Goal: Task Accomplishment & Management: Manage account settings

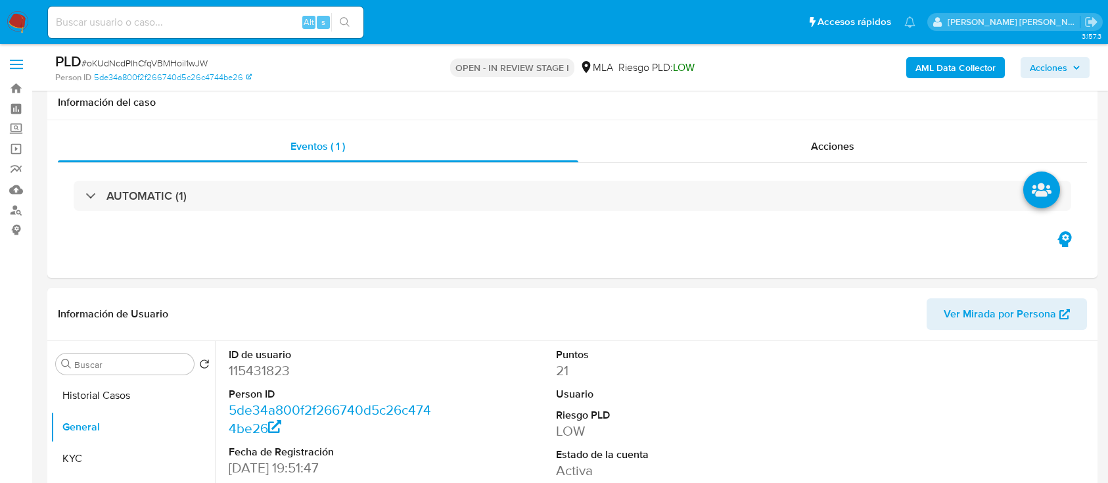
select select "10"
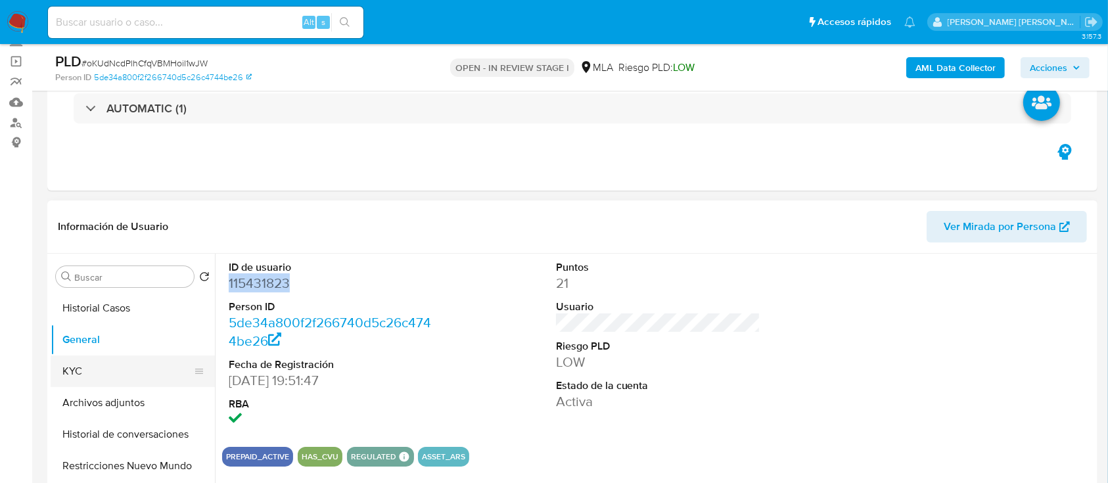
click at [62, 368] on button "KYC" at bounding box center [128, 372] width 154 height 32
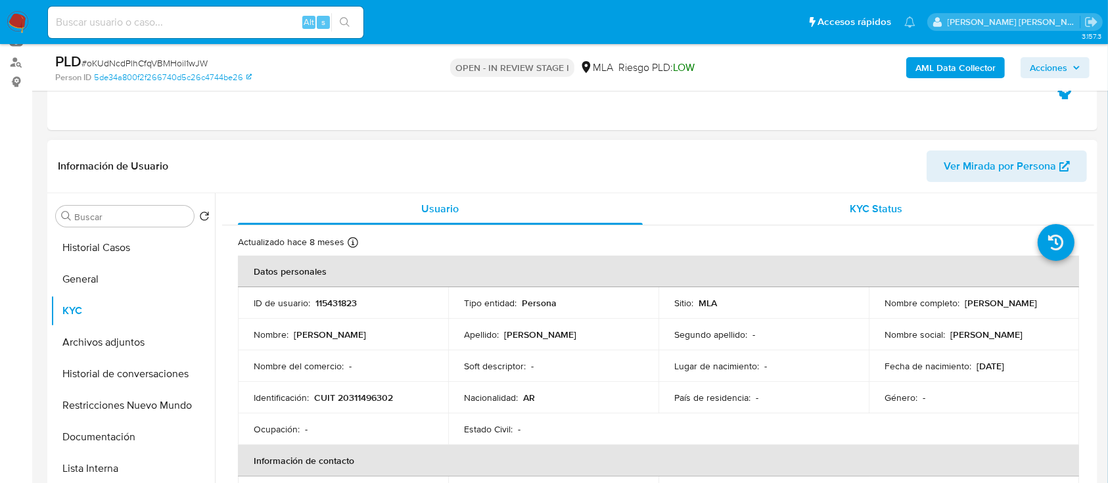
scroll to position [175, 0]
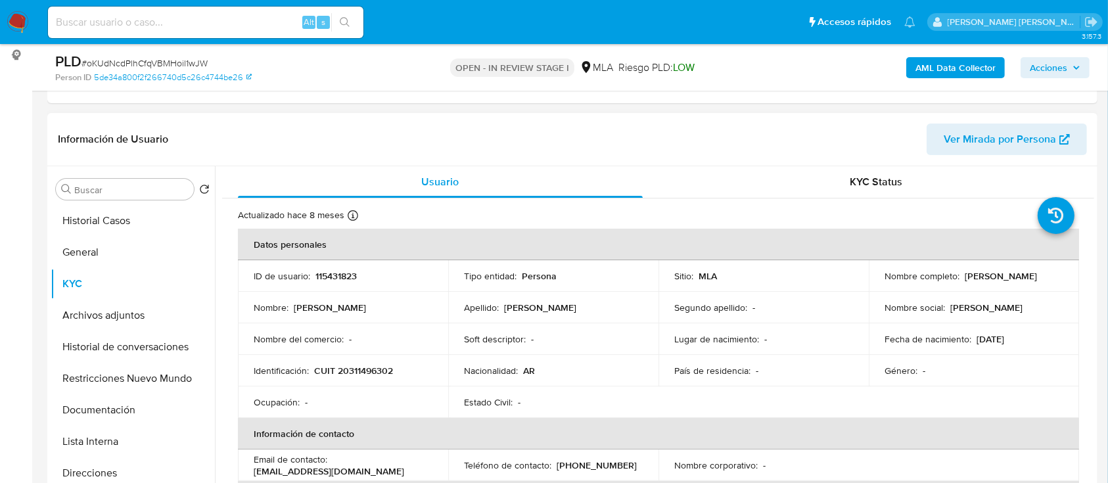
drag, startPoint x: 962, startPoint y: 275, endPoint x: 1047, endPoint y: 272, distance: 84.9
click at [1046, 272] on div "Nombre completo : Leandro Rafael Yost" at bounding box center [974, 276] width 179 height 12
copy p "[PERSON_NAME]"
drag, startPoint x: 314, startPoint y: 371, endPoint x: 402, endPoint y: 371, distance: 88.7
click at [402, 371] on div "Identificación : CUIT 20311496302" at bounding box center [343, 371] width 179 height 12
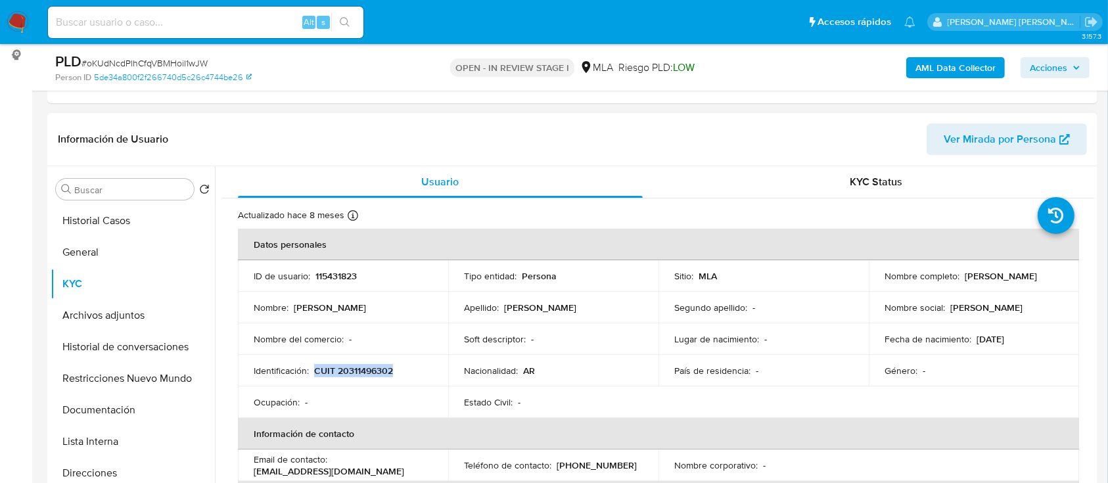
copy p "CUIT 20311496302"
click at [364, 367] on p "CUIT 20311496302" at bounding box center [353, 371] width 79 height 12
copy p "20311496302"
click at [68, 258] on button "General" at bounding box center [128, 253] width 154 height 32
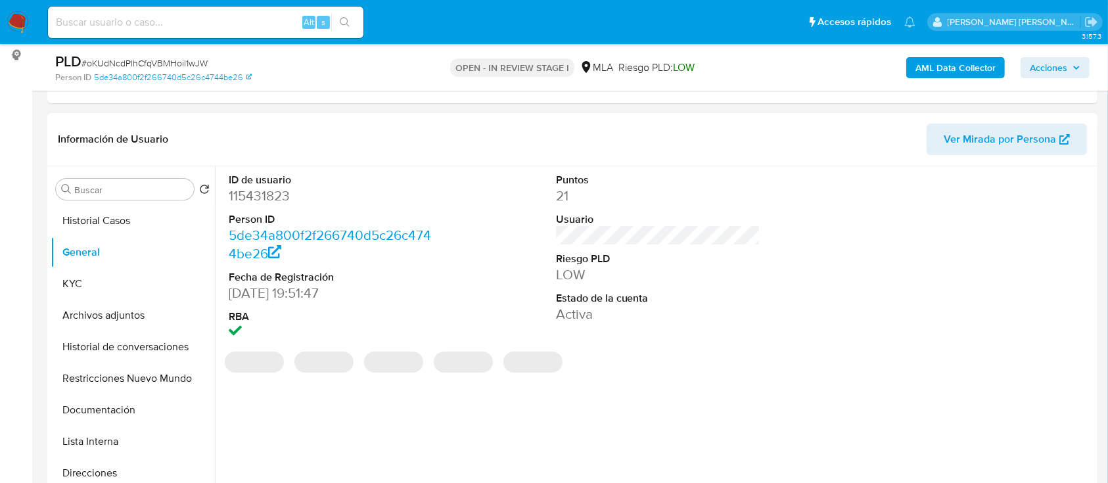
click at [279, 193] on dd "115431823" at bounding box center [331, 196] width 205 height 18
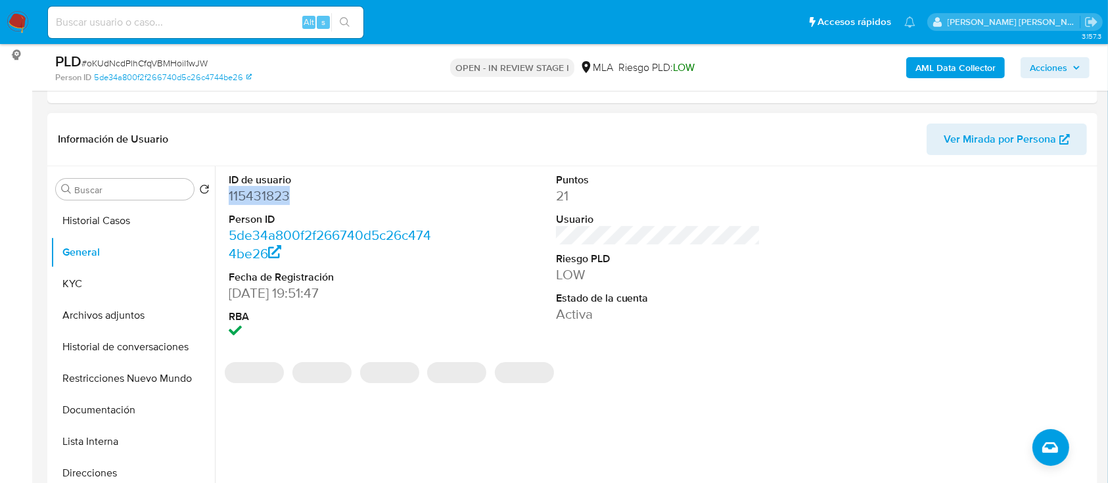
copy dd "115431823"
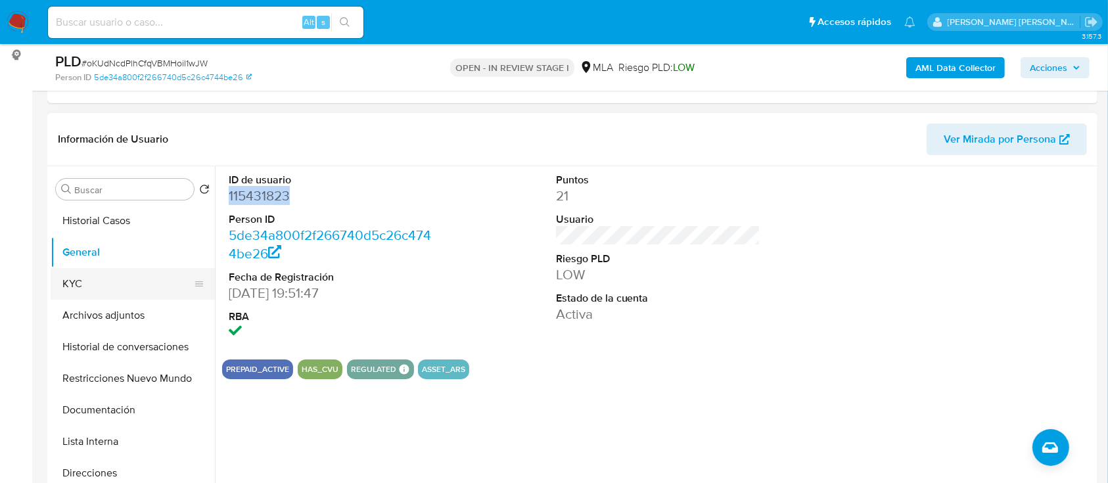
click at [130, 276] on button "KYC" at bounding box center [128, 284] width 154 height 32
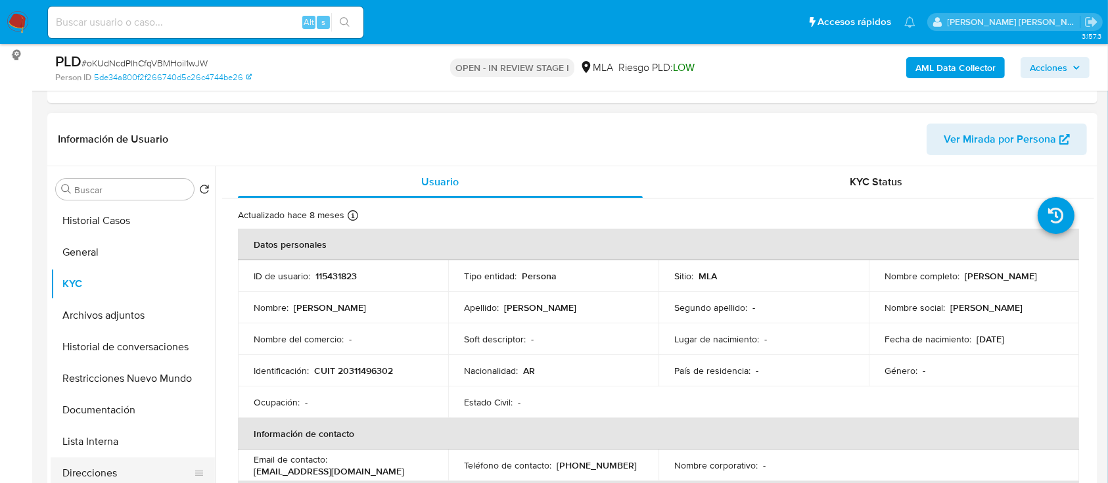
click at [97, 471] on button "Direcciones" at bounding box center [128, 474] width 154 height 32
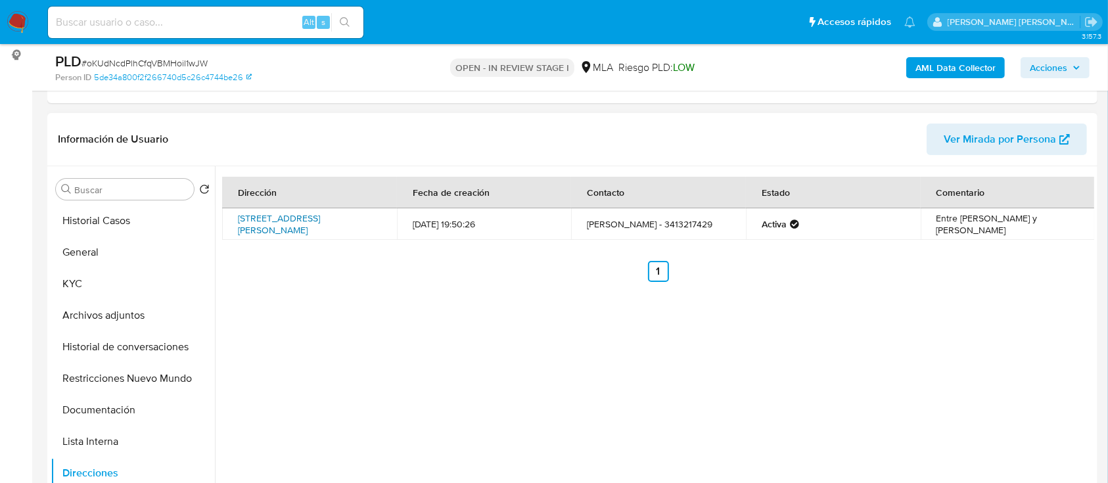
drag, startPoint x: 235, startPoint y: 212, endPoint x: 356, endPoint y: 229, distance: 122.1
click at [356, 229] on td "Calle Catamarca 178, Oliveros, Santa Fe, 2206, Argentina 178" at bounding box center [309, 224] width 175 height 32
copy link "Calle Catamarca 178, Oliveros, Santa Fe, 2206, Argentina 178"
click at [76, 283] on button "KYC" at bounding box center [128, 284] width 154 height 32
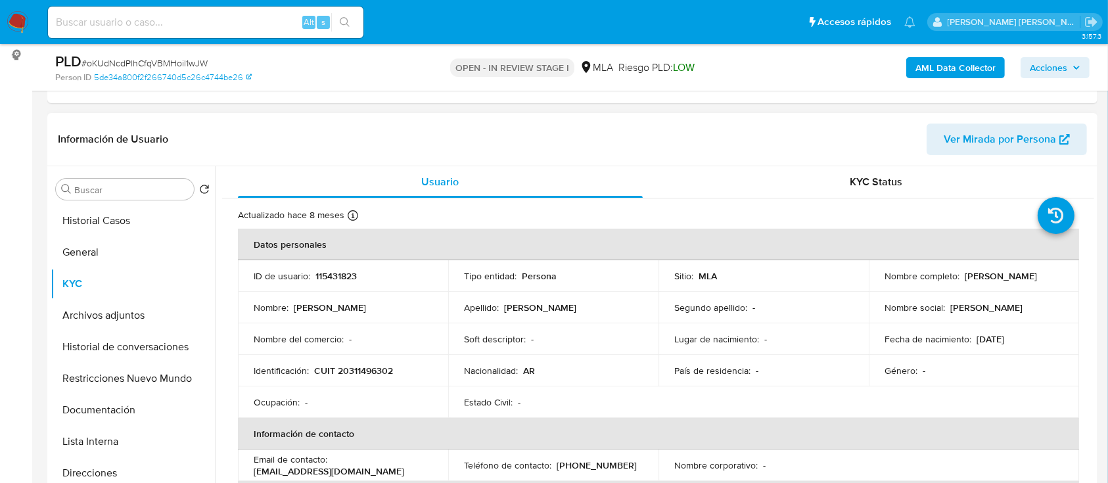
click at [364, 366] on p "CUIT 20311496302" at bounding box center [353, 371] width 79 height 12
click at [363, 366] on p "CUIT 20311496302" at bounding box center [353, 371] width 79 height 12
copy p "20311496302"
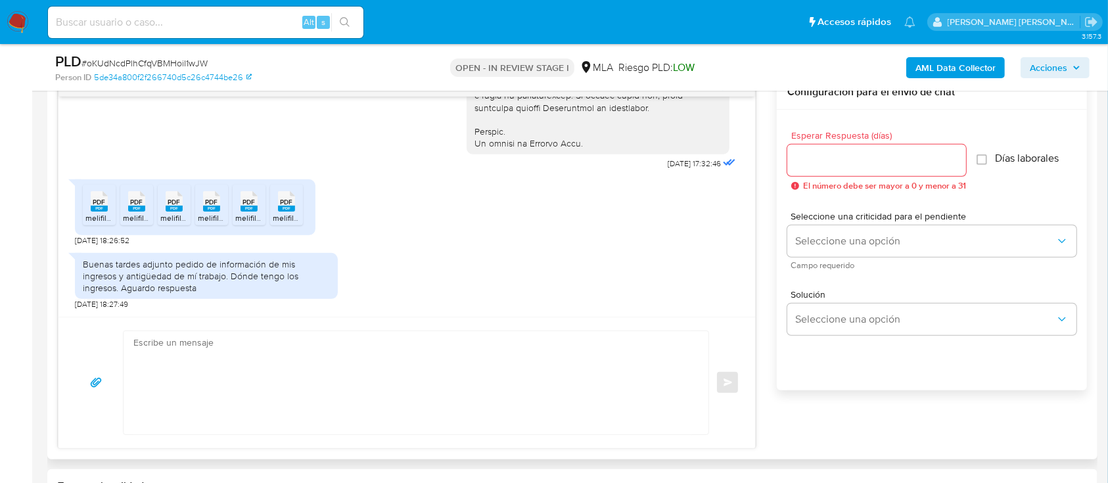
scroll to position [673, 0]
click at [97, 210] on rect at bounding box center [99, 209] width 17 height 6
click at [133, 209] on rect at bounding box center [136, 209] width 17 height 6
click at [168, 205] on div "PDF PDF" at bounding box center [174, 200] width 28 height 26
click at [201, 208] on div "PDF PDF" at bounding box center [212, 200] width 28 height 26
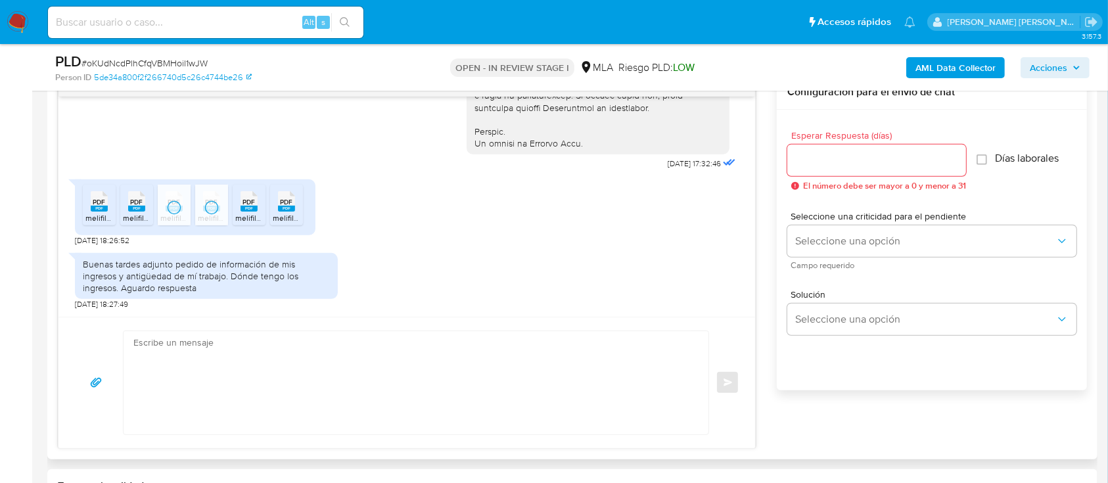
click at [233, 210] on li "PDF PDF melifile4380570658130368874.pdf" at bounding box center [249, 205] width 33 height 41
drag, startPoint x: 287, startPoint y: 210, endPoint x: 306, endPoint y: 214, distance: 19.5
click at [287, 210] on rect at bounding box center [286, 209] width 17 height 6
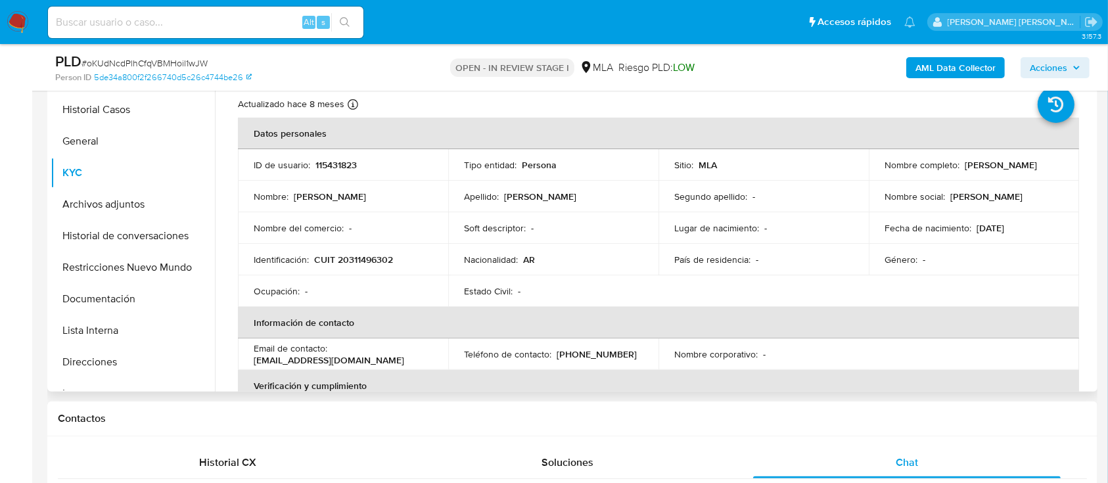
scroll to position [263, 0]
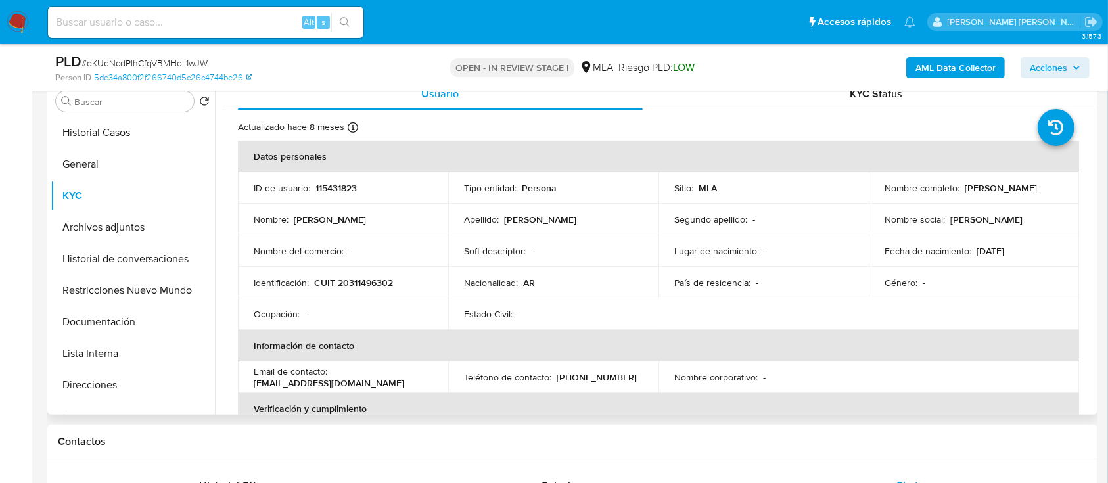
drag, startPoint x: 962, startPoint y: 187, endPoint x: 1045, endPoint y: 187, distance: 82.2
click at [1045, 187] on div "Nombre completo : Leandro Rafael Yost" at bounding box center [974, 188] width 179 height 12
copy p "[PERSON_NAME]"
click at [98, 223] on button "Archivos adjuntos" at bounding box center [128, 228] width 154 height 32
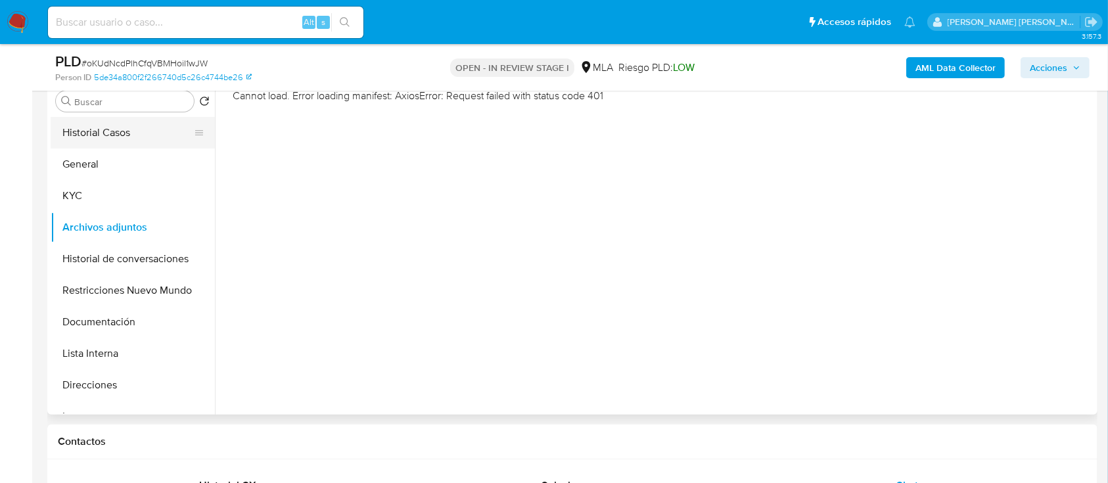
click at [115, 136] on button "Historial Casos" at bounding box center [128, 133] width 154 height 32
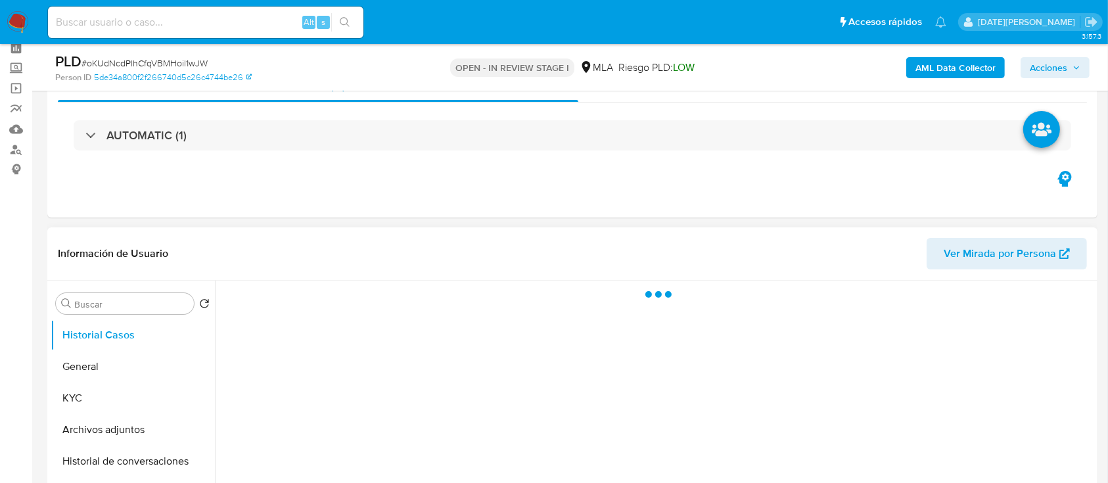
scroll to position [87, 0]
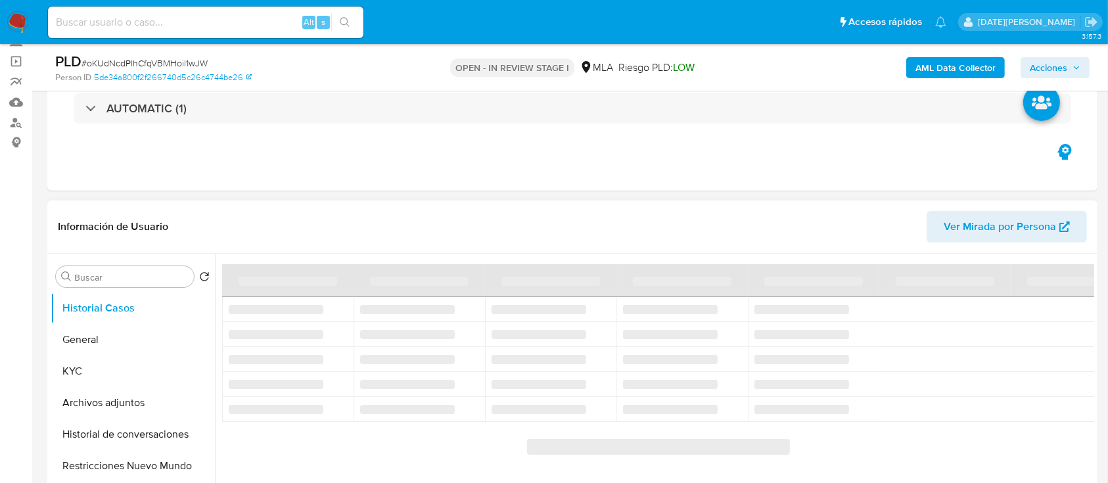
select select "10"
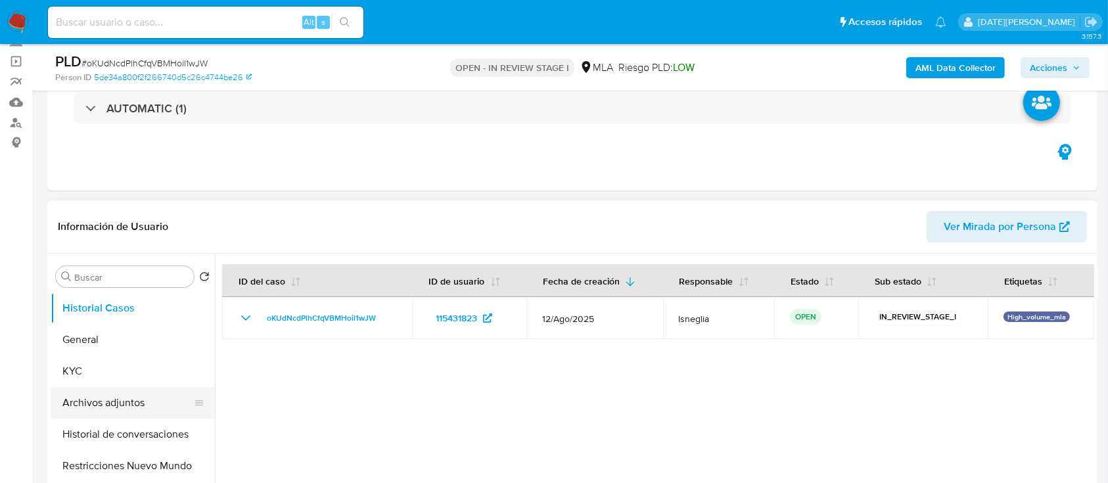
click at [145, 403] on button "Archivos adjuntos" at bounding box center [128, 403] width 154 height 32
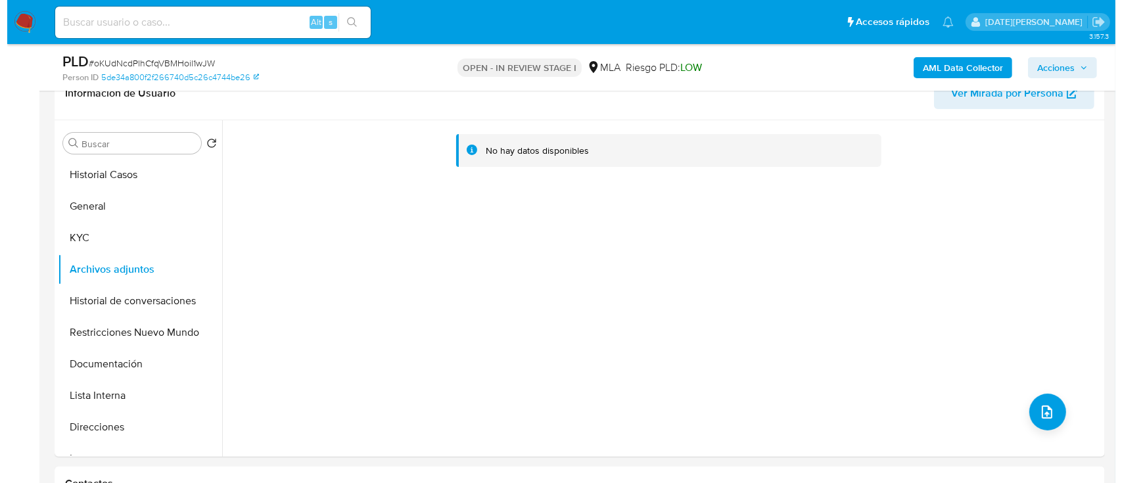
scroll to position [224, 0]
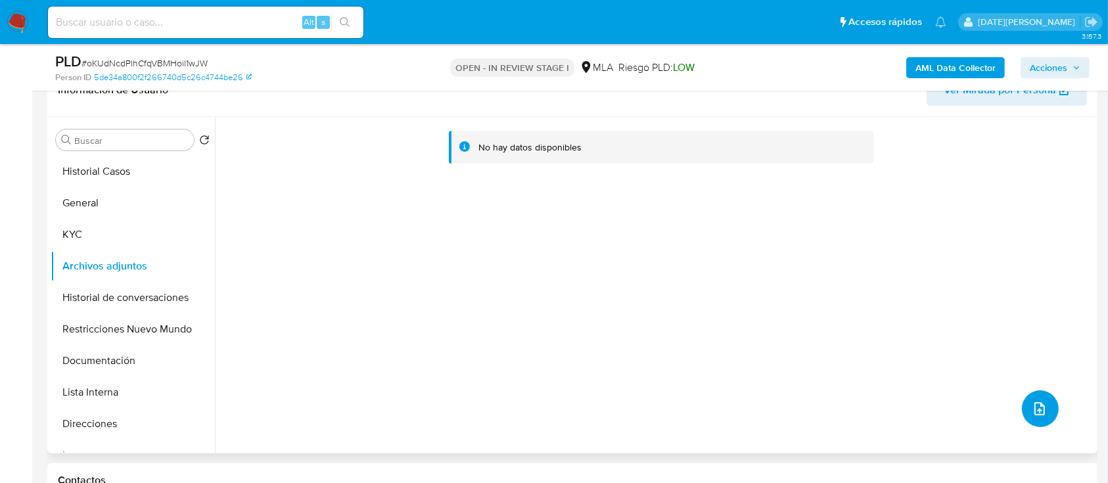
click at [1038, 409] on icon "upload-file" at bounding box center [1040, 409] width 16 height 16
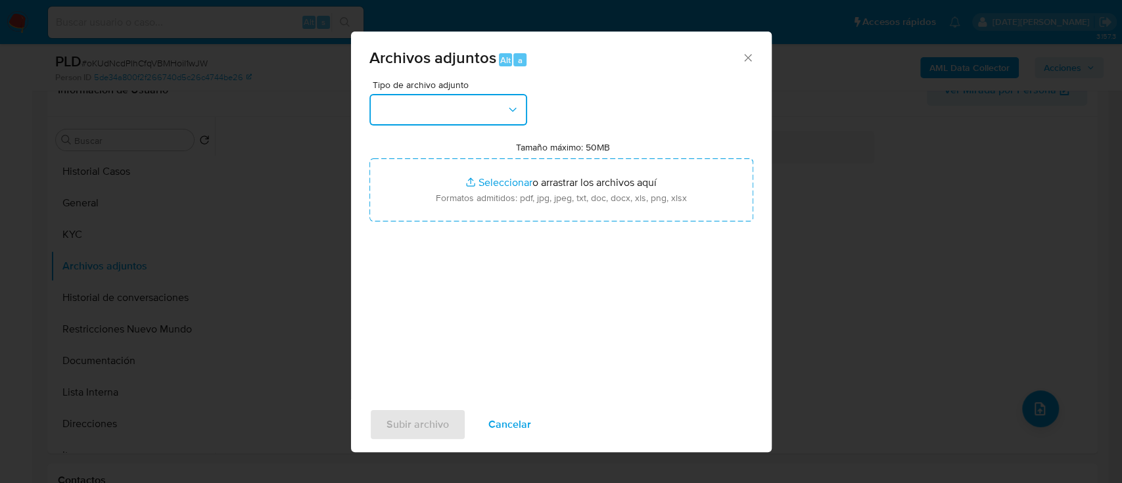
click at [446, 112] on button "button" at bounding box center [448, 110] width 158 height 32
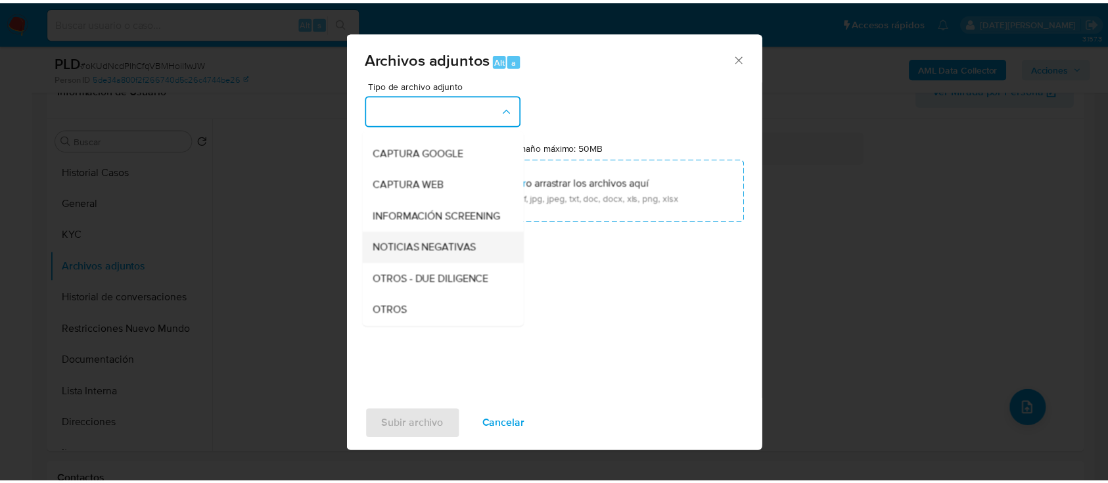
scroll to position [175, 0]
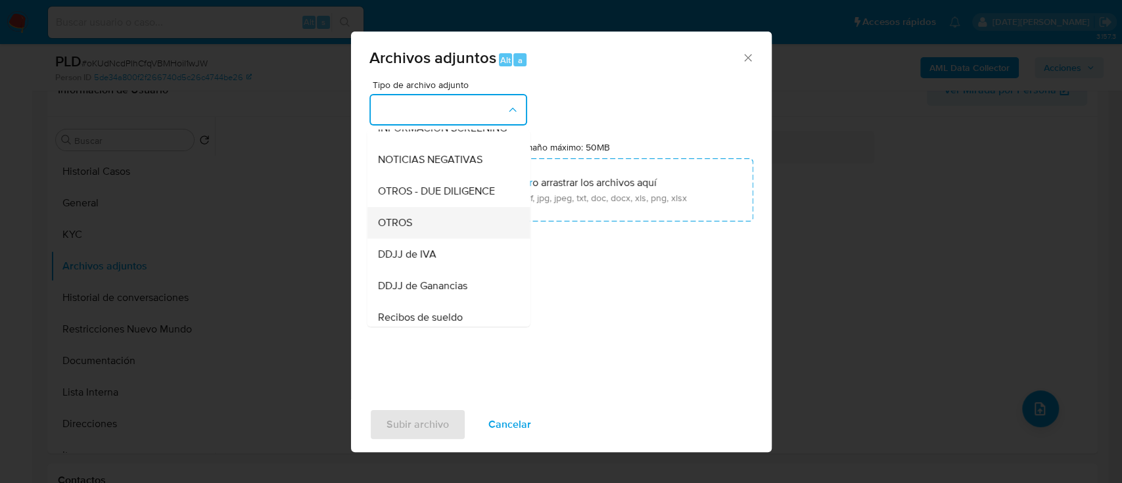
click at [425, 239] on div "OTROS" at bounding box center [444, 223] width 134 height 32
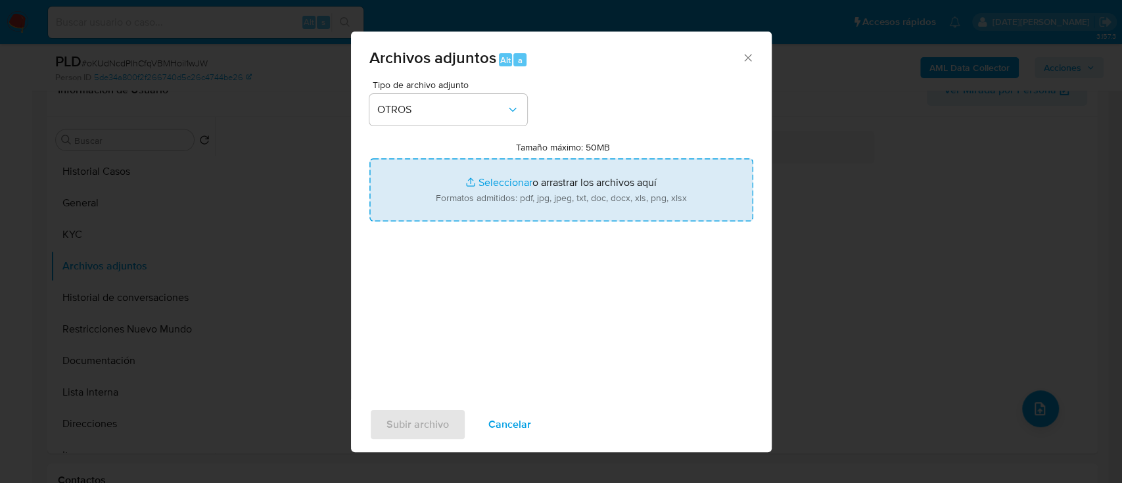
type input "C:\fakepath\Caselog oKUdNcdPlhCfqVBMHoil1wJW.docx"
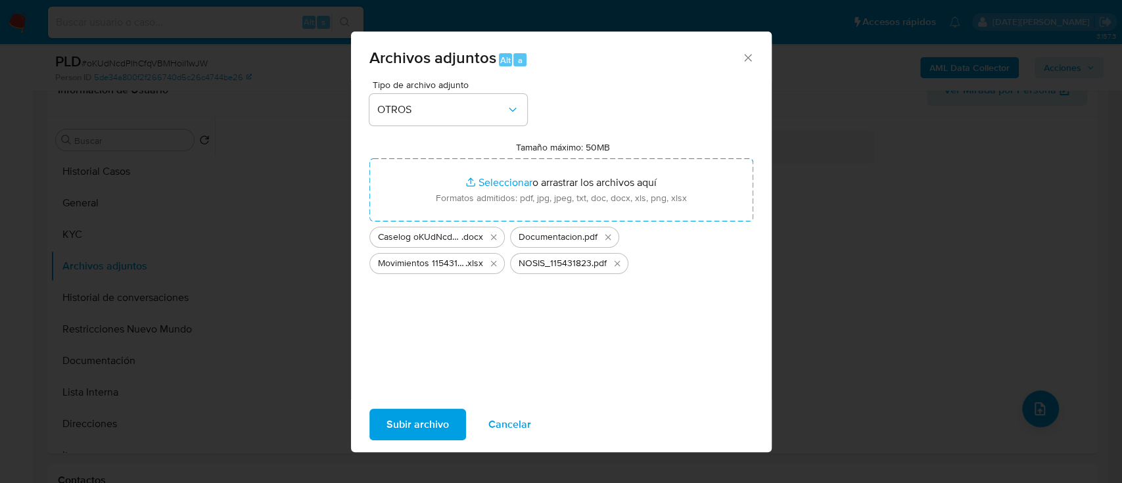
click at [429, 427] on span "Subir archivo" at bounding box center [418, 424] width 62 height 29
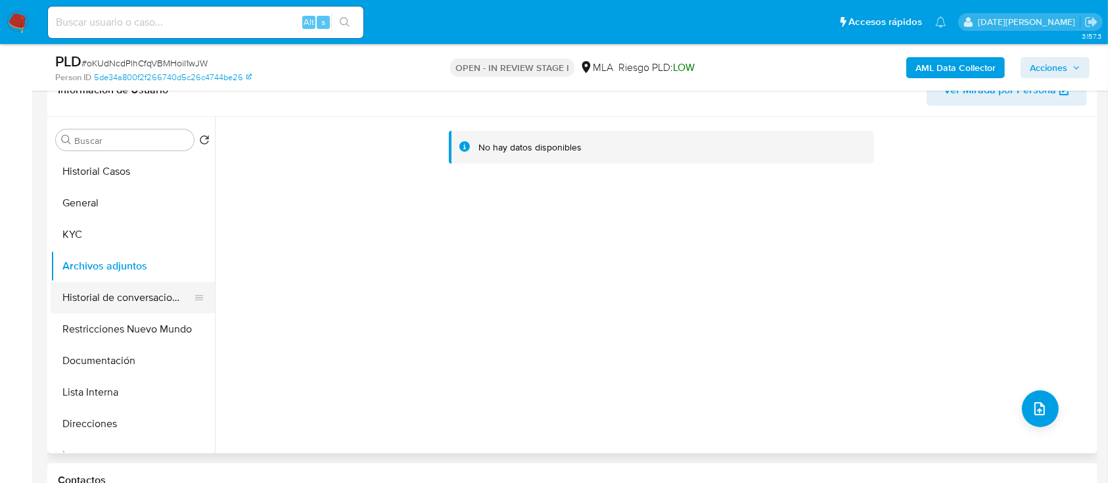
click at [101, 312] on button "Historial de conversaciones" at bounding box center [128, 298] width 154 height 32
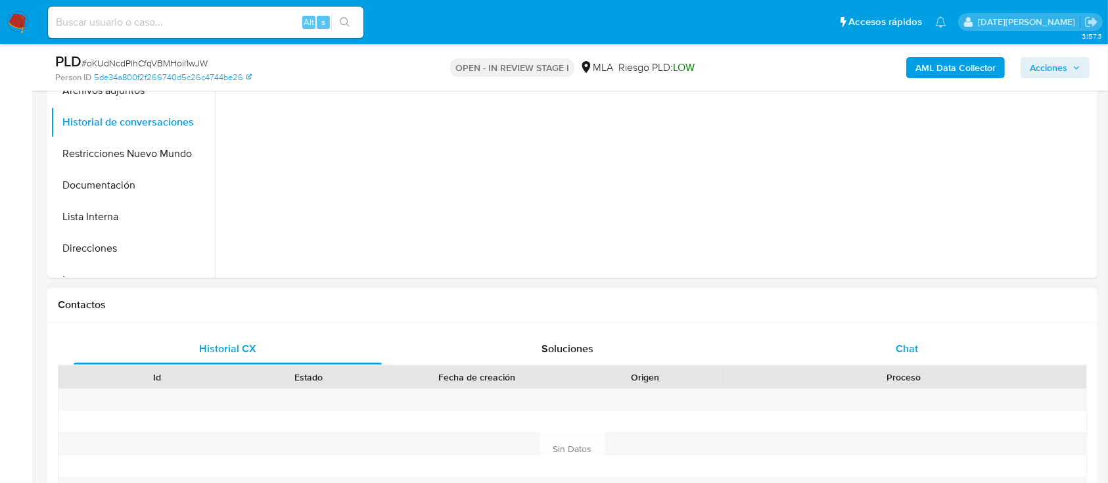
click at [921, 335] on div "Chat" at bounding box center [907, 349] width 308 height 32
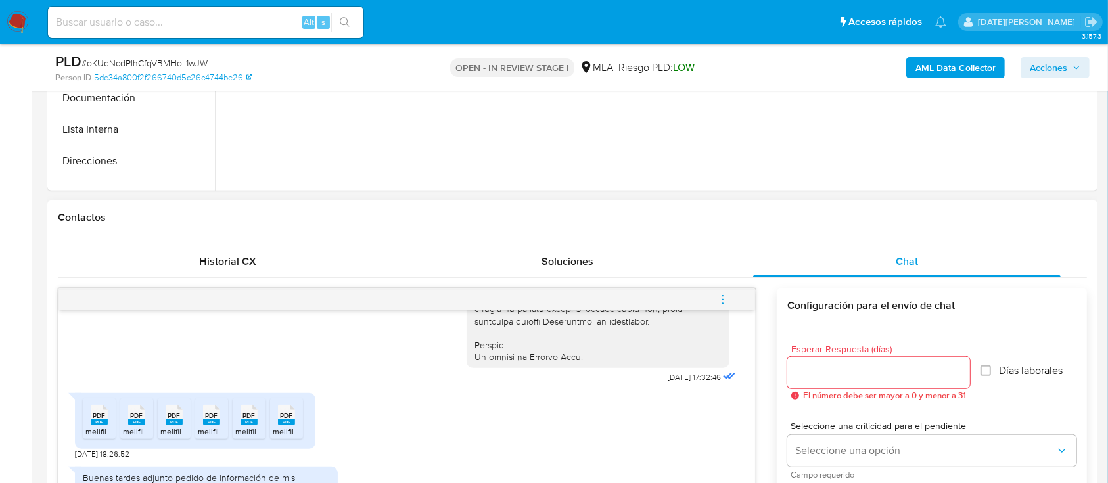
scroll to position [575, 0]
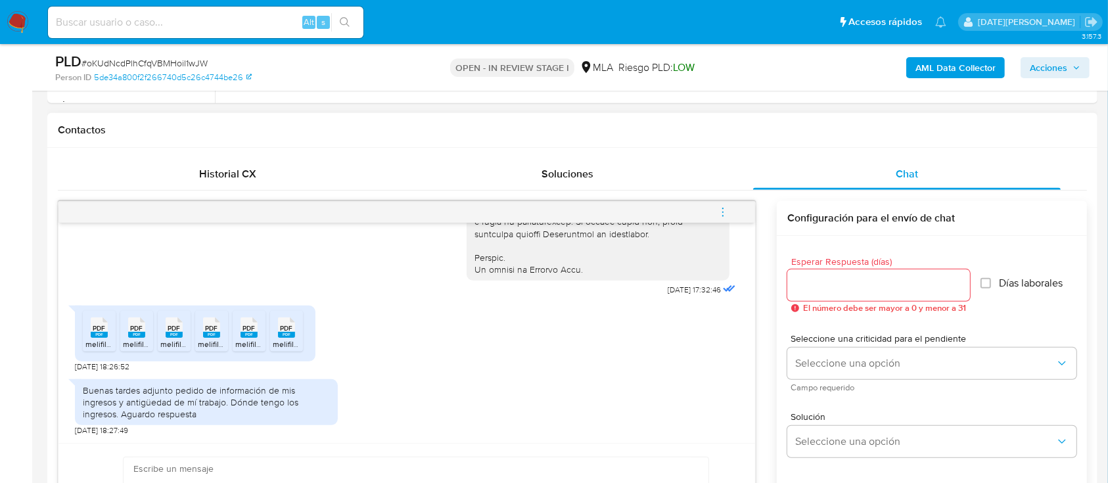
click at [723, 208] on icon "menu-action" at bounding box center [722, 208] width 1 height 1
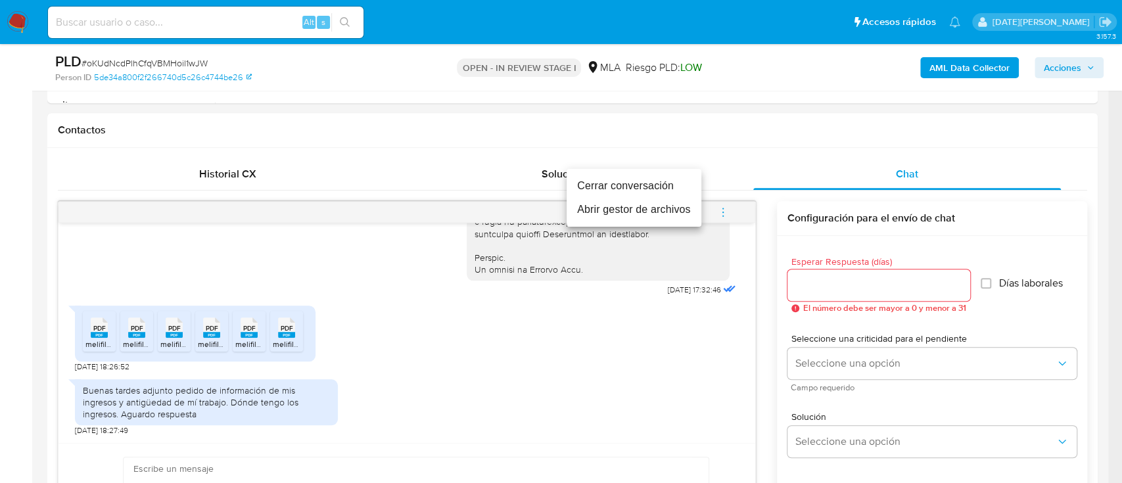
click at [663, 181] on li "Cerrar conversación" at bounding box center [634, 186] width 135 height 24
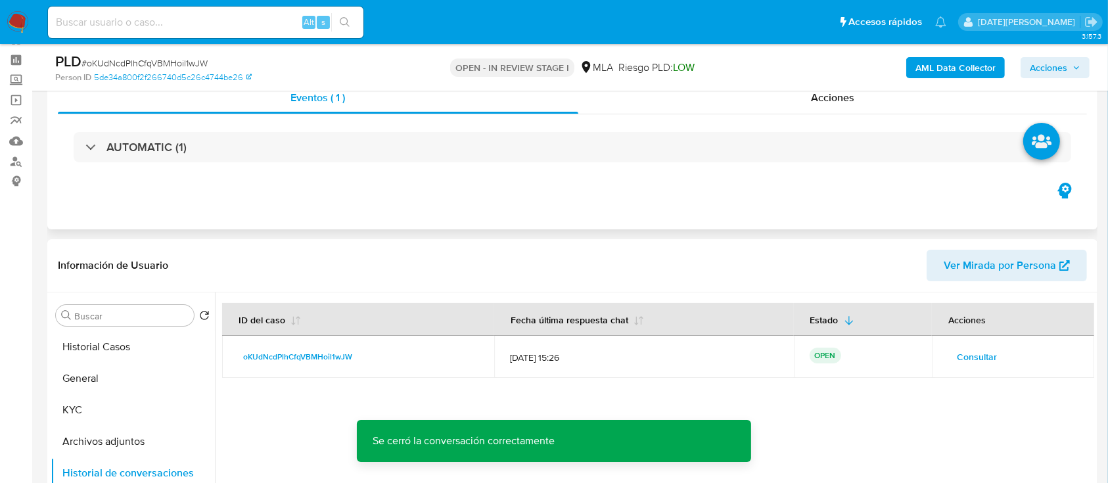
scroll to position [312, 0]
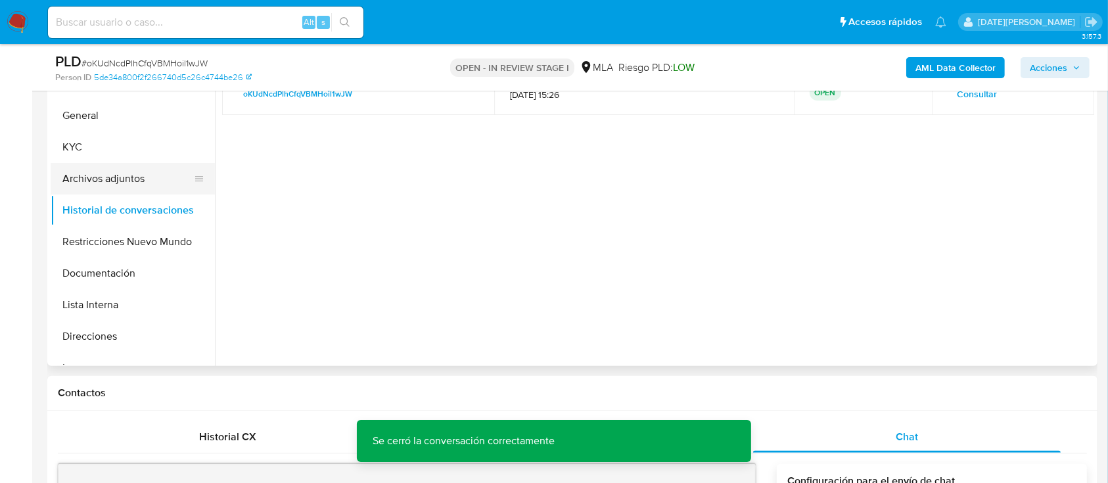
click at [114, 185] on button "Archivos adjuntos" at bounding box center [128, 179] width 154 height 32
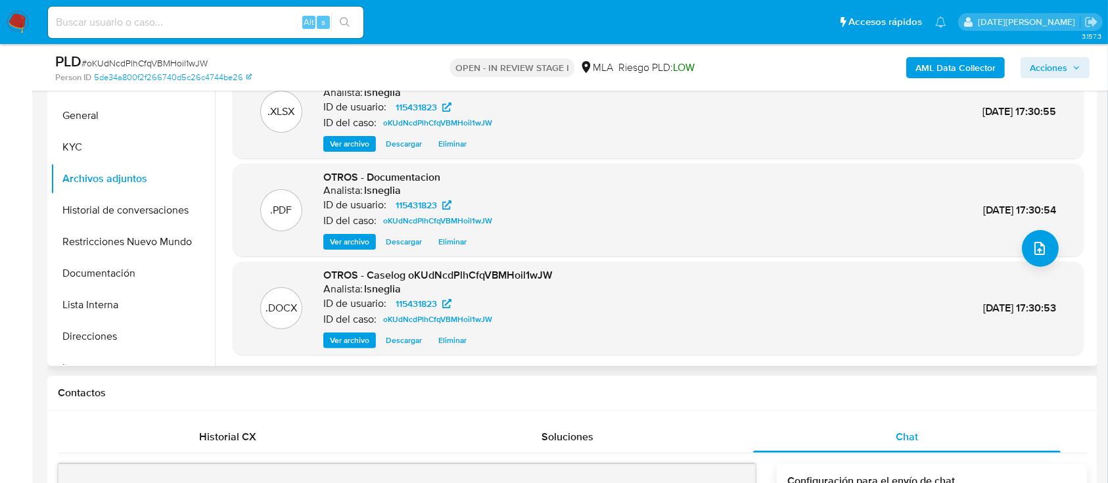
scroll to position [0, 0]
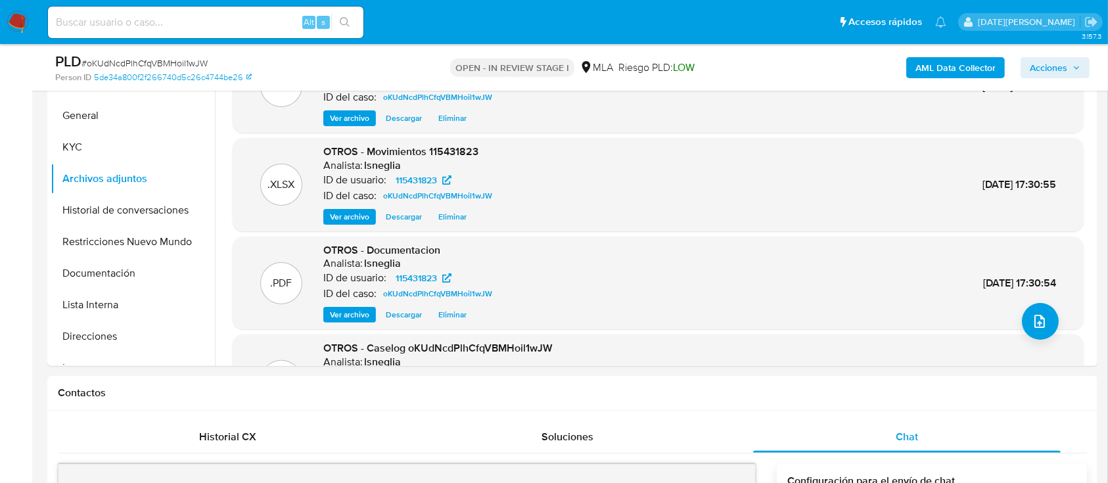
click at [975, 74] on b "AML Data Collector" at bounding box center [956, 67] width 80 height 21
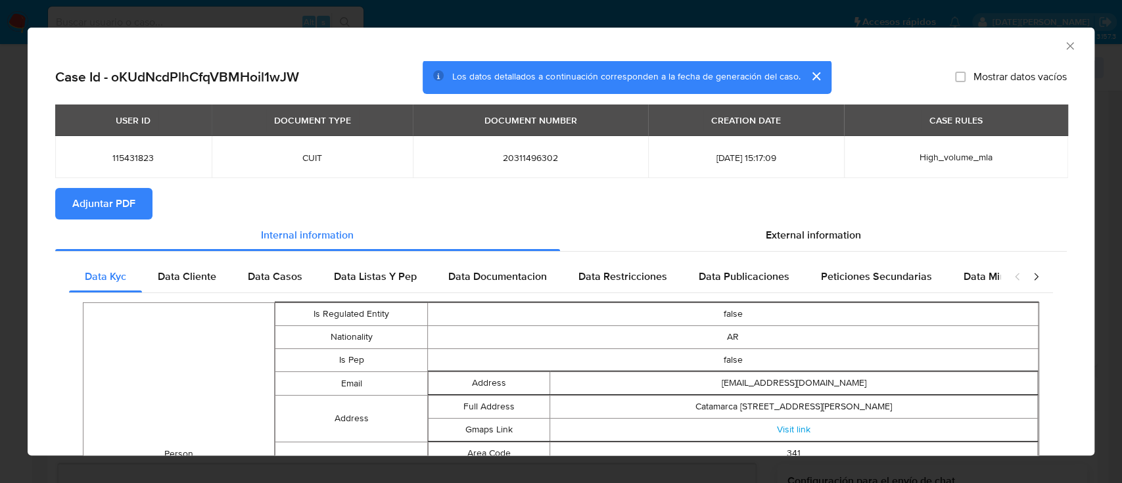
click at [89, 200] on span "Adjuntar PDF" at bounding box center [103, 203] width 63 height 29
click at [1062, 44] on div "AML Data Collector" at bounding box center [561, 44] width 1067 height 33
click at [1064, 44] on icon "Cerrar ventana" at bounding box center [1070, 45] width 13 height 13
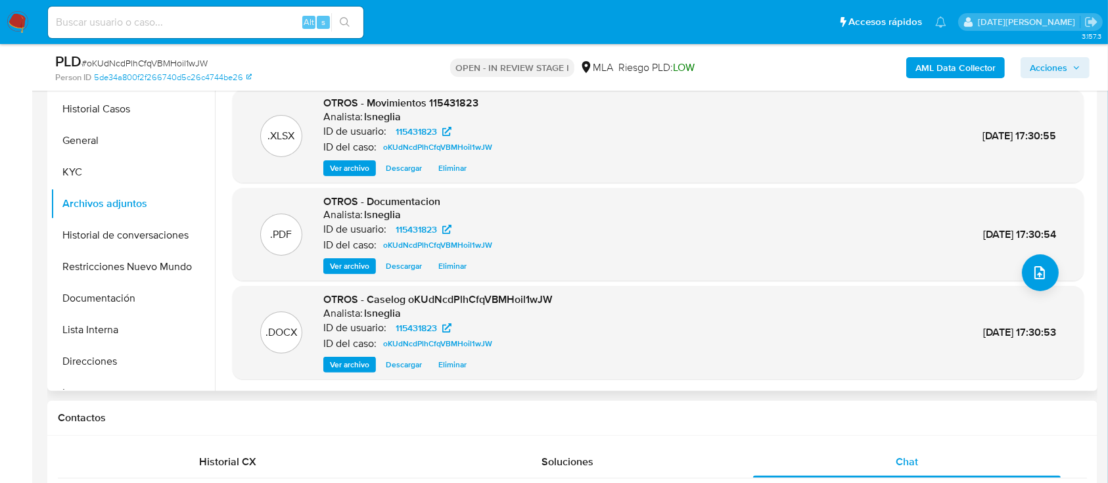
scroll to position [312, 0]
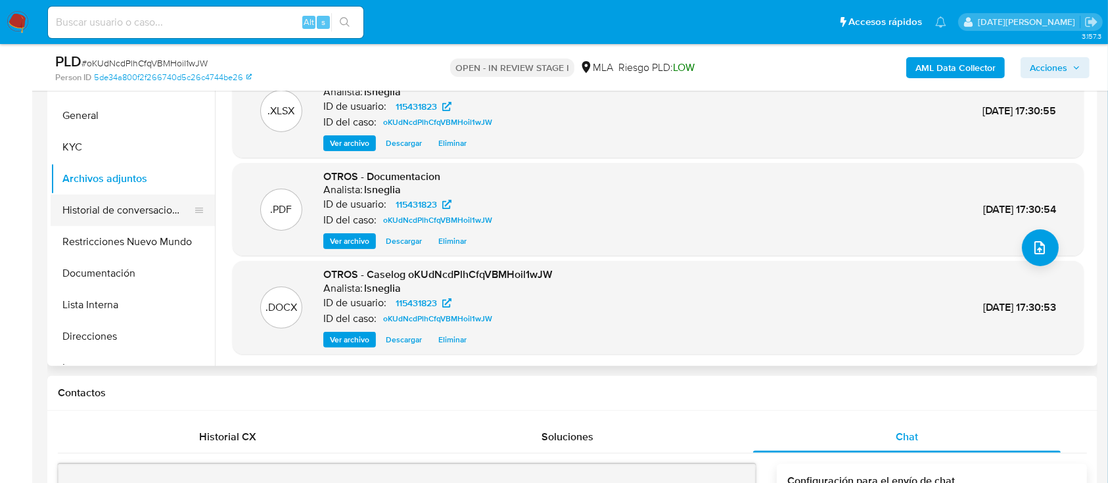
click at [155, 214] on button "Historial de conversaciones" at bounding box center [128, 211] width 154 height 32
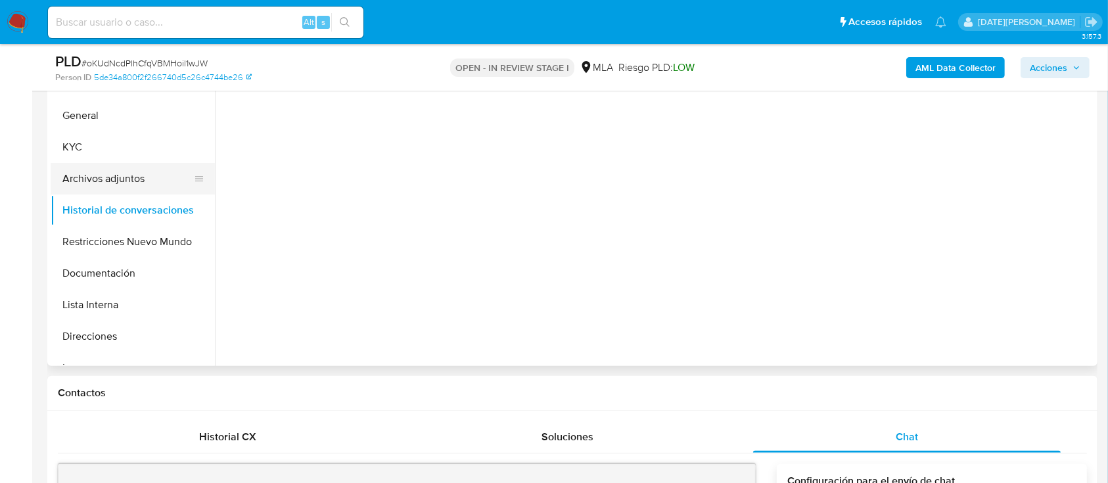
scroll to position [0, 0]
click at [138, 176] on button "Archivos adjuntos" at bounding box center [128, 179] width 154 height 32
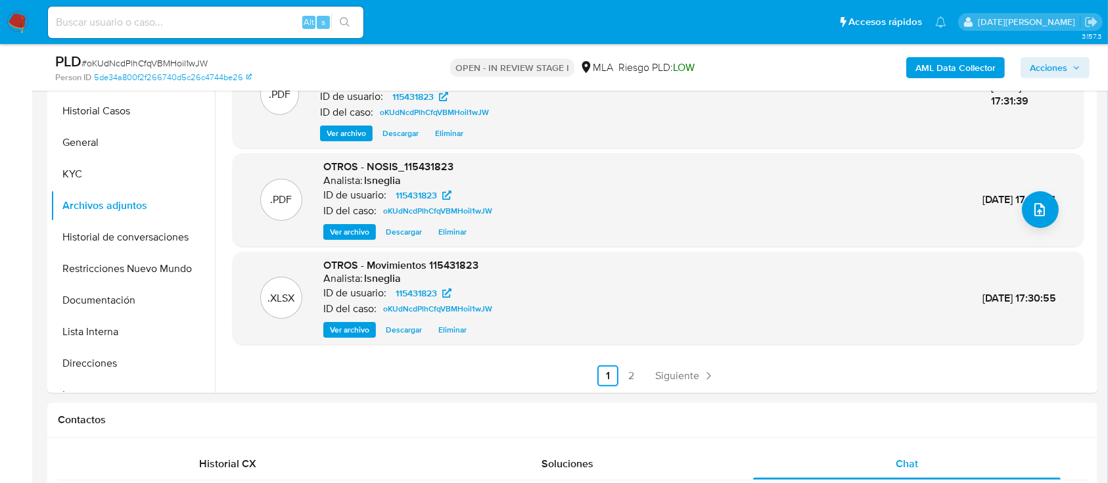
scroll to position [312, 0]
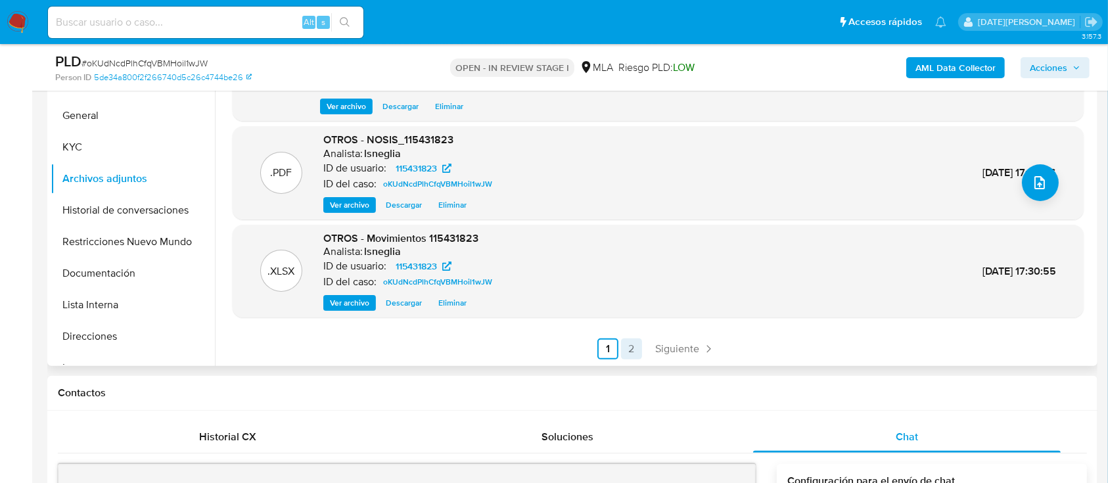
click at [623, 346] on link "2" at bounding box center [631, 349] width 21 height 21
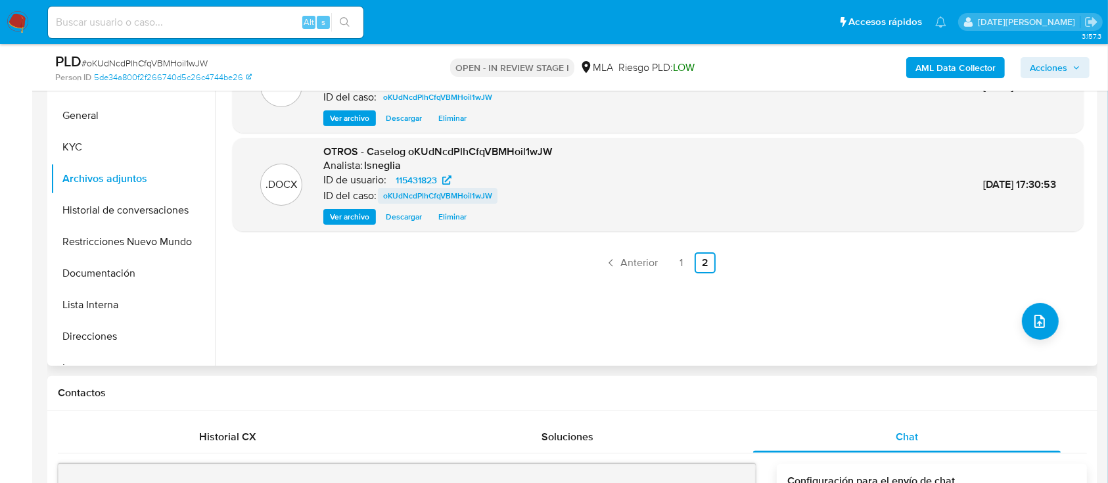
scroll to position [224, 0]
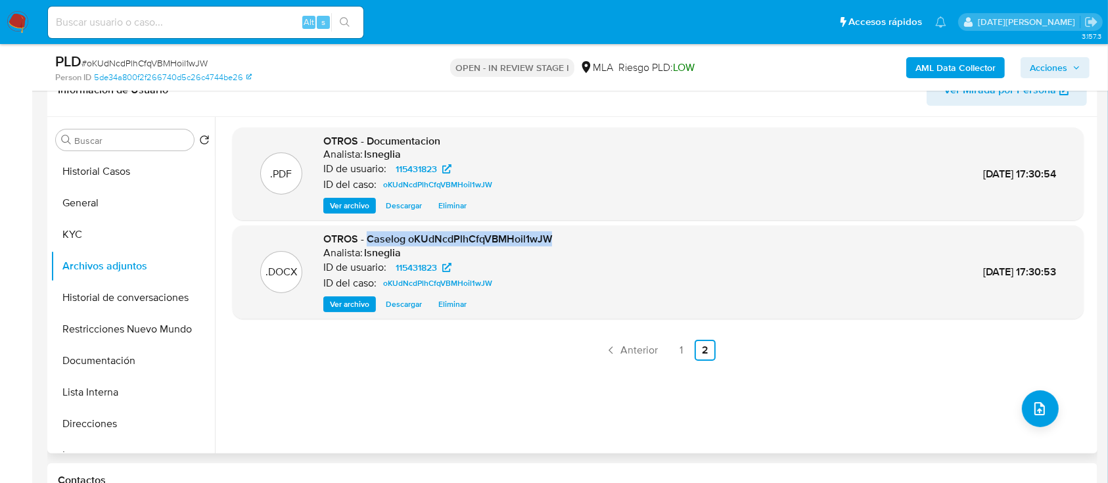
drag, startPoint x: 368, startPoint y: 237, endPoint x: 531, endPoint y: 239, distance: 163.0
click at [562, 237] on div ".DOCX OTROS - Caselog oKUdNcdPlhCfqVBMHoil1wJW Analista: lsneglia ID de usuario…" at bounding box center [658, 272] width 838 height 80
copy span "Caselog oKUdNcdPlhCfqVBMHoil1wJW"
click at [100, 317] on button "Restricciones Nuevo Mundo" at bounding box center [128, 330] width 154 height 32
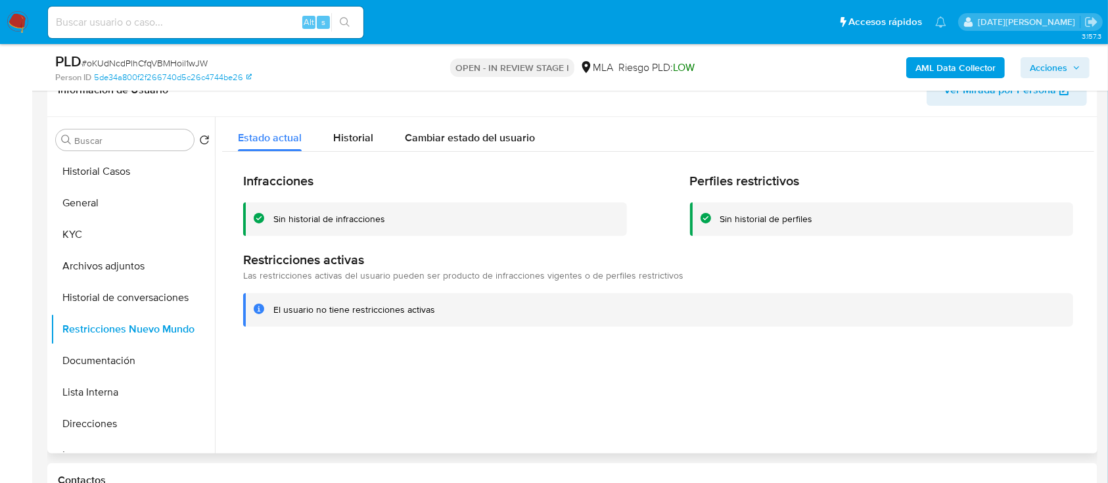
scroll to position [137, 0]
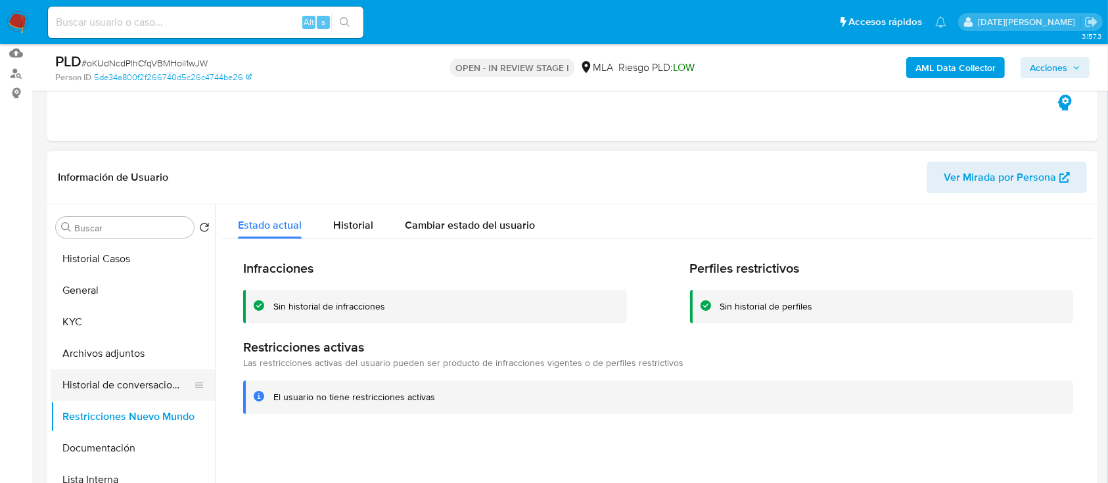
click at [111, 381] on button "Historial de conversaciones" at bounding box center [128, 385] width 154 height 32
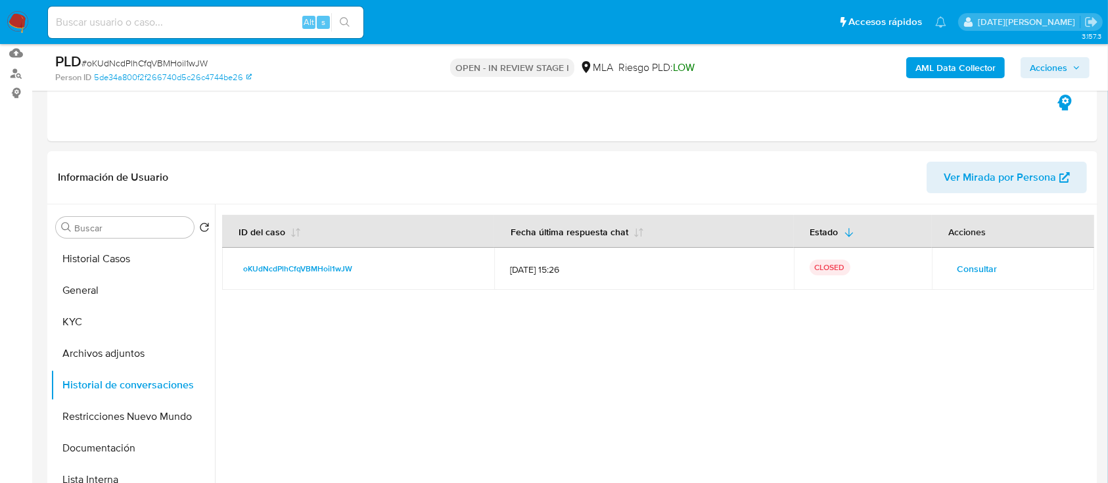
click at [1073, 62] on span "Acciones" at bounding box center [1055, 68] width 51 height 18
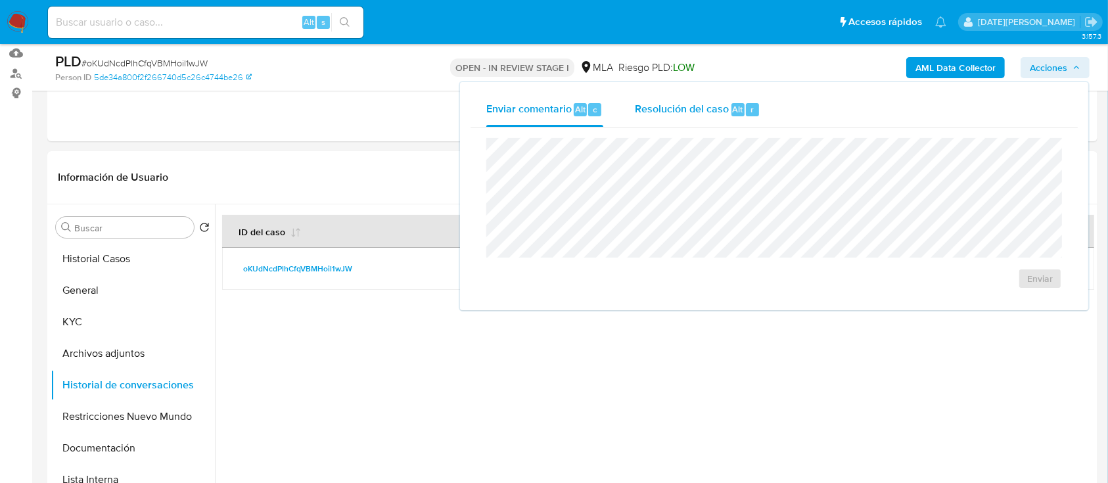
click at [726, 116] on span "Resolución del caso" at bounding box center [682, 108] width 94 height 15
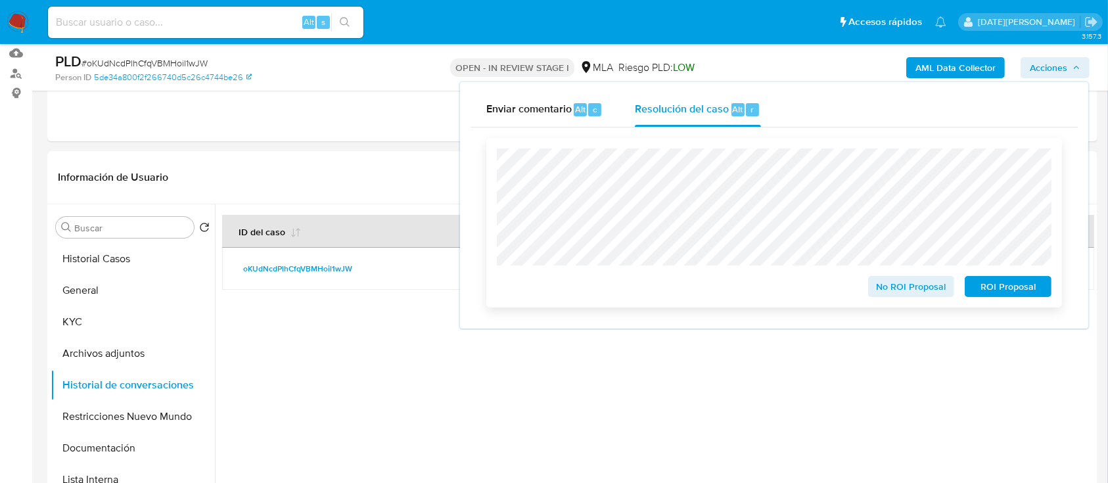
click at [932, 283] on span "No ROI Proposal" at bounding box center [912, 286] width 68 height 18
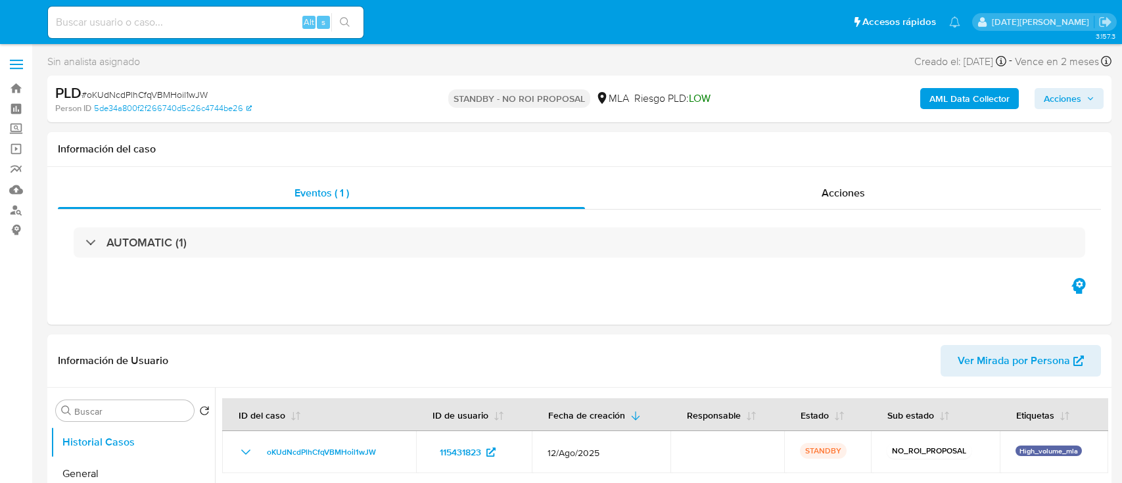
select select "10"
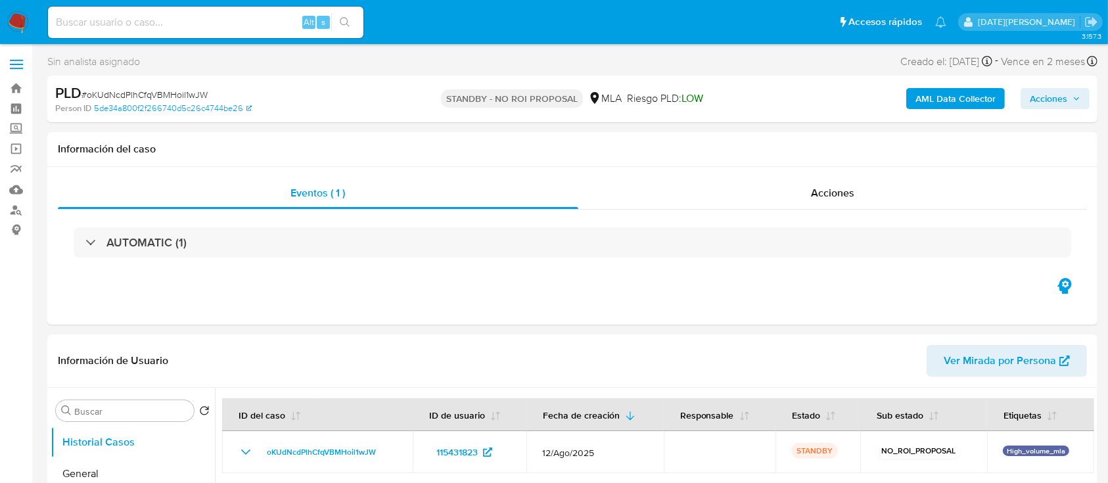
click at [182, 18] on input at bounding box center [206, 22] width 316 height 17
paste input "DXigYK9yy4ZkApZpJDHlM1Hn"
type input "DXigYK9yy4ZkApZpJDHlM1Hn"
click at [344, 16] on button "search-icon" at bounding box center [344, 22] width 27 height 18
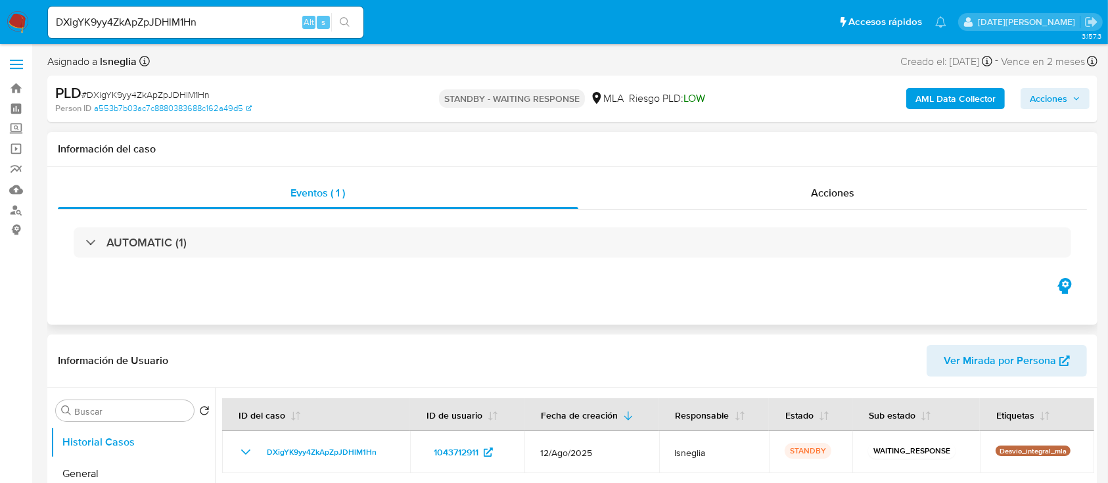
select select "10"
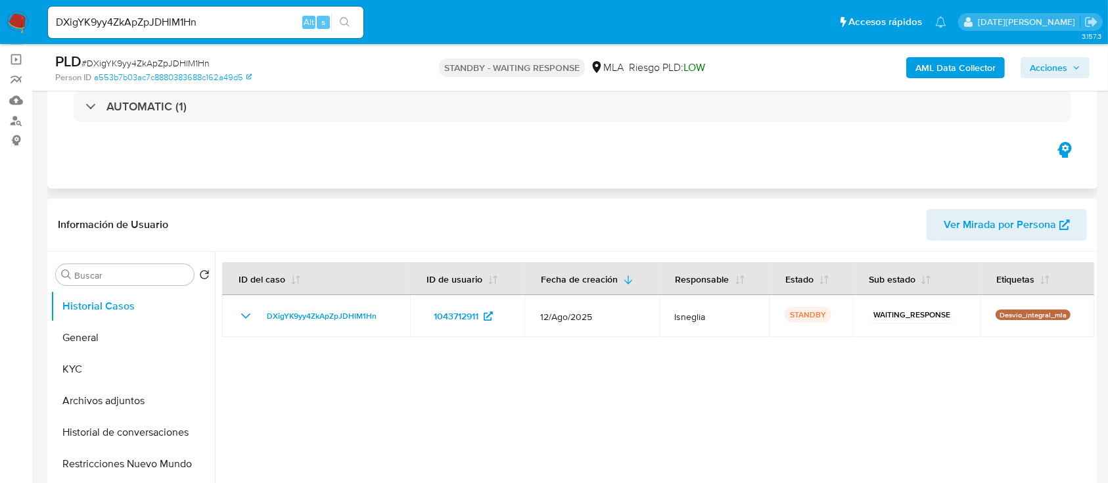
scroll to position [87, 0]
click at [185, 68] on span "# DXigYK9yy4ZkApZpJDHlM1Hn" at bounding box center [146, 63] width 128 height 13
copy span "DXigYK9yy4ZkApZpJDHlM1Hn"
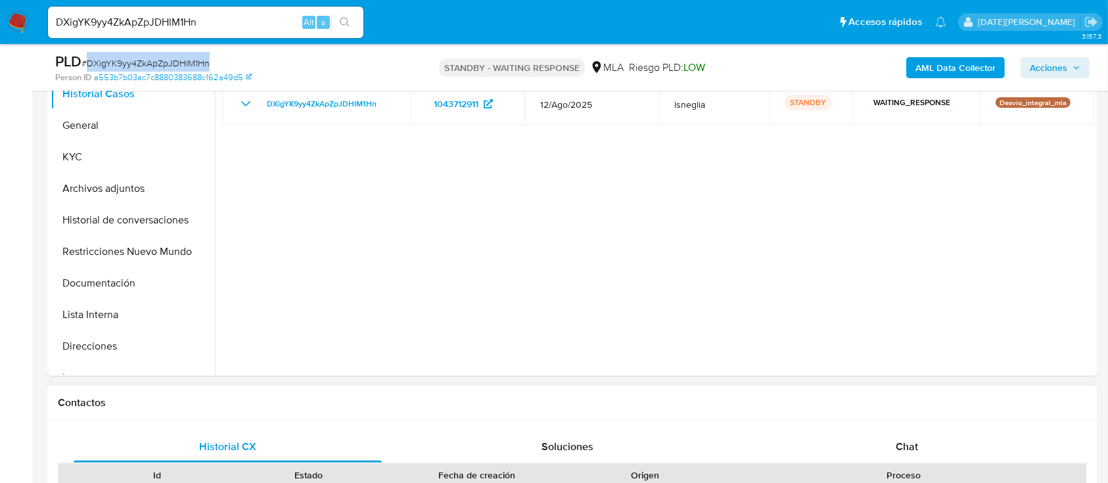
scroll to position [438, 0]
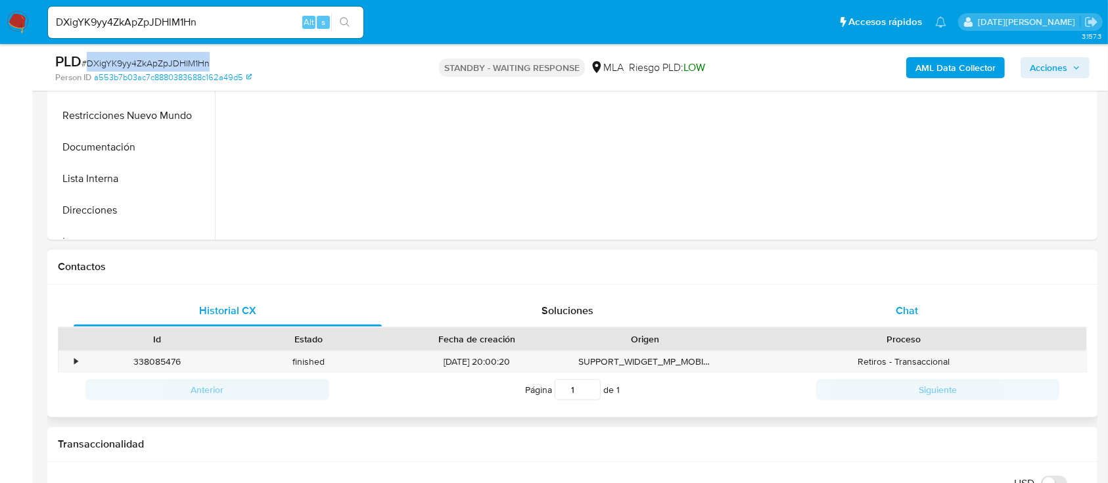
click at [906, 298] on div "Chat" at bounding box center [907, 311] width 308 height 32
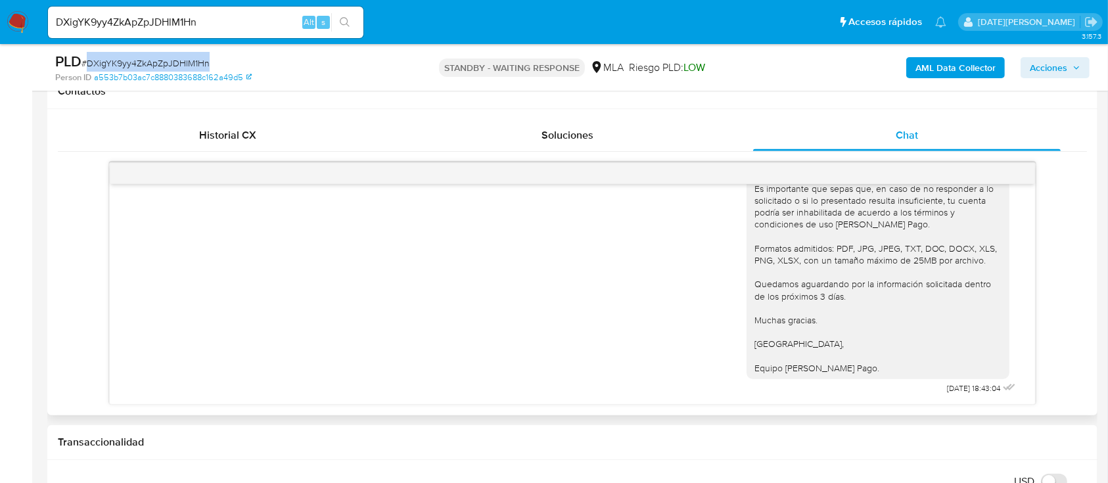
scroll to position [1080, 0]
click at [212, 22] on input "DXigYK9yy4ZkApZpJDHlM1Hn" at bounding box center [206, 22] width 316 height 17
drag, startPoint x: 212, startPoint y: 22, endPoint x: 164, endPoint y: 25, distance: 48.7
click at [168, 14] on input "DXigYK9yy4ZkApZpJDHlM1Hn" at bounding box center [206, 22] width 316 height 17
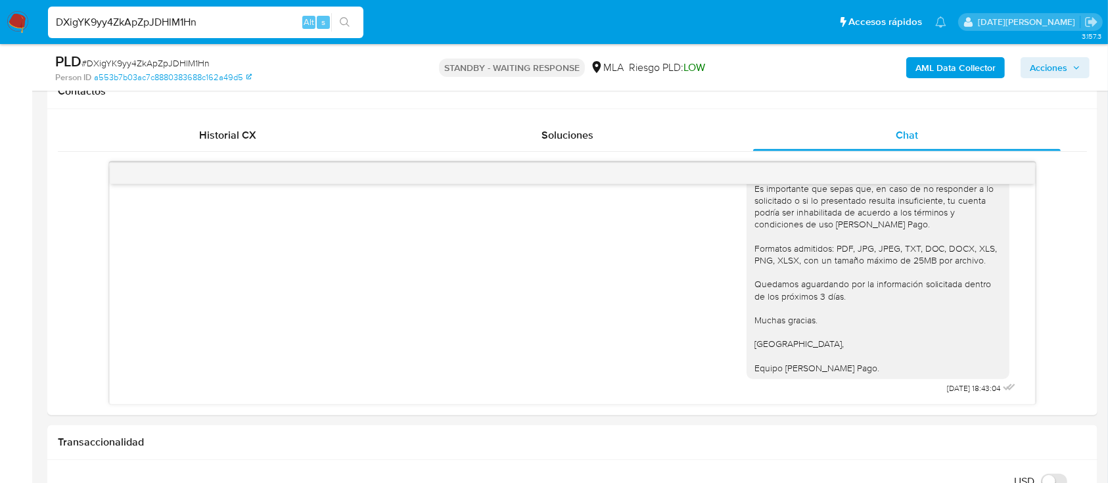
click at [160, 30] on input "DXigYK9yy4ZkApZpJDHlM1Hn" at bounding box center [206, 22] width 316 height 17
click at [159, 29] on input "DXigYK9yy4ZkApZpJDHlM1Hn" at bounding box center [206, 22] width 316 height 17
paste input "j50yljMoEjMp0wsBelL7BbyN"
type input "j50yljMoEjMp0wsBelL7BbyN"
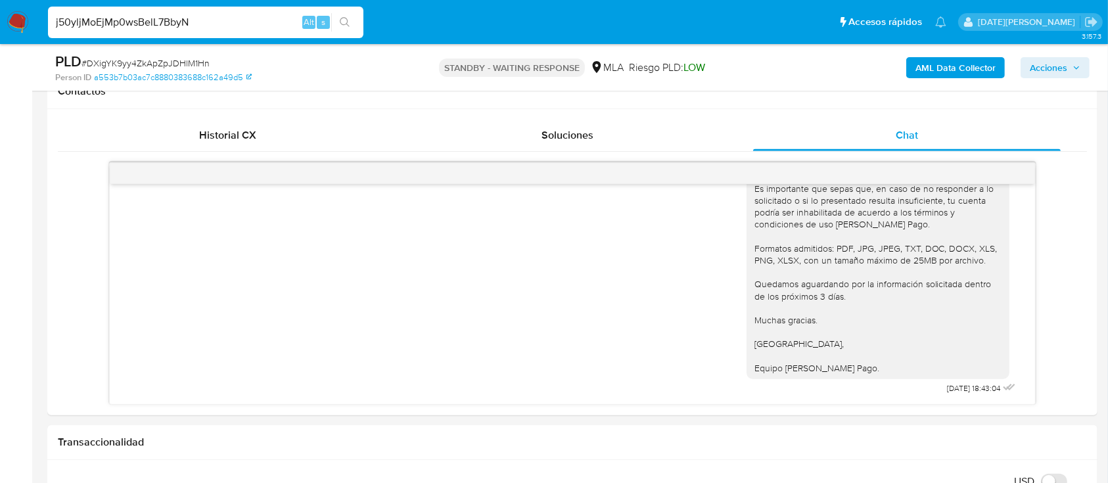
click at [338, 21] on button "search-icon" at bounding box center [344, 22] width 27 height 18
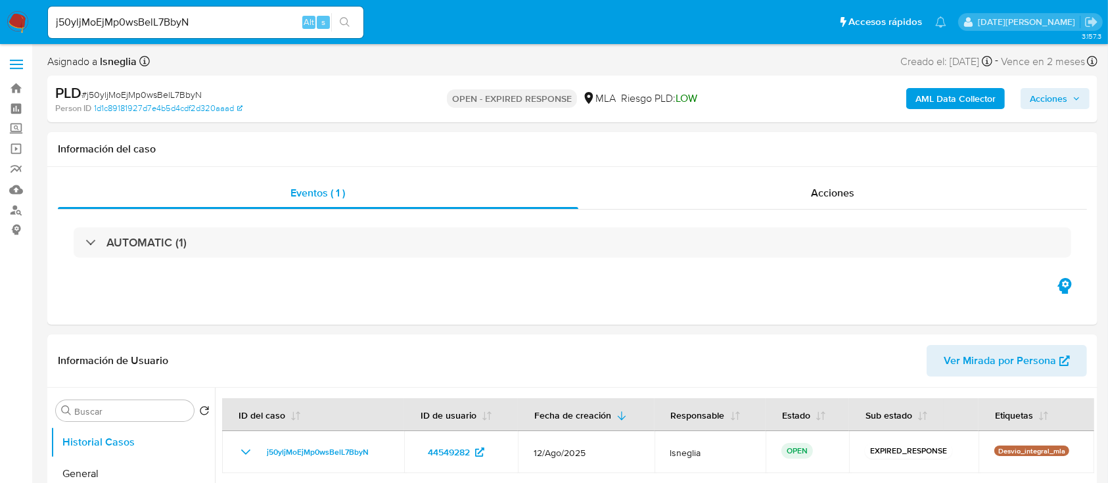
select select "10"
click at [139, 94] on span "# j50yljMoEjMp0wsBelL7BbyN" at bounding box center [142, 94] width 120 height 13
copy span "j50yljMoEjMp0wsBelL7BbyN"
click at [16, 20] on img at bounding box center [18, 22] width 22 height 22
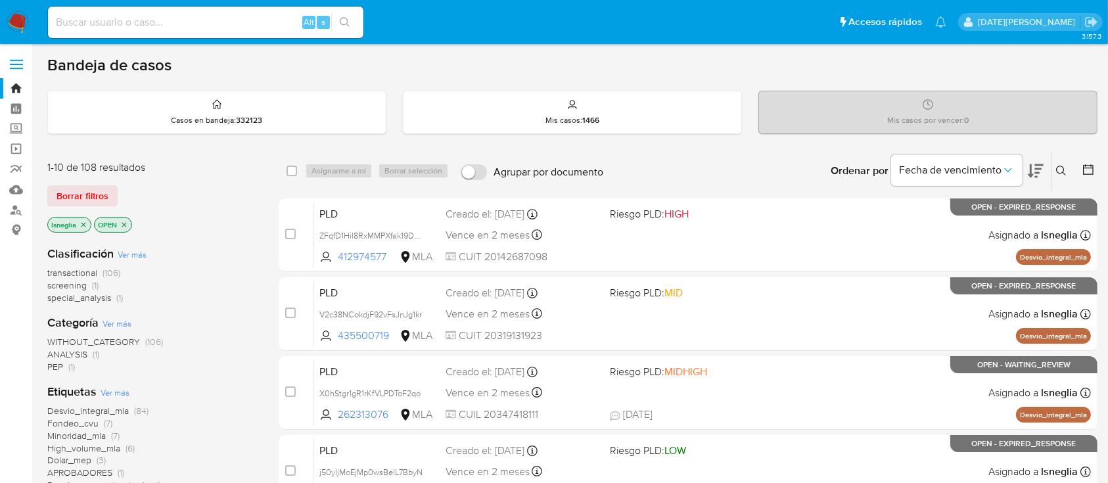
click at [1062, 166] on icon at bounding box center [1061, 171] width 10 height 10
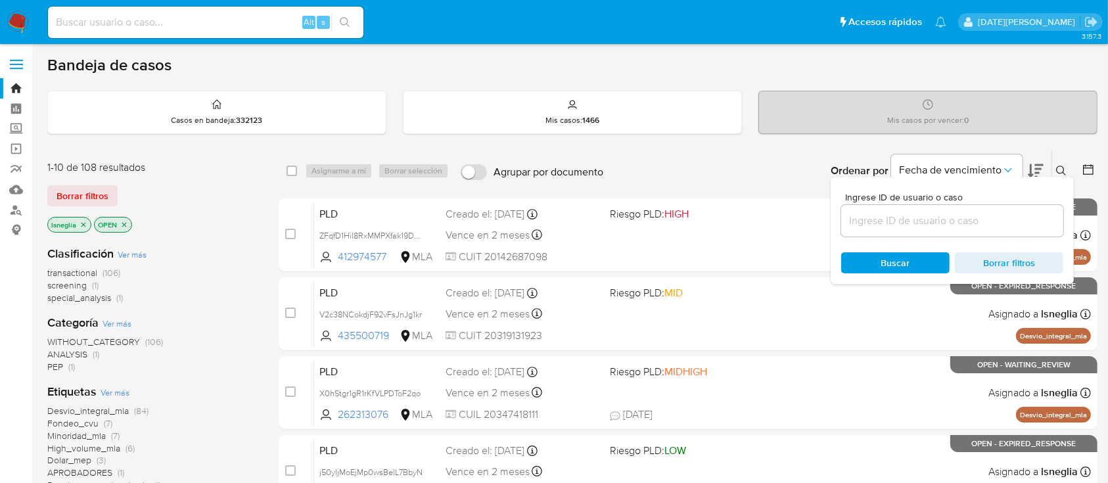
click at [899, 223] on input at bounding box center [952, 220] width 222 height 17
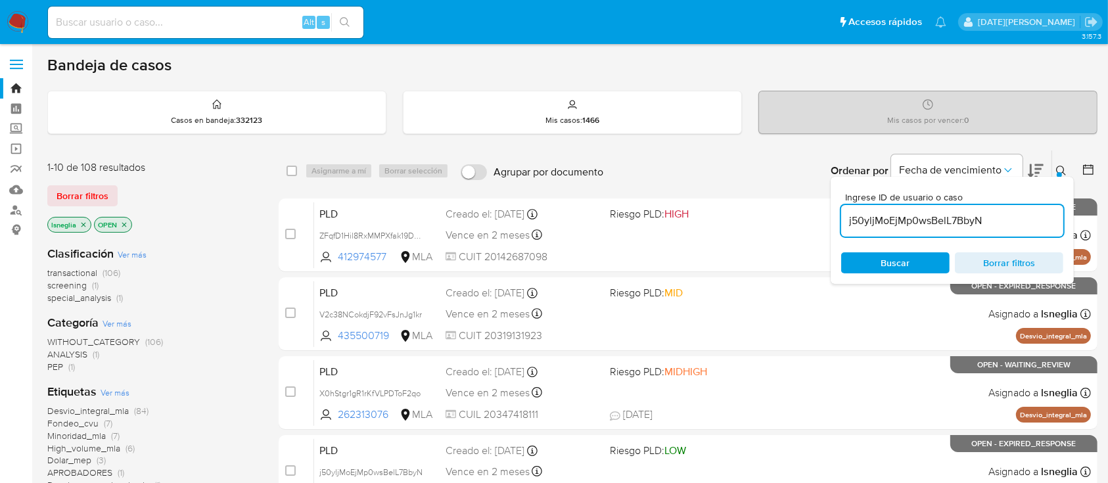
type input "j50yljMoEjMp0wsBelL7BbyN"
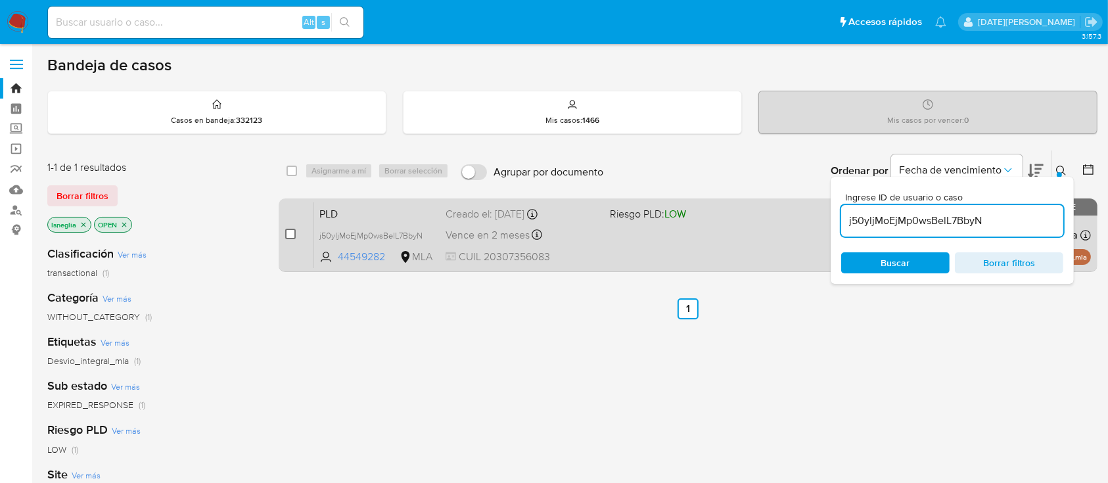
click at [291, 234] on input "checkbox" at bounding box center [290, 234] width 11 height 11
checkbox input "true"
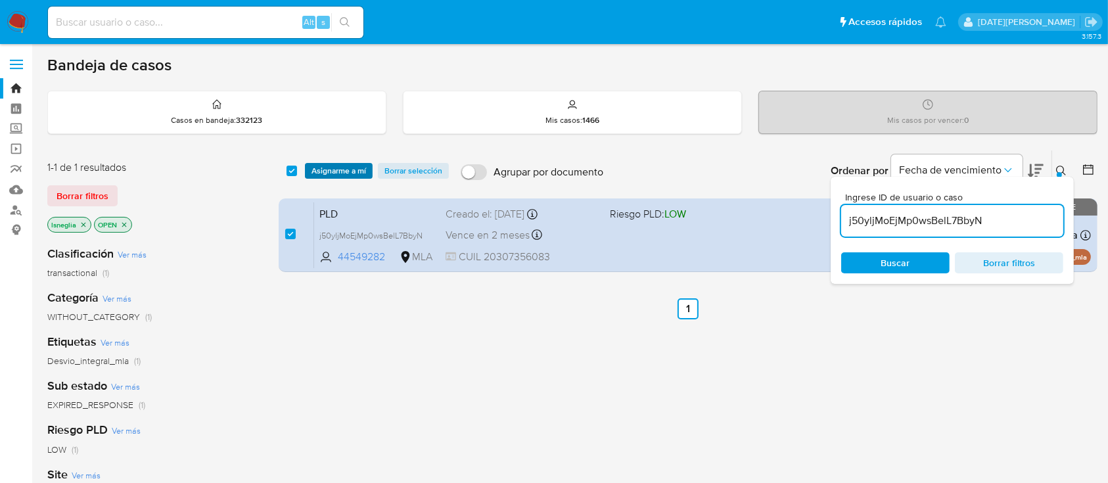
click at [346, 166] on span "Asignarme a mí" at bounding box center [339, 170] width 55 height 13
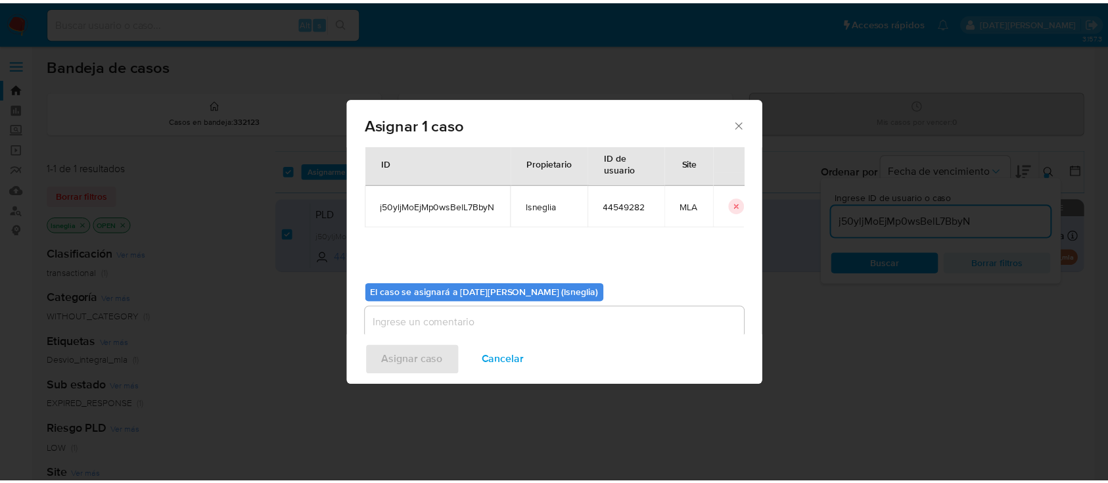
scroll to position [67, 0]
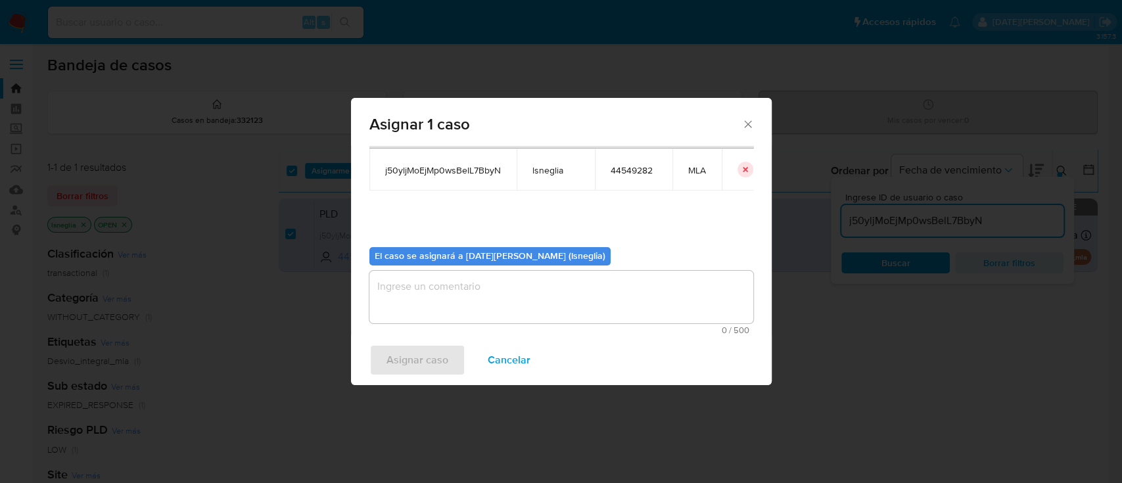
click at [403, 302] on textarea "assign-modal" at bounding box center [561, 297] width 384 height 53
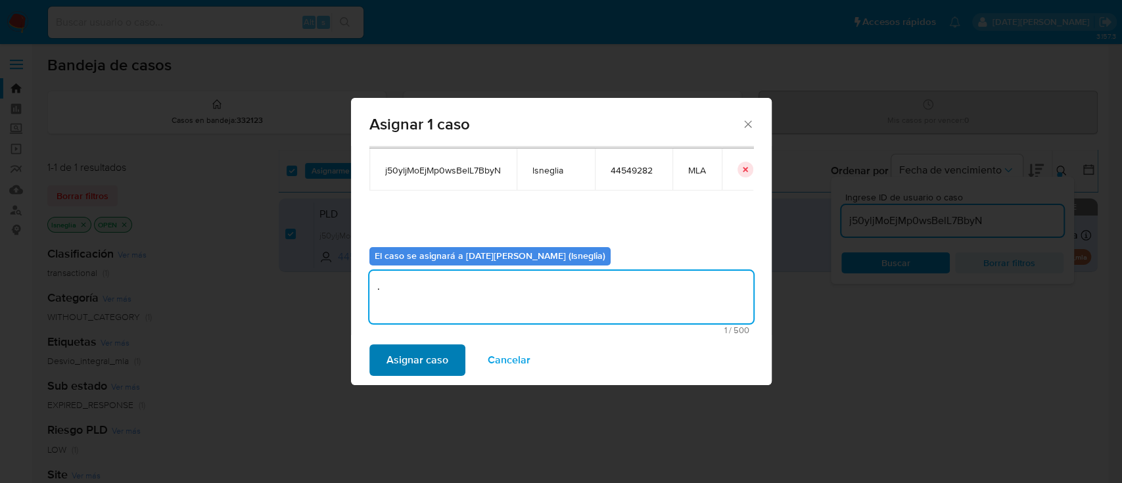
type textarea "."
click at [400, 354] on span "Asignar caso" at bounding box center [418, 360] width 62 height 29
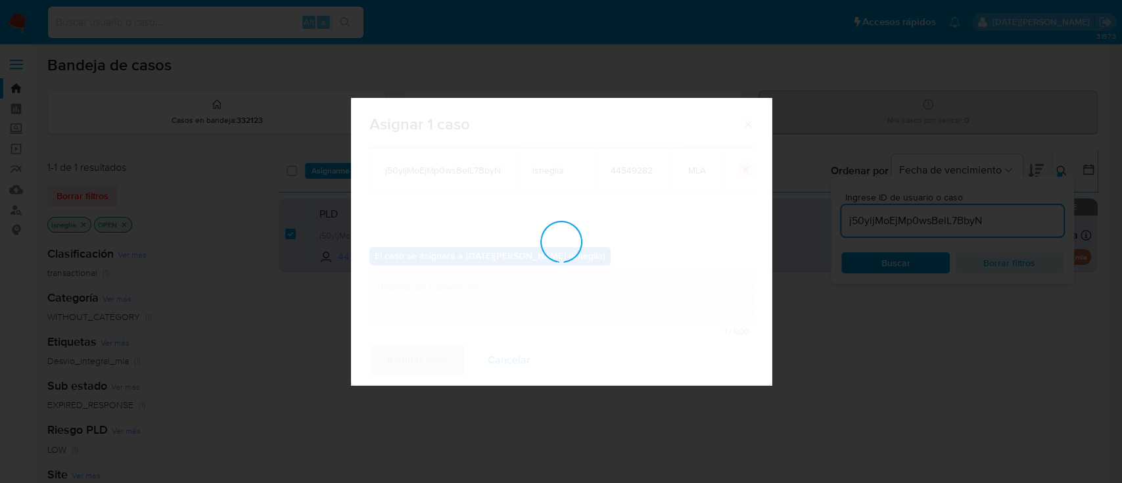
checkbox input "false"
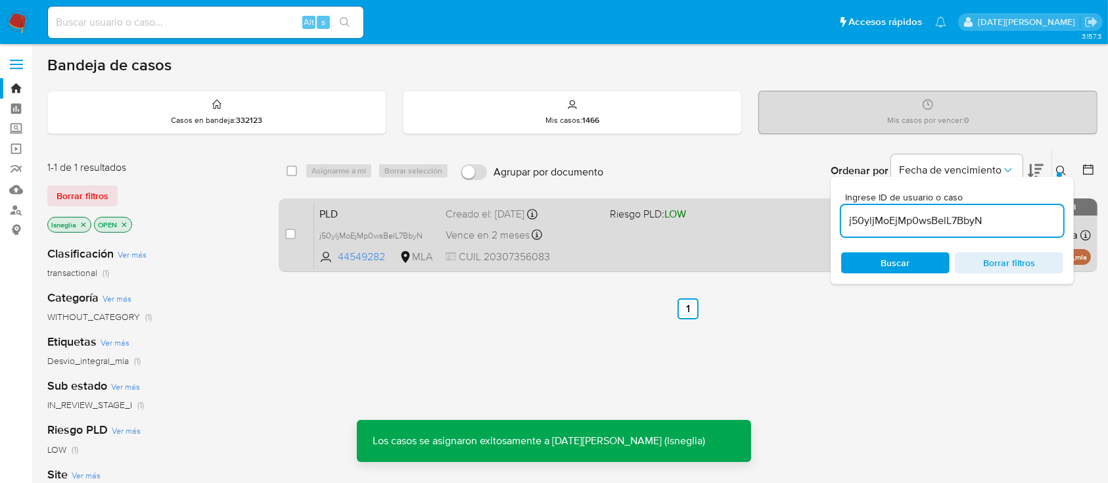
click at [366, 199] on div "case-item-checkbox No es posible asignar el caso PLD j50yljMoEjMp0wsBelL7BbyN 4…" at bounding box center [688, 236] width 819 height 74
click at [359, 213] on span "PLD" at bounding box center [377, 212] width 116 height 17
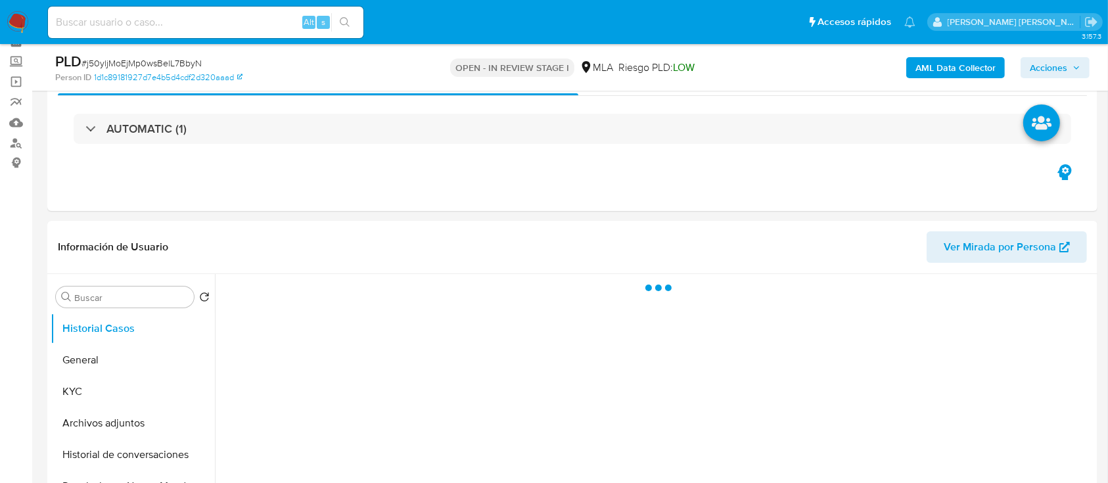
scroll to position [526, 0]
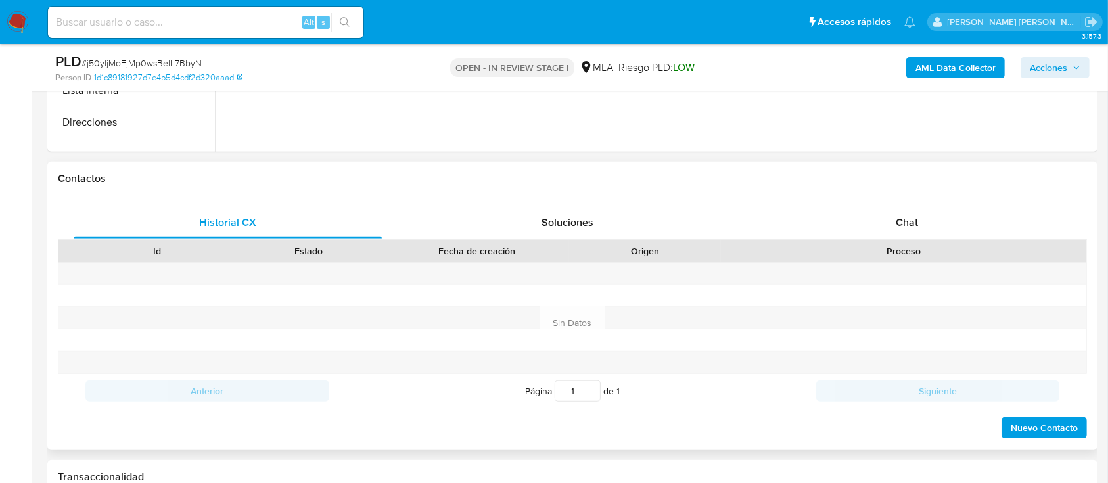
select select "10"
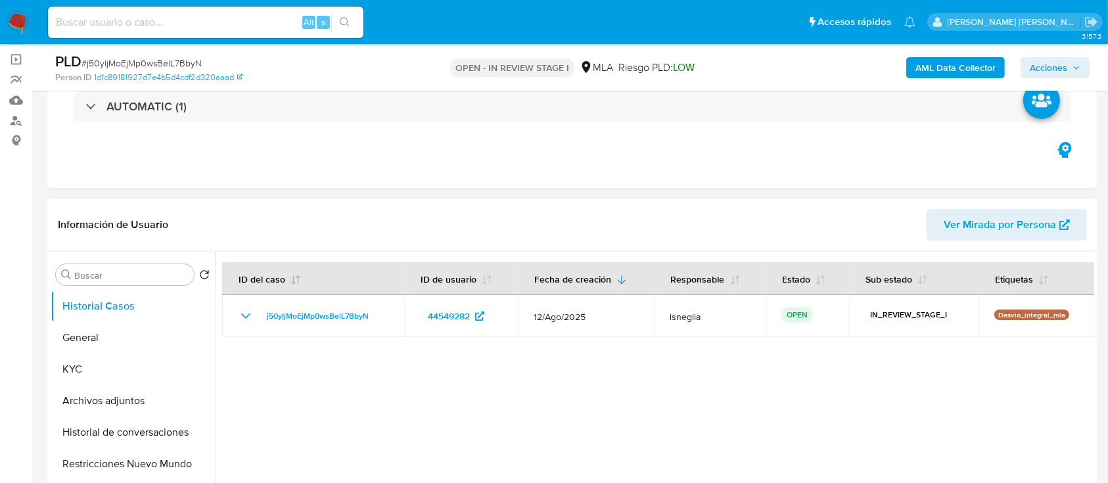
scroll to position [87, 0]
click at [104, 335] on button "General" at bounding box center [128, 340] width 154 height 32
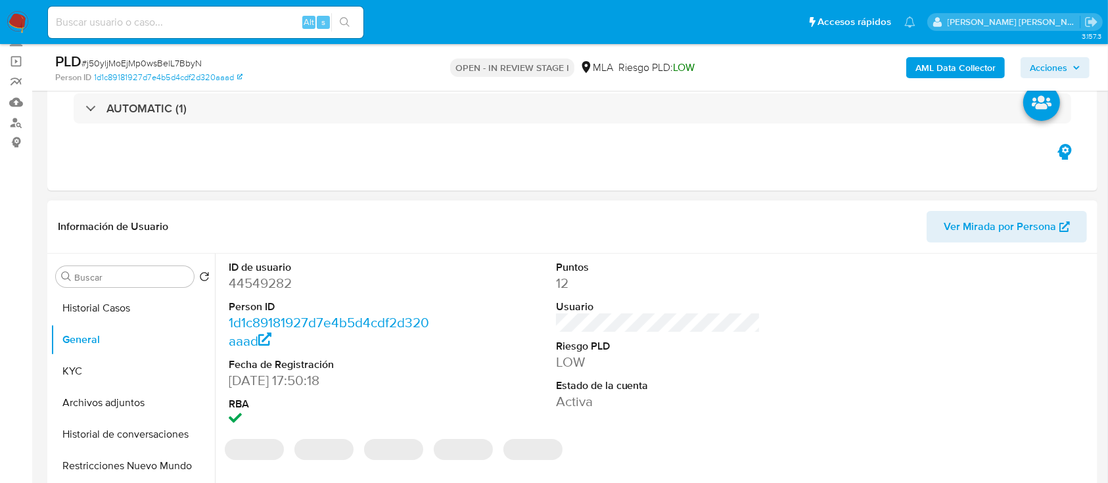
click at [278, 284] on dd "44549282" at bounding box center [331, 283] width 205 height 18
copy dd "44549282"
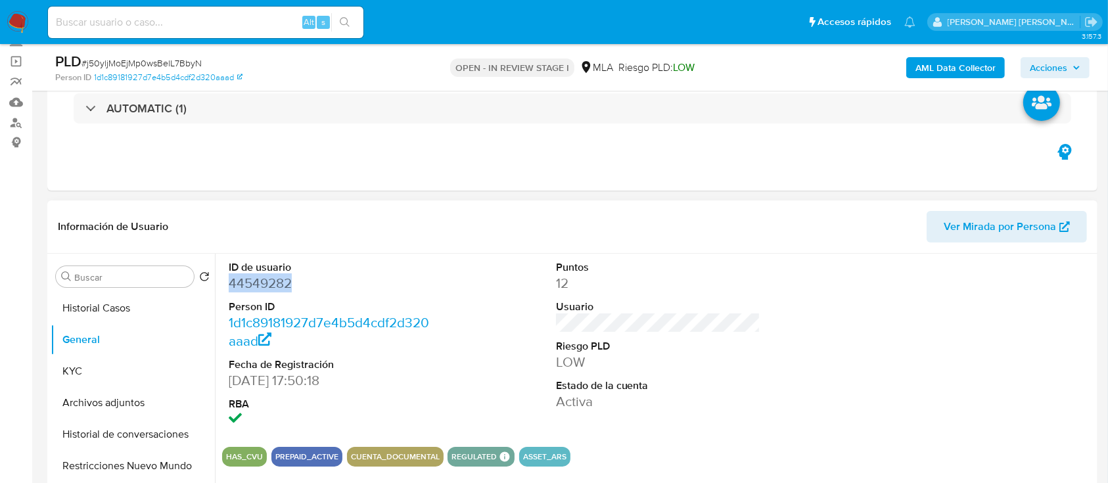
copy dd "44549282"
click at [82, 366] on button "KYC" at bounding box center [128, 372] width 154 height 32
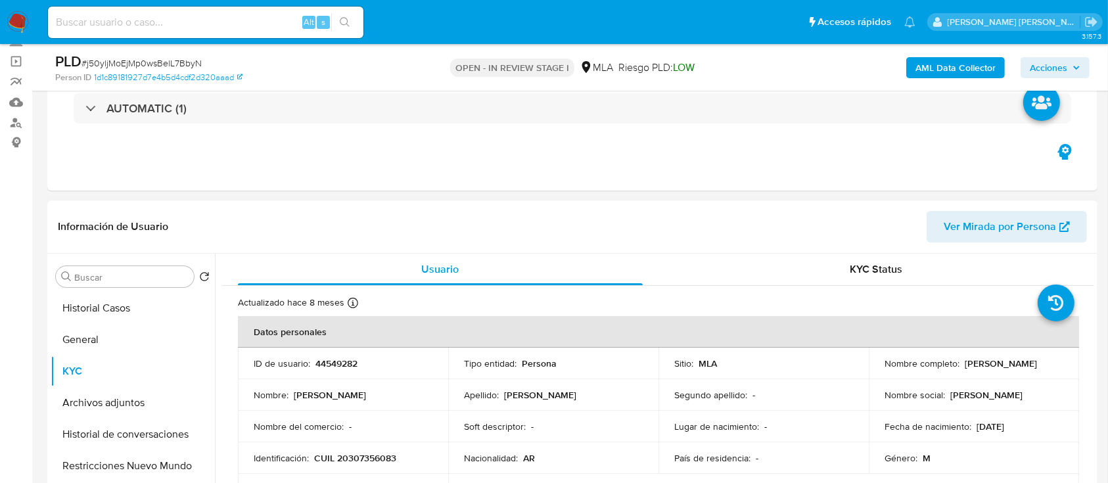
drag, startPoint x: 961, startPoint y: 365, endPoint x: 1066, endPoint y: 366, distance: 105.2
click at [1066, 366] on td "Nombre completo : [PERSON_NAME]" at bounding box center [974, 364] width 210 height 32
copy p "[PERSON_NAME]"
click at [317, 460] on p "CUIL 20307356083" at bounding box center [355, 458] width 82 height 12
drag, startPoint x: 316, startPoint y: 459, endPoint x: 399, endPoint y: 458, distance: 83.5
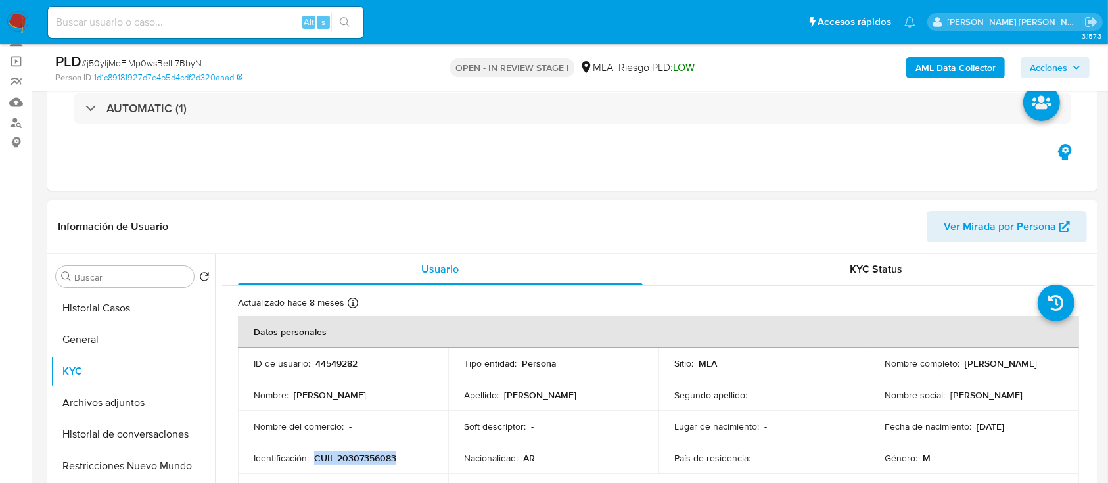
click at [399, 458] on div "Identificación : CUIL 20307356083" at bounding box center [343, 458] width 179 height 12
copy p "CUIL 20307356083"
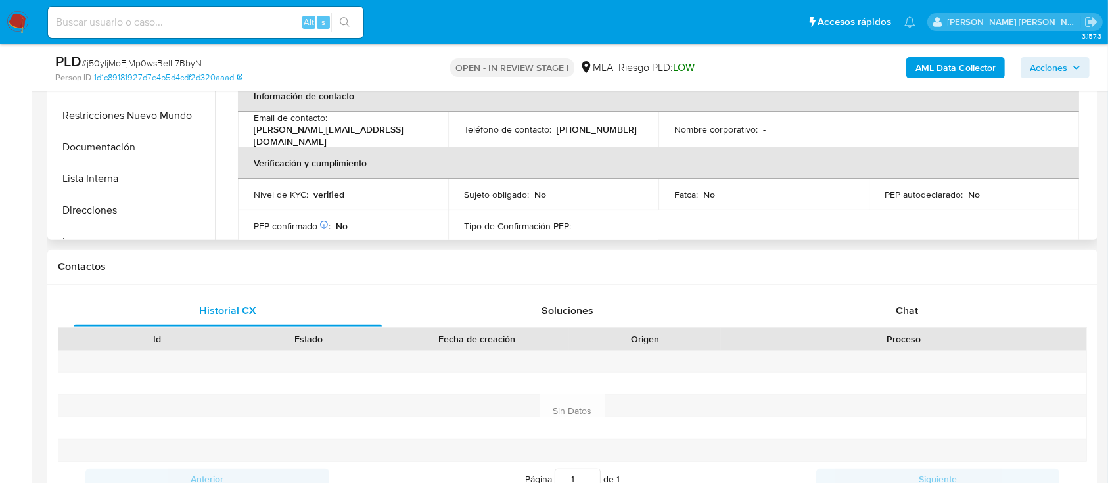
scroll to position [175, 0]
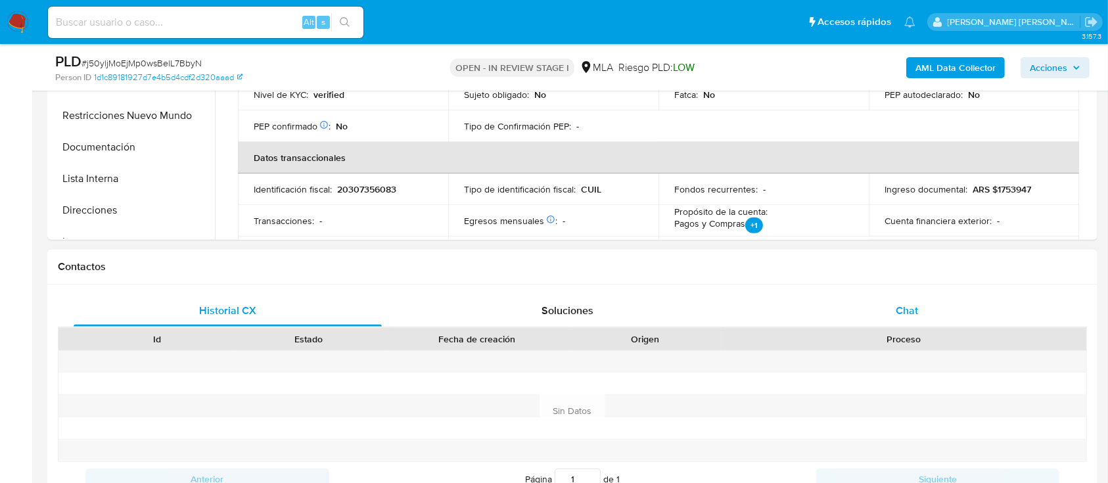
click at [912, 300] on div "Chat" at bounding box center [907, 311] width 308 height 32
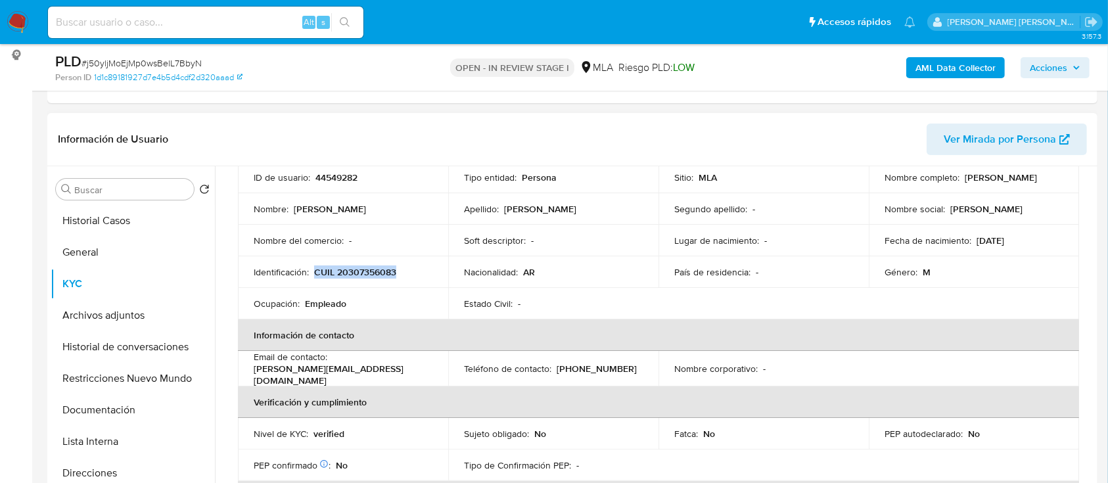
scroll to position [0, 0]
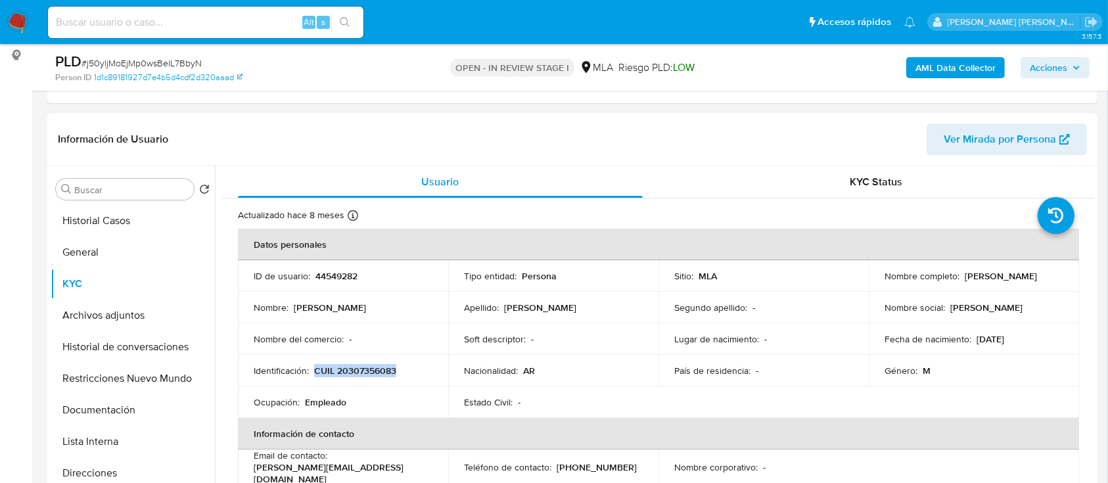
click at [369, 367] on p "CUIL 20307356083" at bounding box center [355, 371] width 82 height 12
click at [332, 271] on p "44549282" at bounding box center [337, 276] width 42 height 12
click at [333, 271] on p "44549282" at bounding box center [337, 276] width 42 height 12
copy p "44549282"
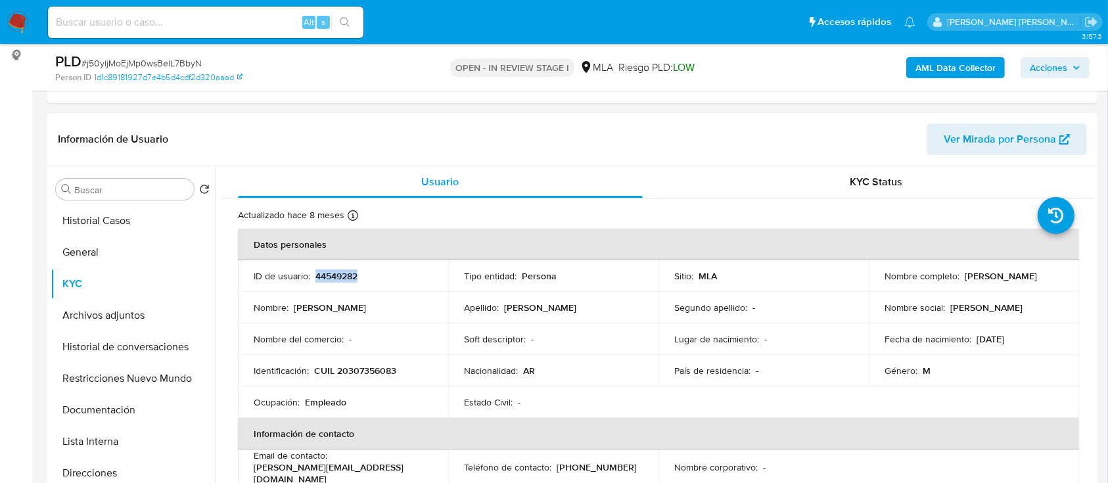
drag, startPoint x: 960, startPoint y: 276, endPoint x: 1058, endPoint y: 276, distance: 98.0
click at [1058, 276] on div "Nombre completo : Pablo Agustin Harding" at bounding box center [974, 276] width 179 height 12
copy p "[PERSON_NAME]"
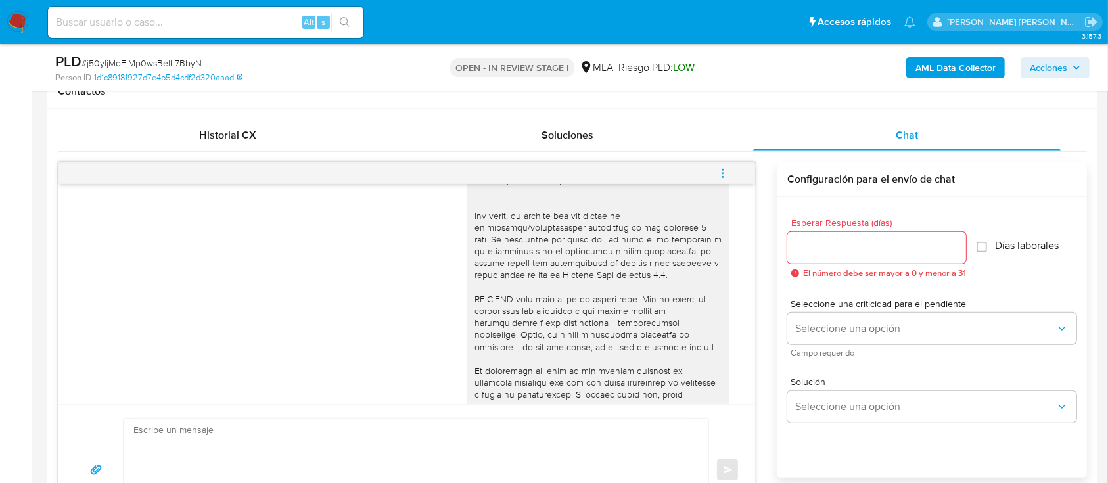
scroll to position [813, 0]
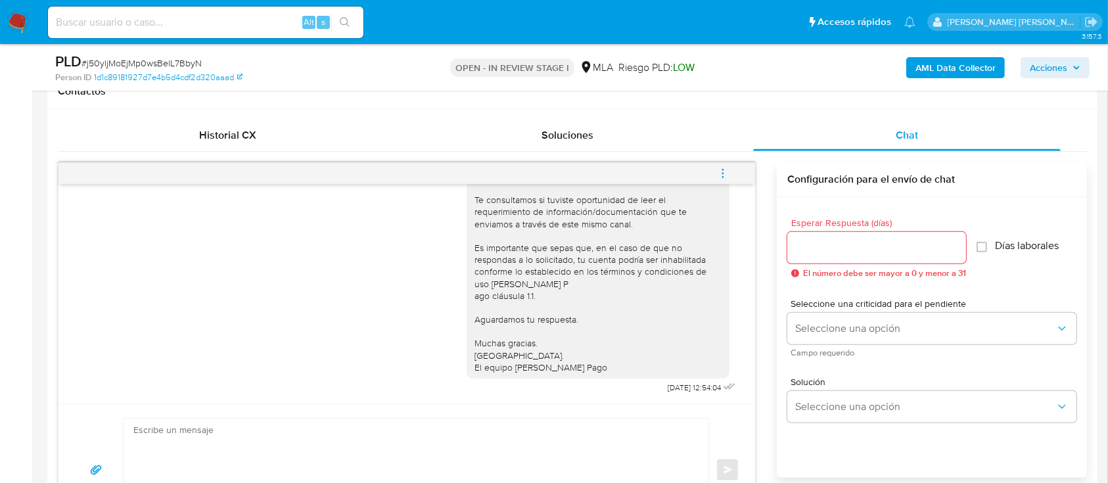
click at [728, 169] on icon "menu-action" at bounding box center [723, 174] width 12 height 12
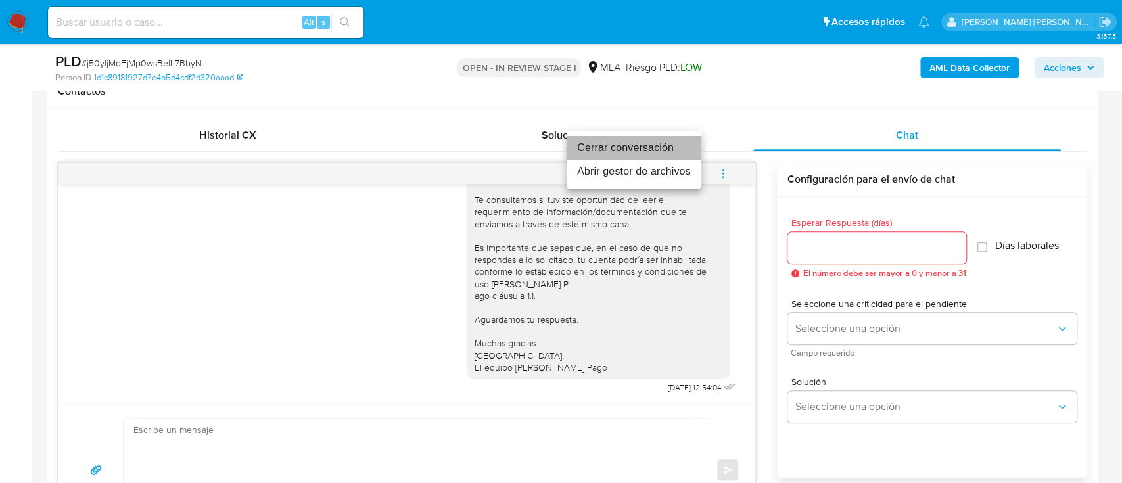
click at [655, 153] on li "Cerrar conversación" at bounding box center [634, 148] width 135 height 24
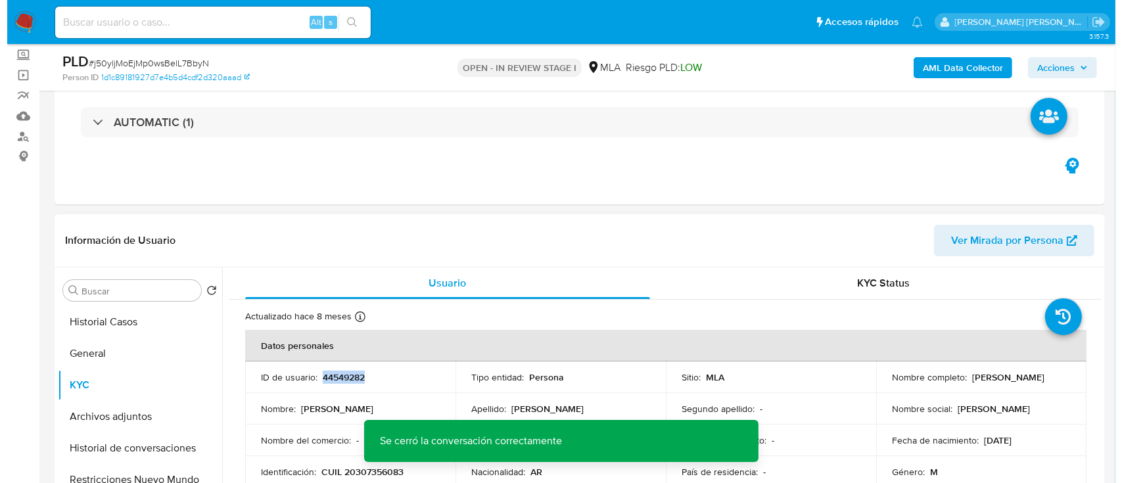
scroll to position [175, 0]
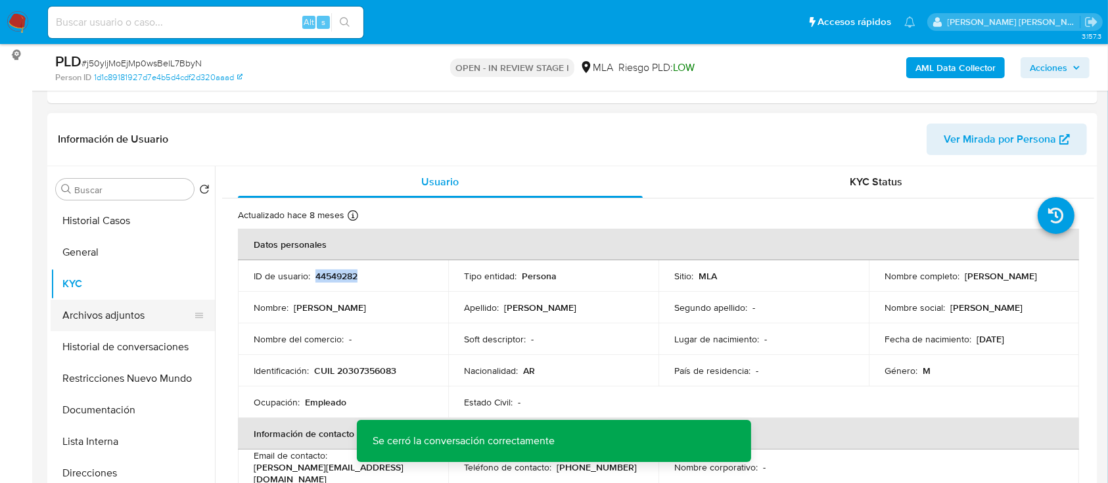
click at [108, 308] on button "Archivos adjuntos" at bounding box center [128, 316] width 154 height 32
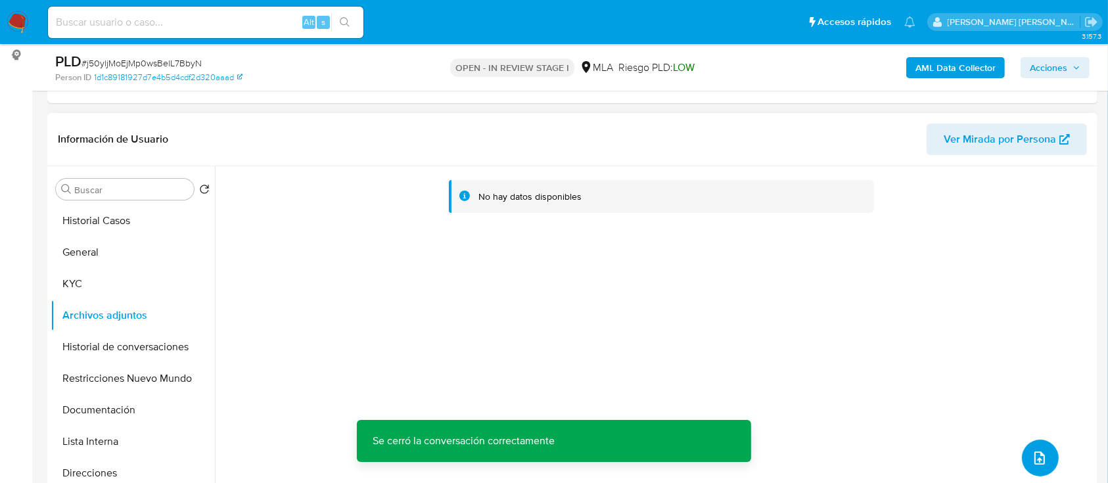
click at [1024, 454] on button "upload-file" at bounding box center [1040, 458] width 37 height 37
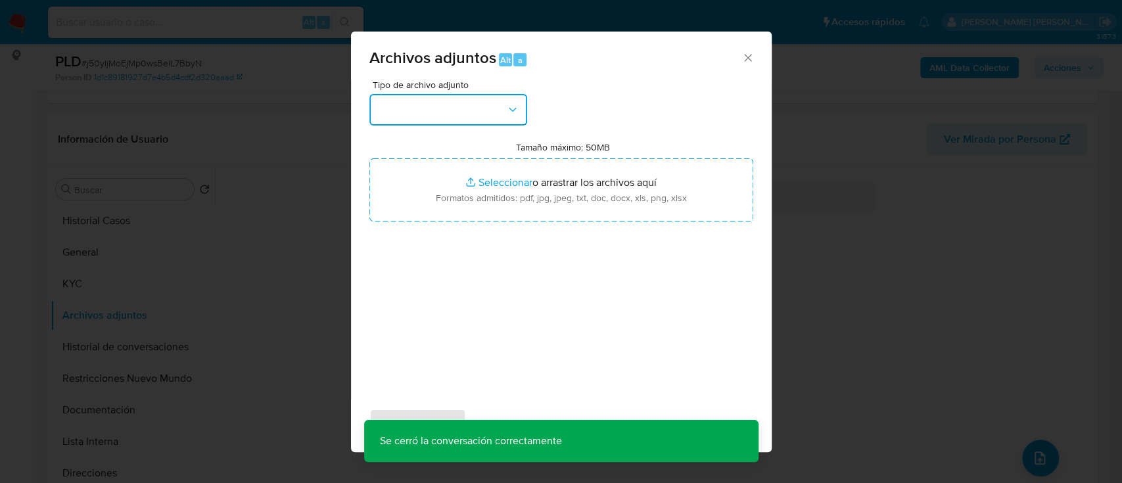
click at [433, 105] on button "button" at bounding box center [448, 110] width 158 height 32
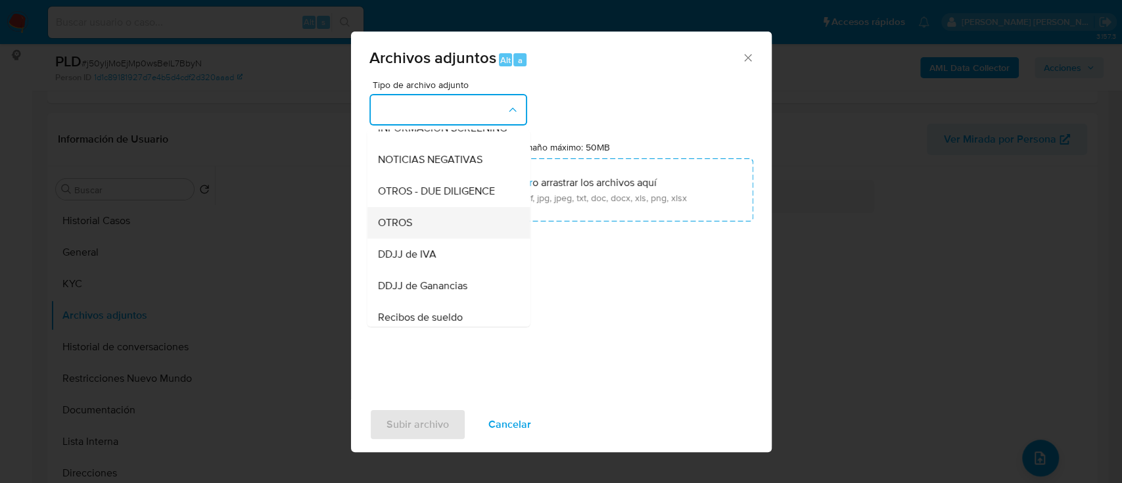
click at [416, 232] on div "OTROS" at bounding box center [444, 223] width 134 height 32
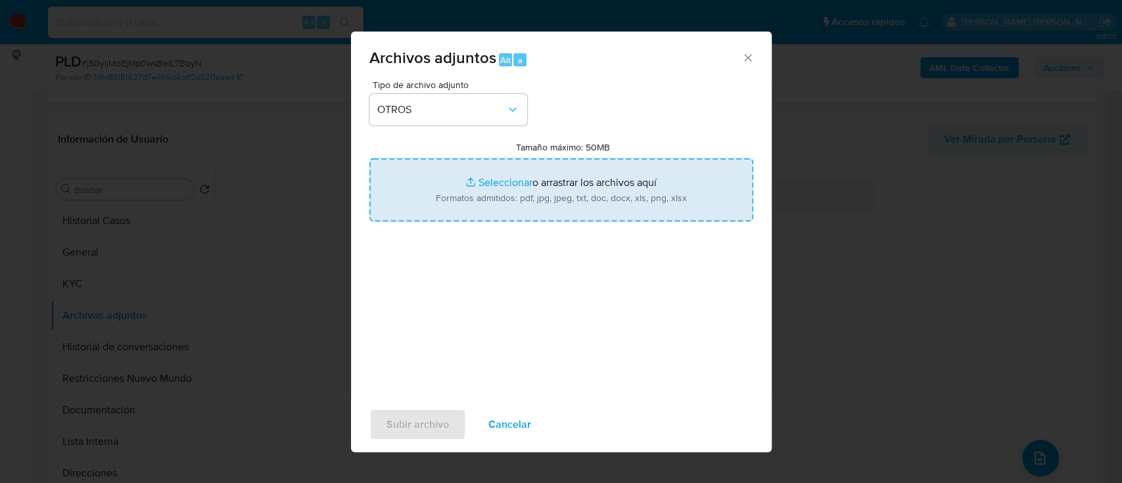
type input "C:\fakepath\Caselog j50yljMoEjMp0wsBelL7BbyN.docx"
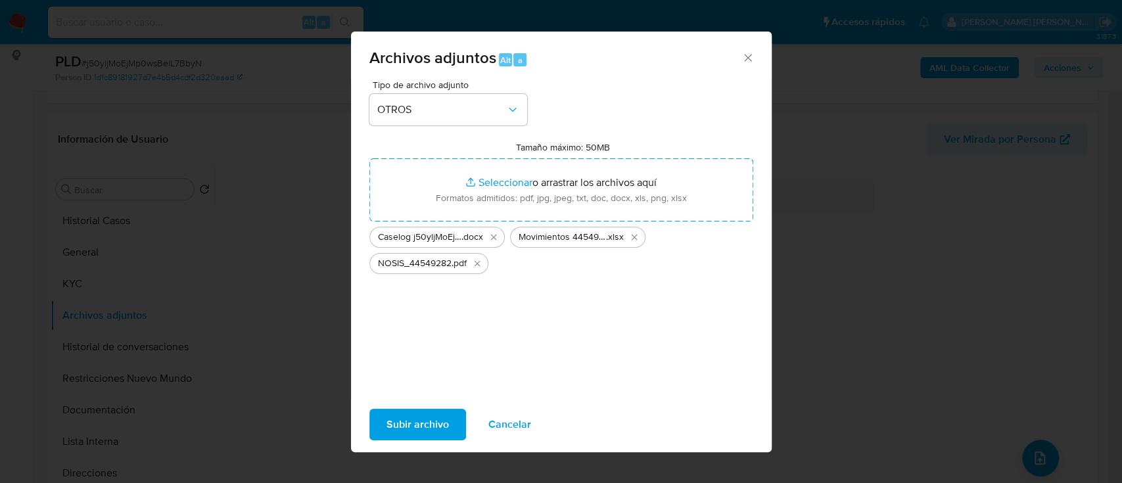
click at [419, 418] on span "Subir archivo" at bounding box center [418, 424] width 62 height 29
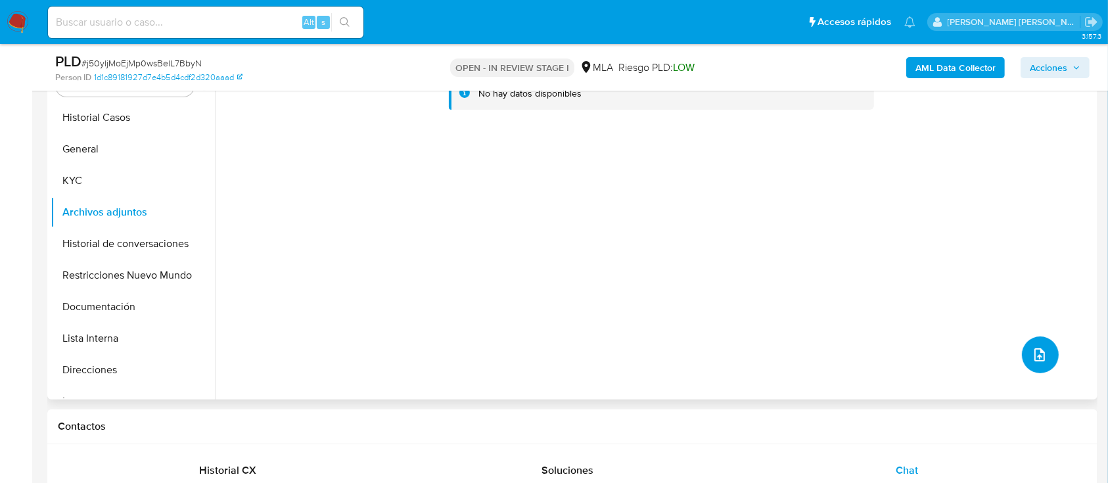
scroll to position [263, 0]
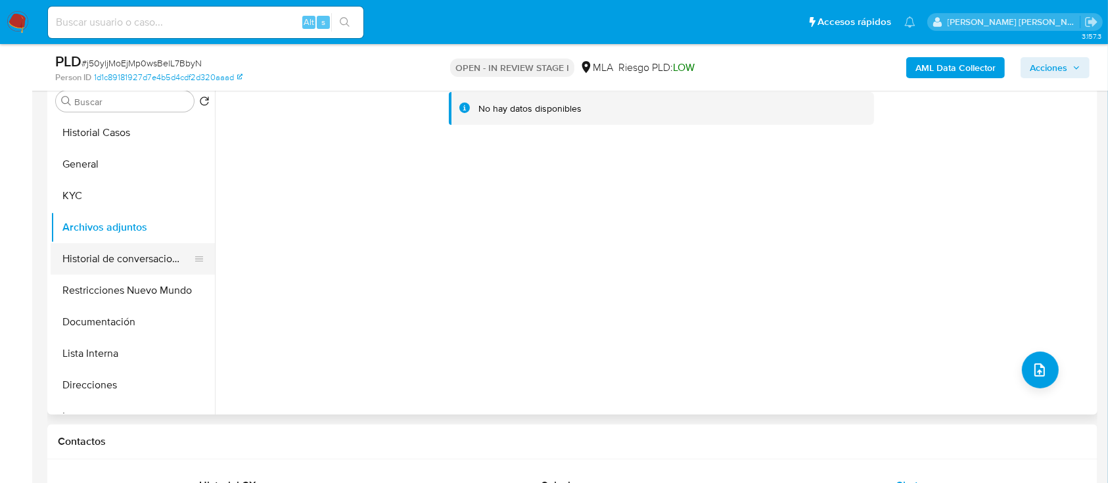
click at [99, 256] on button "Historial de conversaciones" at bounding box center [128, 259] width 154 height 32
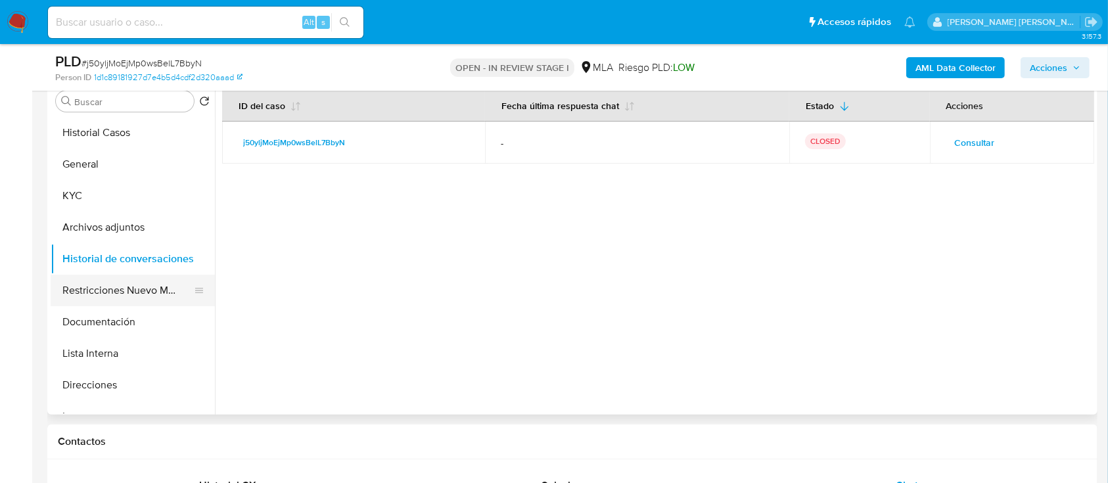
click at [108, 291] on button "Restricciones Nuevo Mundo" at bounding box center [128, 291] width 154 height 32
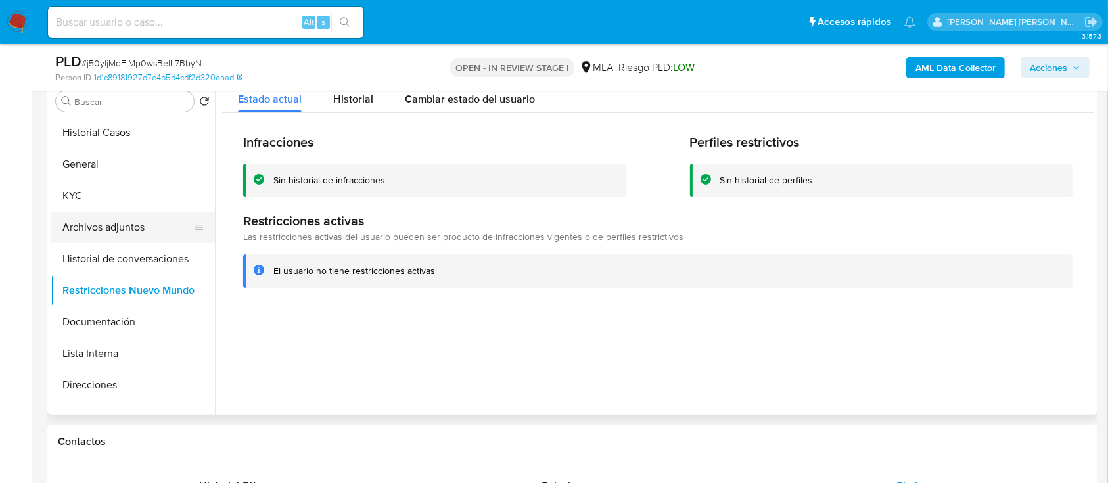
click at [128, 224] on button "Archivos adjuntos" at bounding box center [128, 228] width 154 height 32
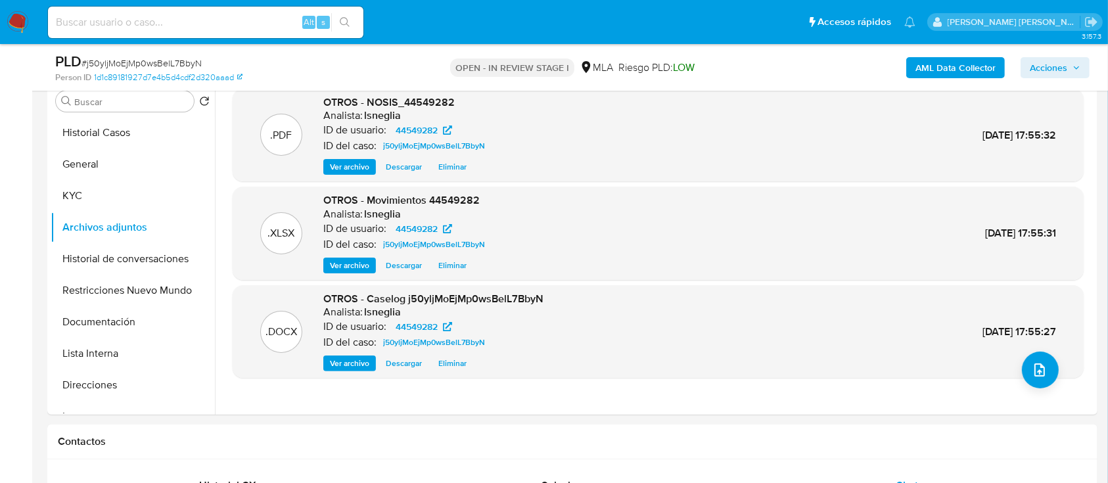
click at [984, 66] on b "AML Data Collector" at bounding box center [956, 67] width 80 height 21
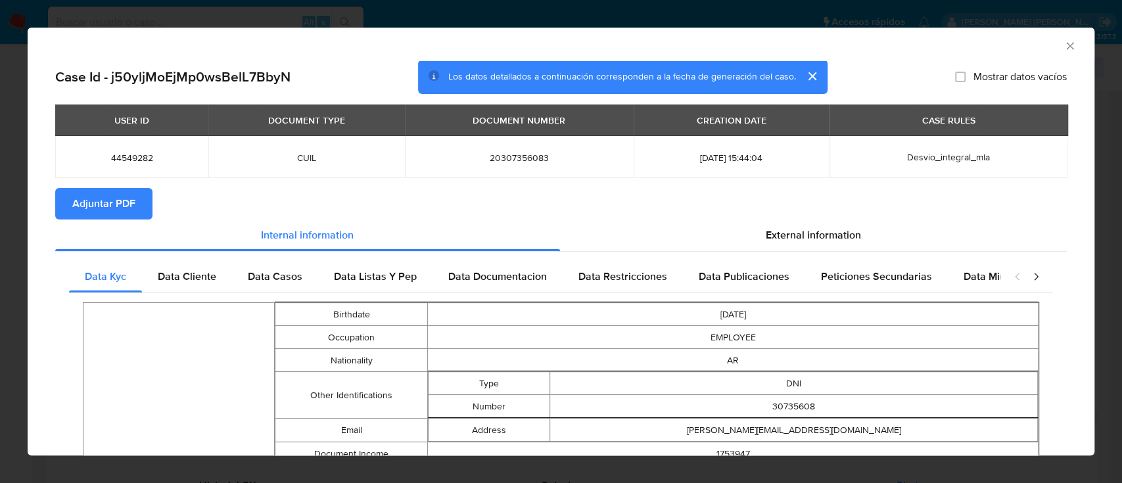
click at [114, 214] on span "Adjuntar PDF" at bounding box center [103, 203] width 63 height 29
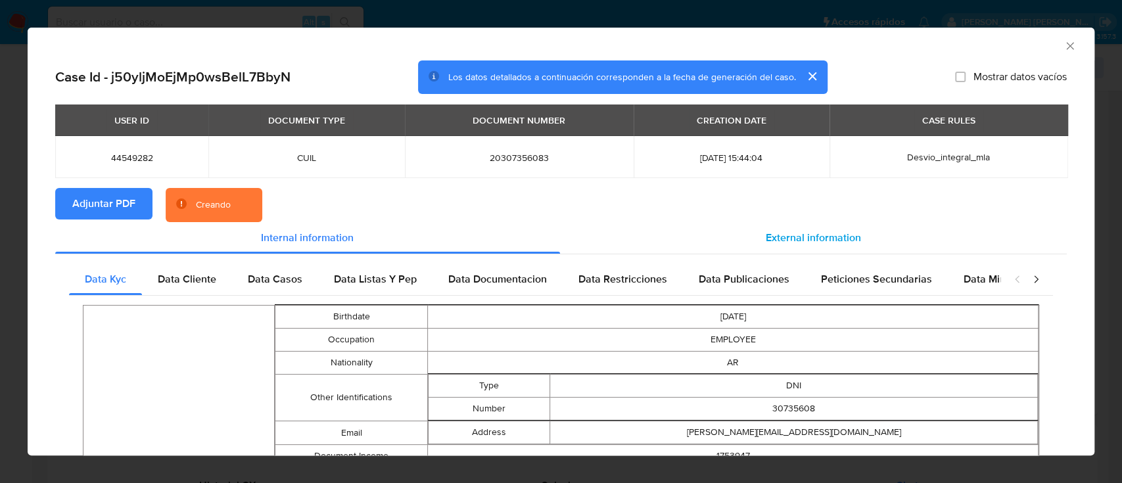
click at [738, 242] on div "External information" at bounding box center [814, 238] width 508 height 32
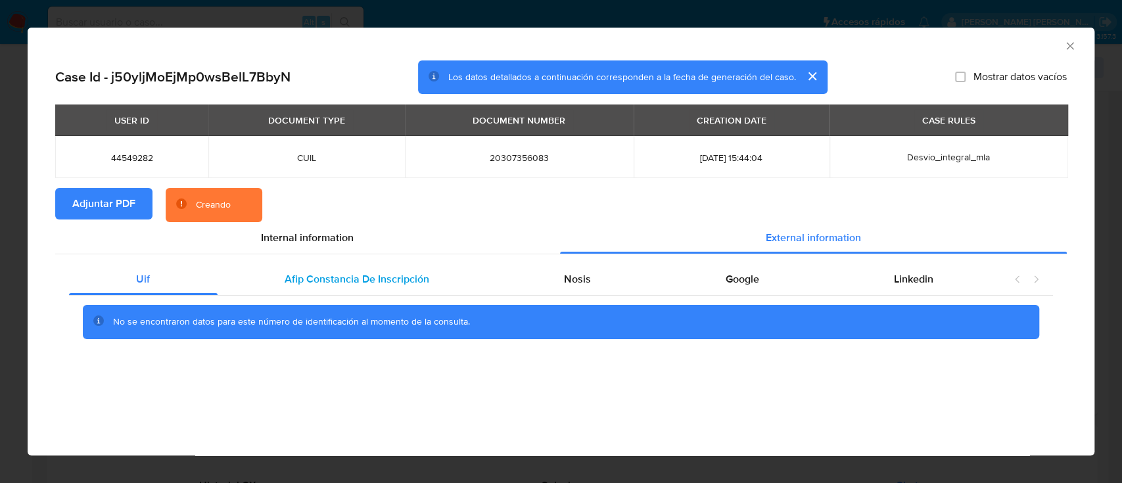
drag, startPoint x: 352, startPoint y: 285, endPoint x: 421, endPoint y: 284, distance: 69.7
click at [352, 285] on span "Afip Constancia De Inscripción" at bounding box center [357, 279] width 145 height 15
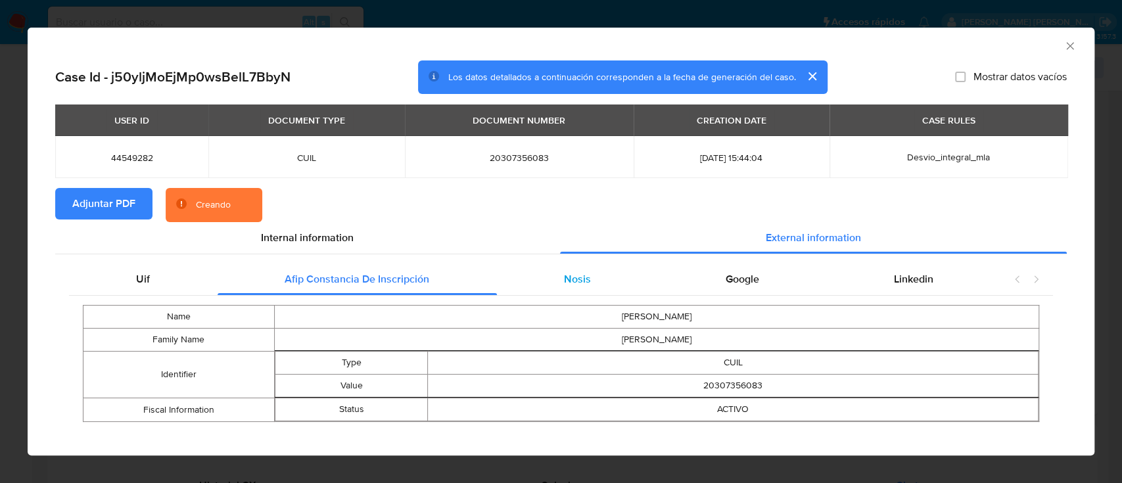
click at [584, 279] on div "Nosis" at bounding box center [578, 280] width 162 height 32
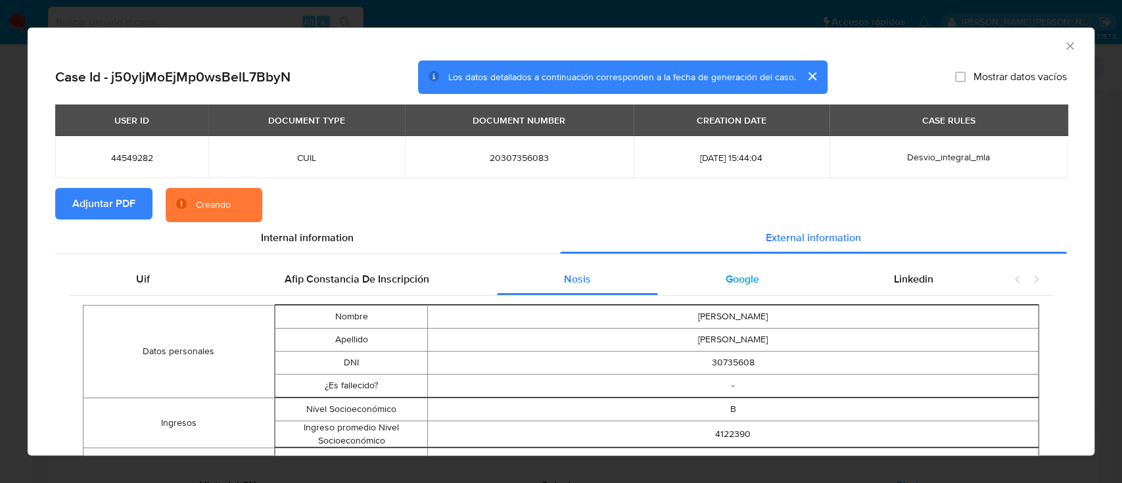
click at [699, 270] on div "Google" at bounding box center [742, 280] width 168 height 32
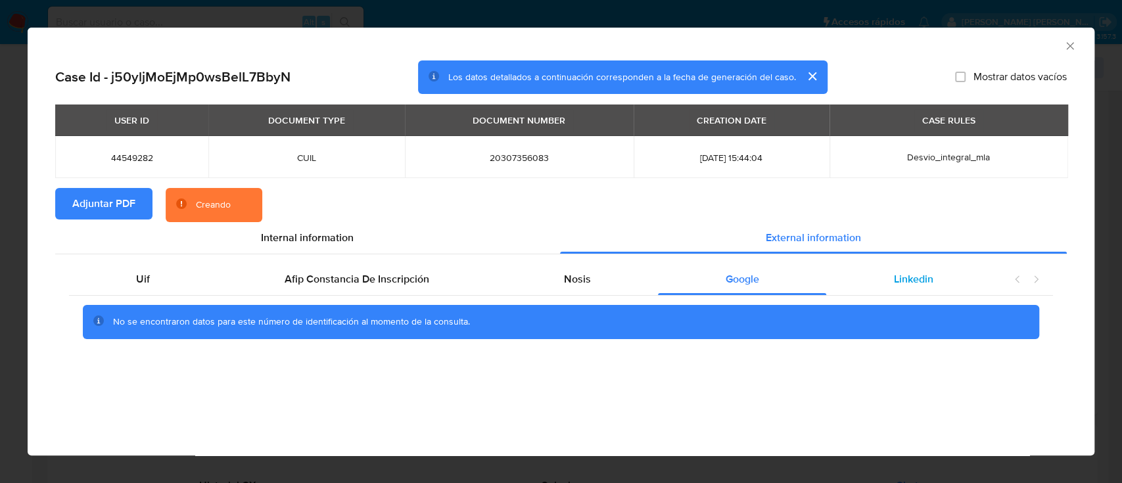
click at [935, 273] on div "Linkedin" at bounding box center [913, 280] width 174 height 32
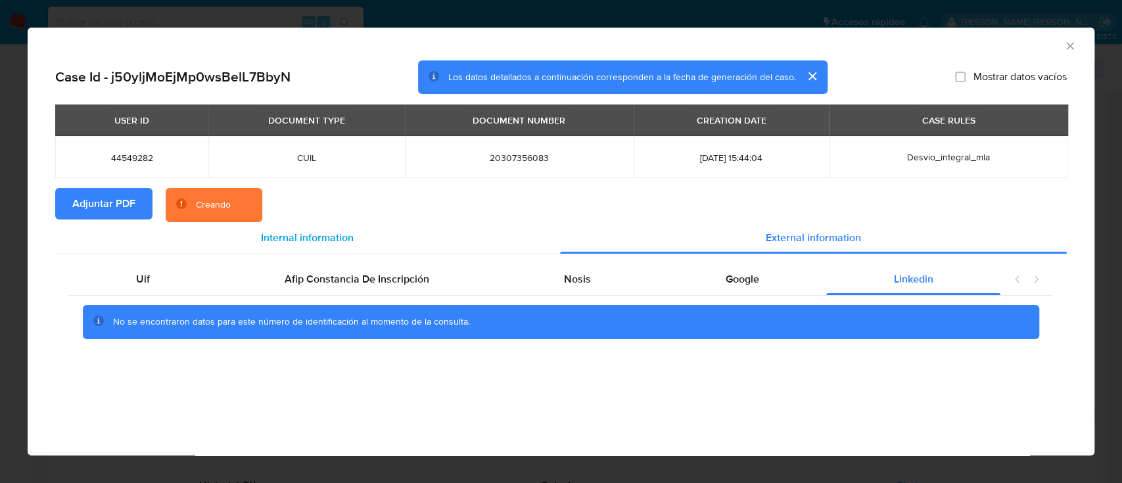
click at [349, 230] on span "Internal information" at bounding box center [307, 237] width 93 height 15
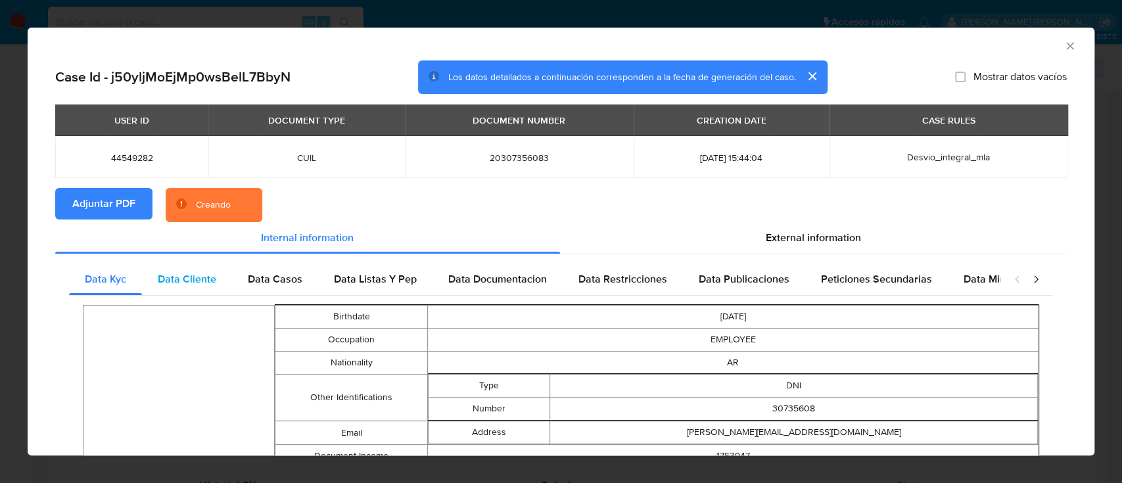
click at [191, 280] on span "Data Cliente" at bounding box center [187, 279] width 59 height 15
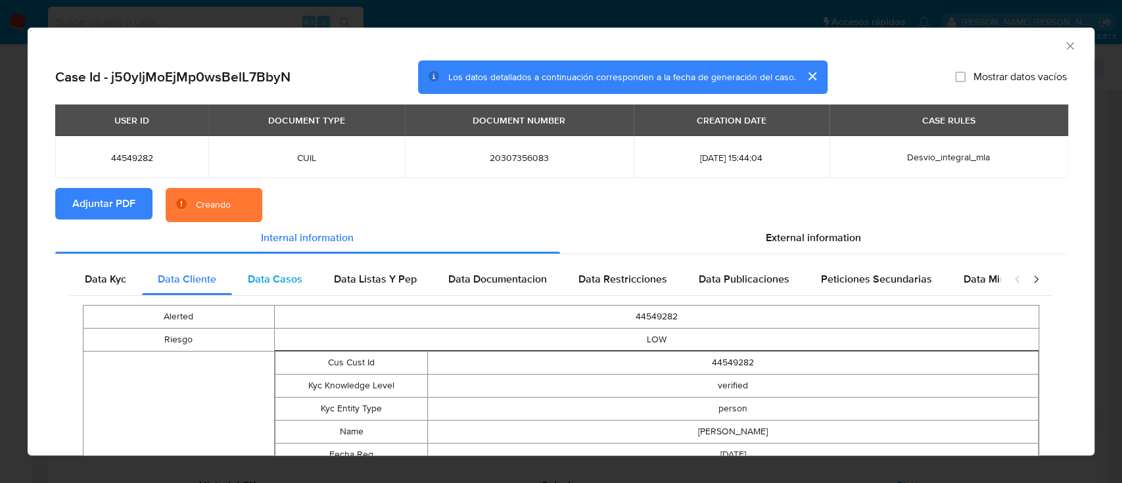
click at [268, 281] on span "Data Casos" at bounding box center [275, 279] width 55 height 15
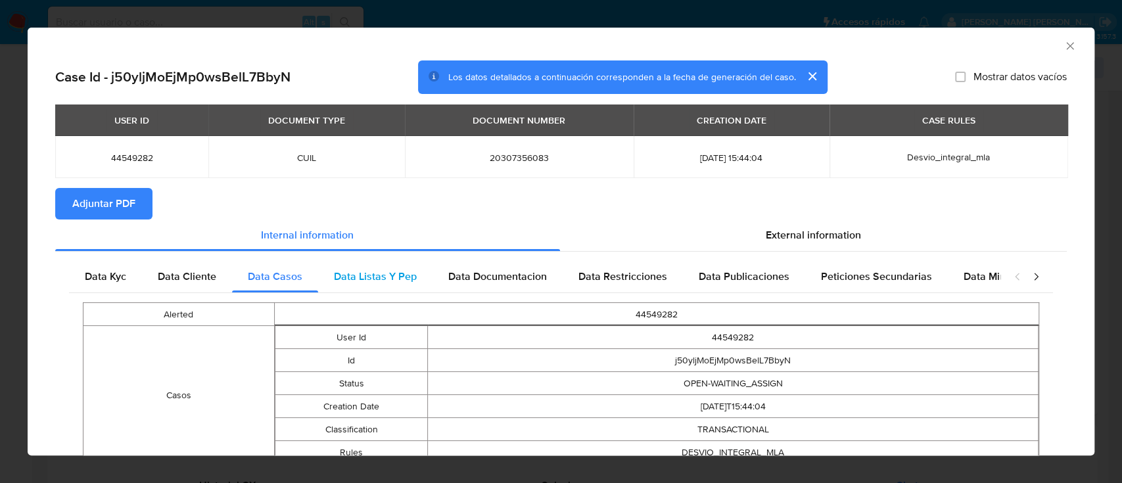
click at [363, 281] on span "Data Listas Y Pep" at bounding box center [375, 276] width 83 height 15
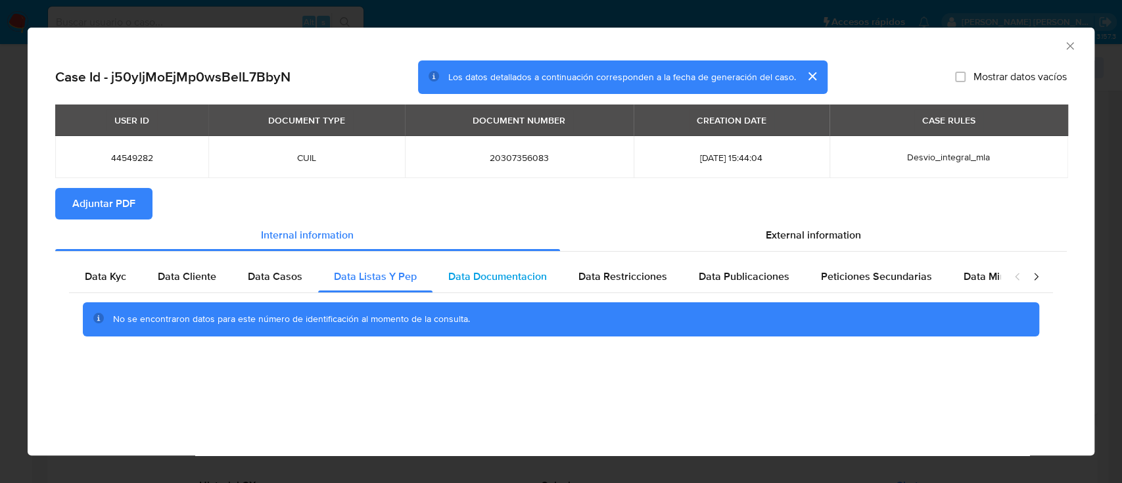
click at [459, 281] on span "Data Documentacion" at bounding box center [497, 276] width 99 height 15
click at [611, 280] on span "Data Restricciones" at bounding box center [623, 276] width 89 height 15
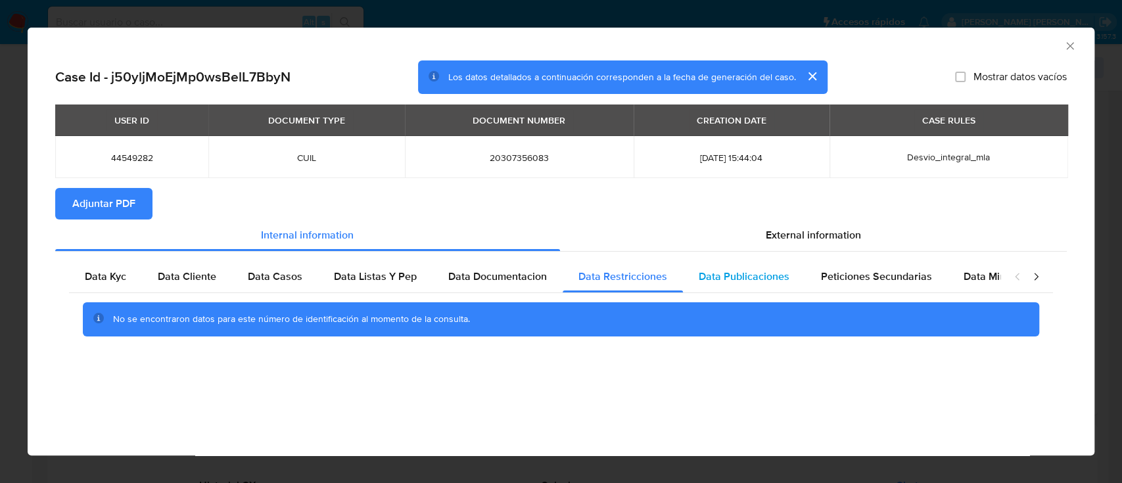
click at [710, 276] on span "Data Publicaciones" at bounding box center [744, 276] width 91 height 15
click at [840, 278] on span "Peticiones Secundarias" at bounding box center [876, 276] width 111 height 15
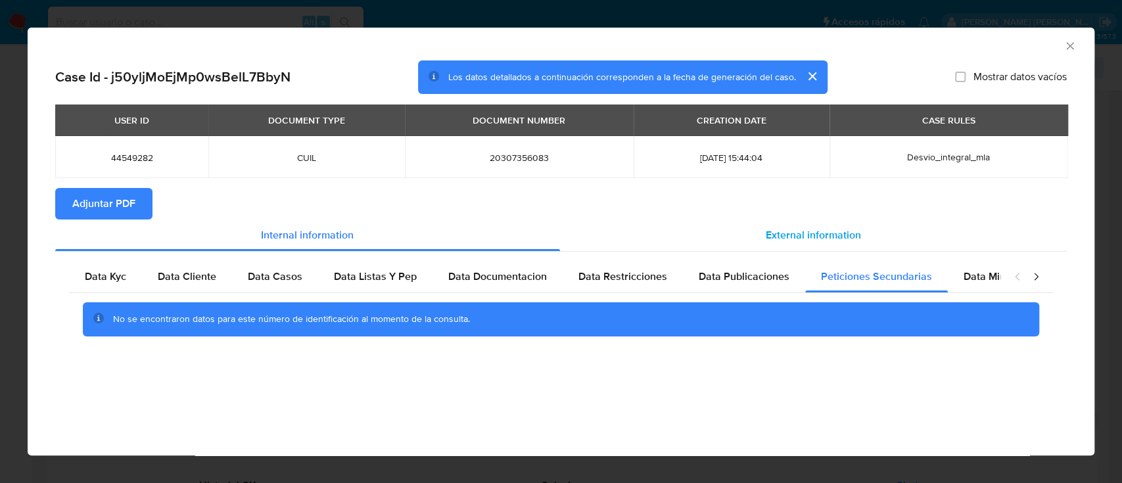
click at [810, 235] on span "External information" at bounding box center [813, 234] width 95 height 15
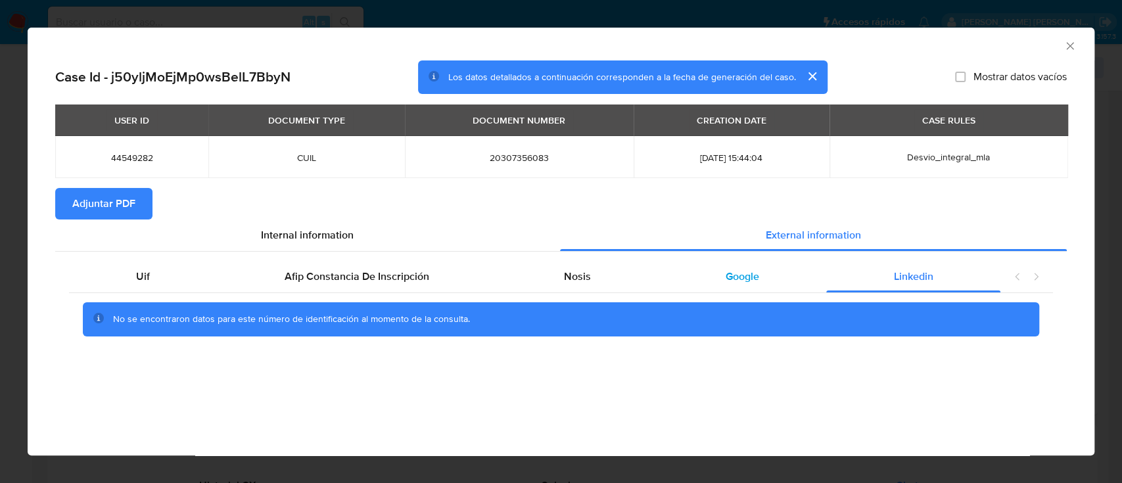
click at [740, 279] on span "Google" at bounding box center [743, 276] width 34 height 15
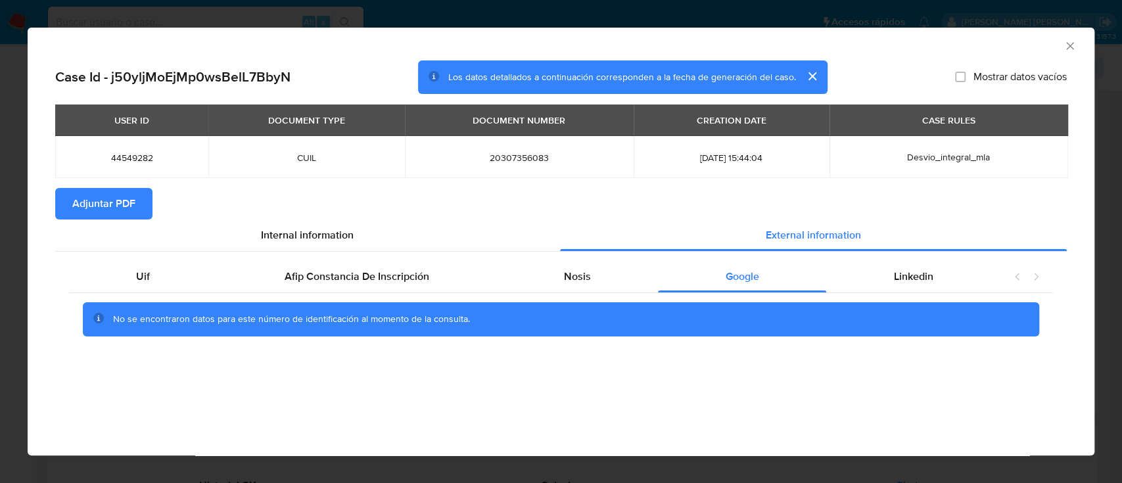
click at [1073, 48] on icon "Cerrar ventana" at bounding box center [1070, 45] width 13 height 13
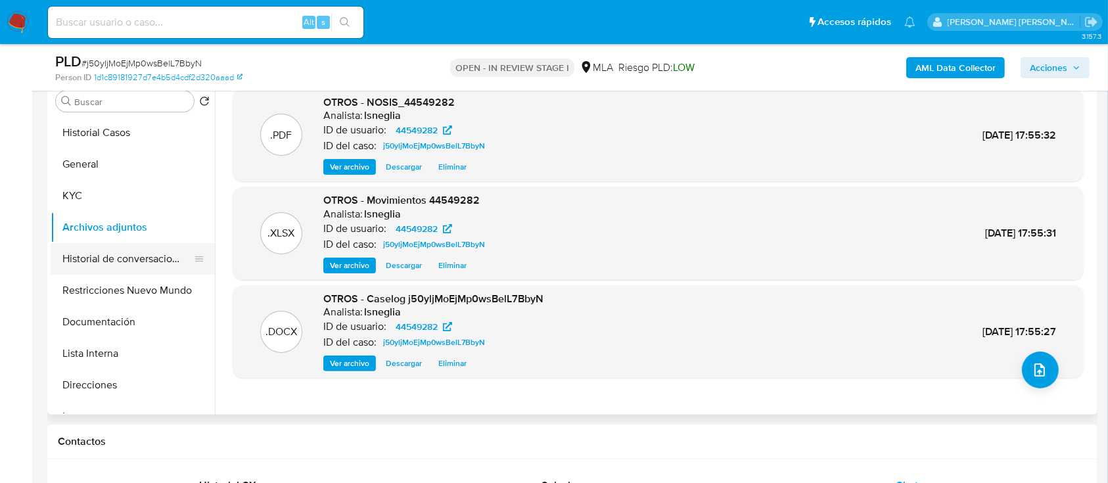
click at [147, 256] on button "Historial de conversaciones" at bounding box center [128, 259] width 154 height 32
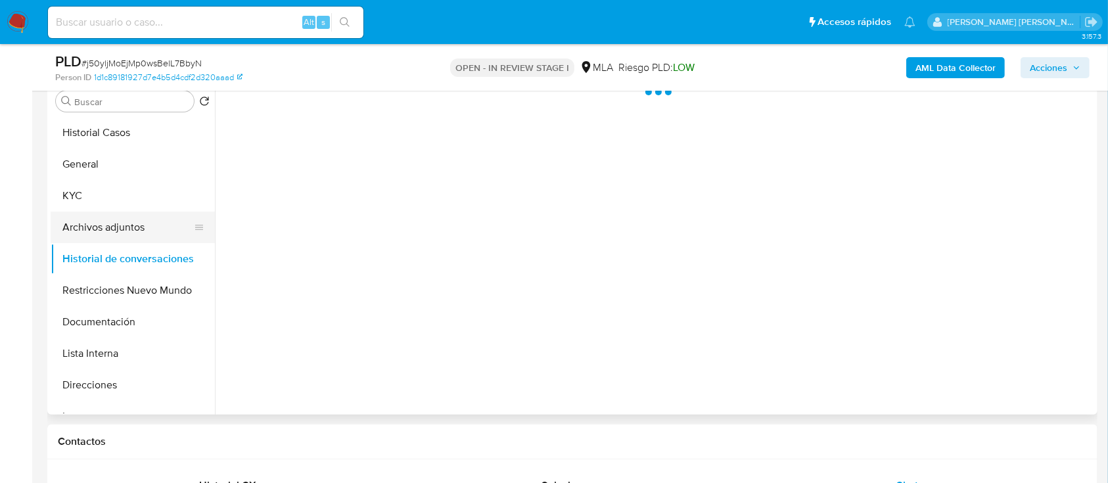
click at [137, 235] on button "Archivos adjuntos" at bounding box center [128, 228] width 154 height 32
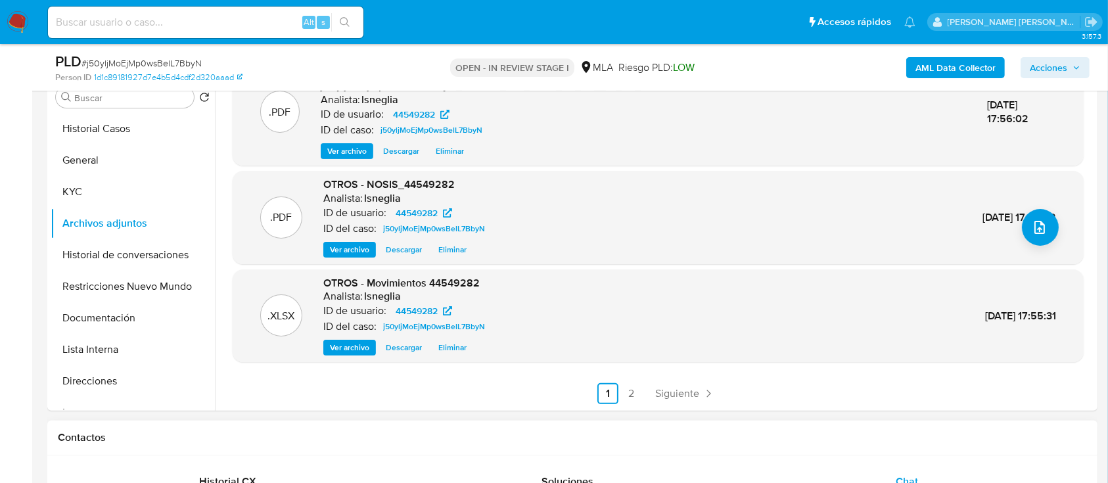
scroll to position [350, 0]
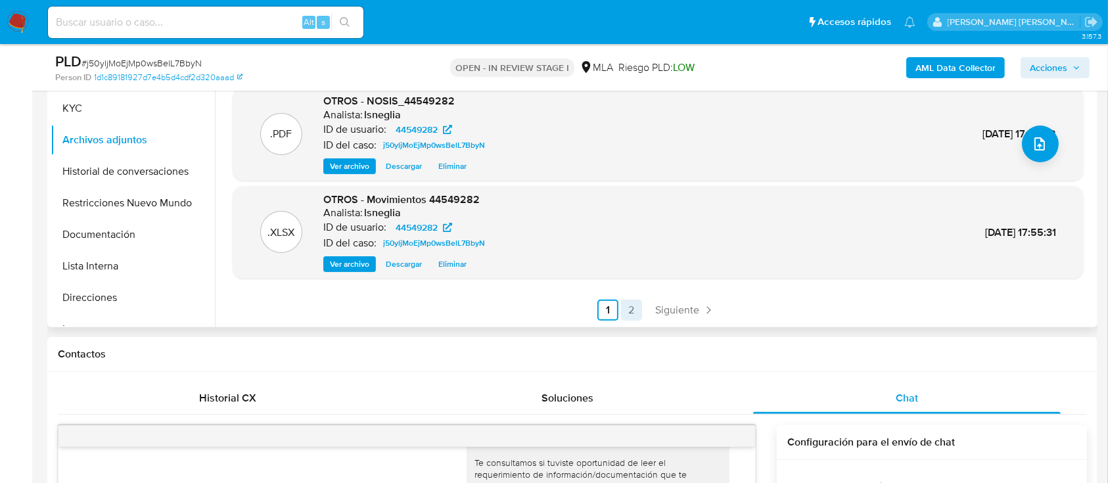
click at [630, 308] on link "2" at bounding box center [631, 310] width 21 height 21
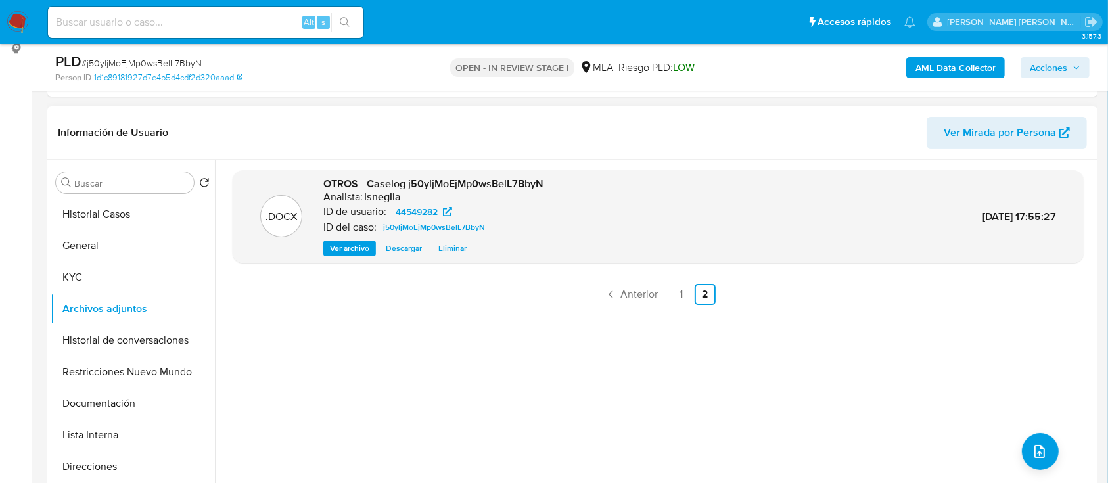
scroll to position [175, 0]
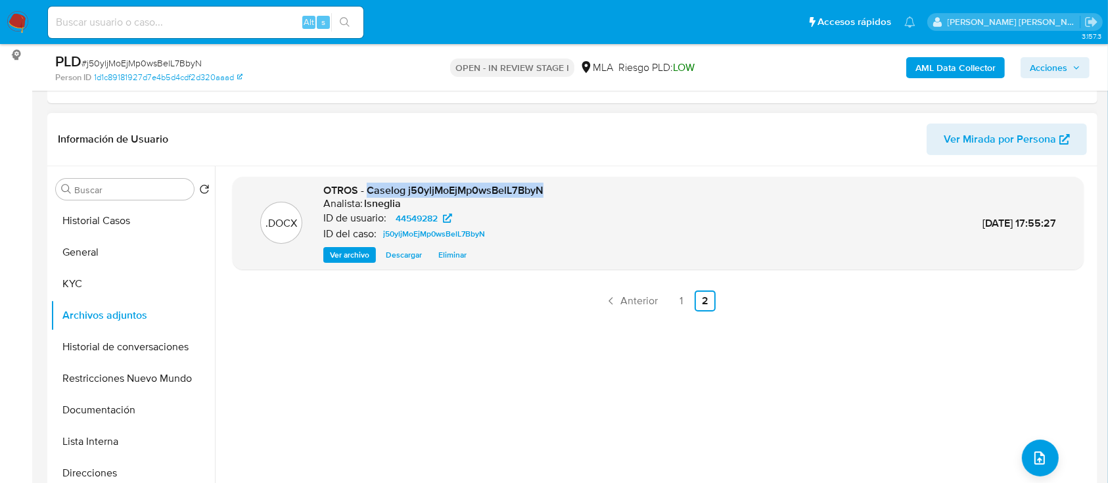
drag, startPoint x: 368, startPoint y: 187, endPoint x: 546, endPoint y: 191, distance: 177.5
click at [546, 191] on div ".DOCX OTROS - Caselog j50yljMoEjMp0wsBelL7BbyN Analista: lsneglia ID de usuario…" at bounding box center [658, 223] width 838 height 80
copy span "Caselog j50yljMoEjMp0wsBelL7BbyN"
click at [97, 220] on button "Historial Casos" at bounding box center [128, 221] width 154 height 32
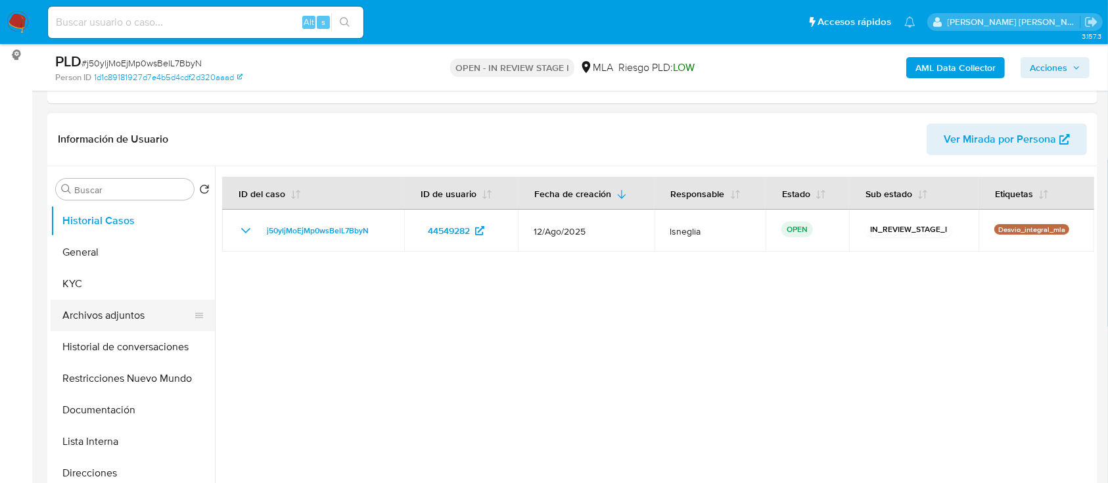
click at [105, 321] on button "Archivos adjuntos" at bounding box center [128, 316] width 154 height 32
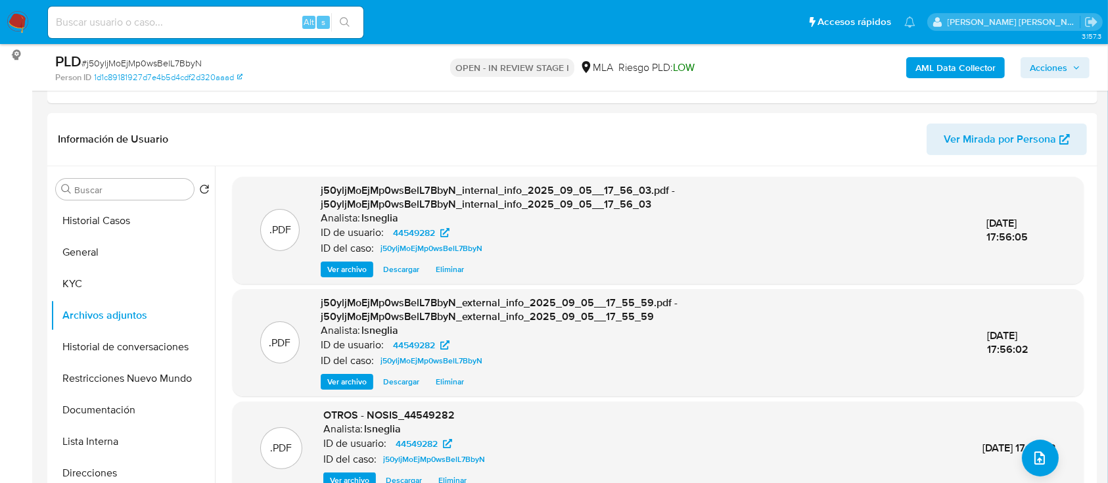
click at [1054, 73] on span "Acciones" at bounding box center [1048, 67] width 37 height 21
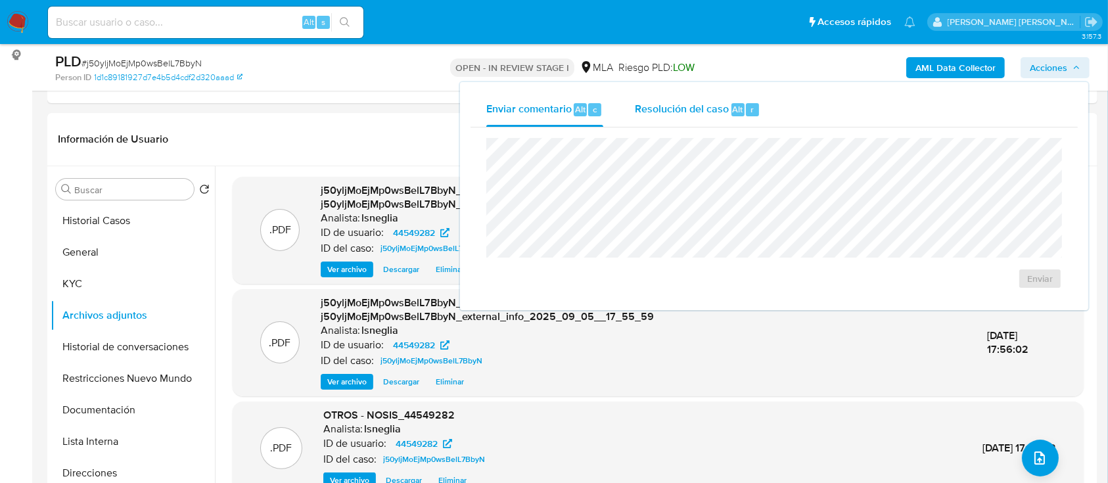
click at [740, 114] on span "Alt" at bounding box center [738, 109] width 11 height 12
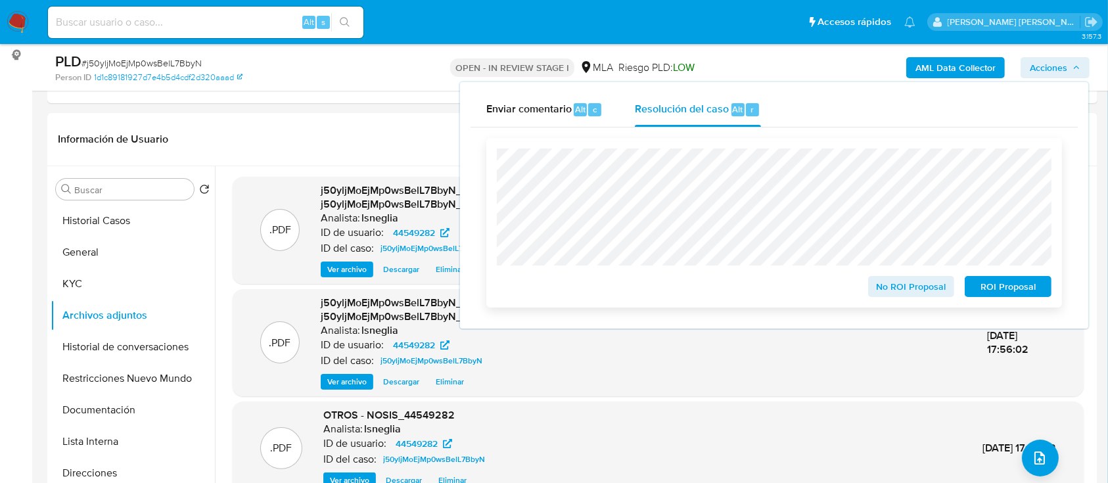
click at [933, 291] on span "No ROI Proposal" at bounding box center [912, 286] width 68 height 18
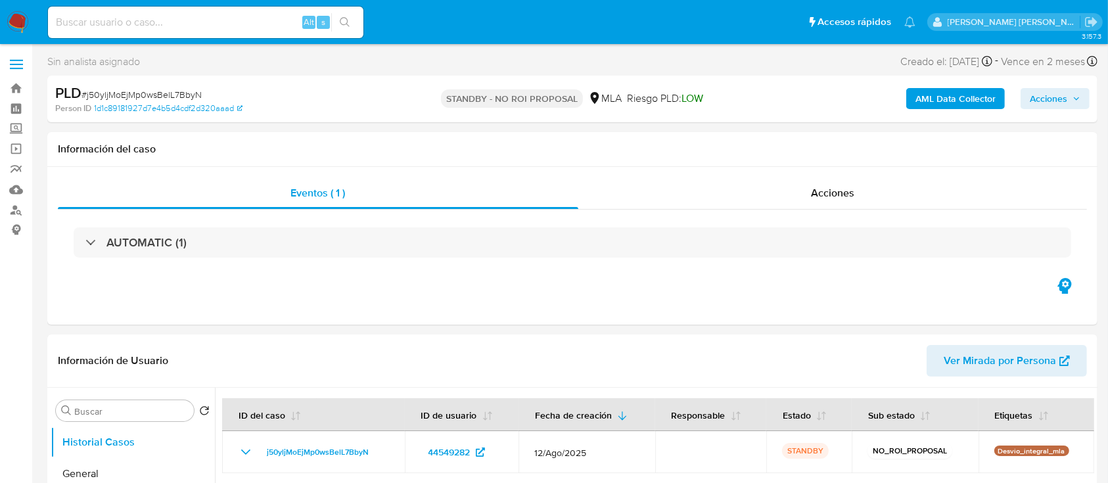
select select "10"
